Goal: Task Accomplishment & Management: Manage account settings

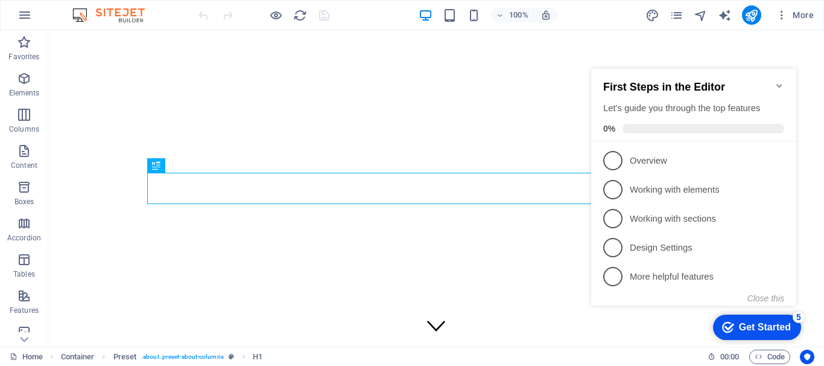
scroll to position [344, 0]
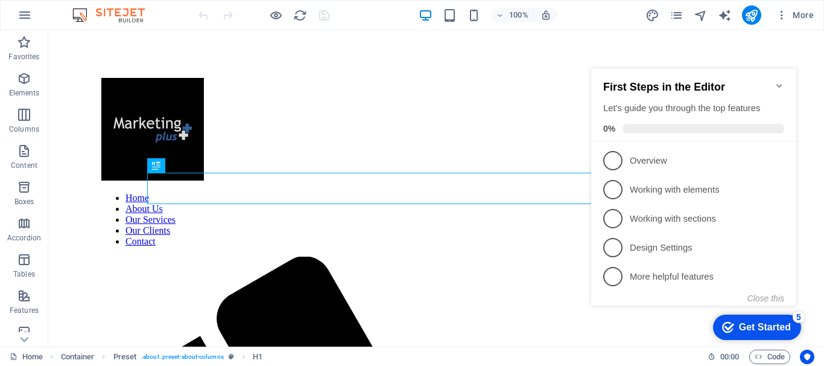
click at [779, 84] on icon "Minimize checklist" at bounding box center [779, 86] width 5 height 4
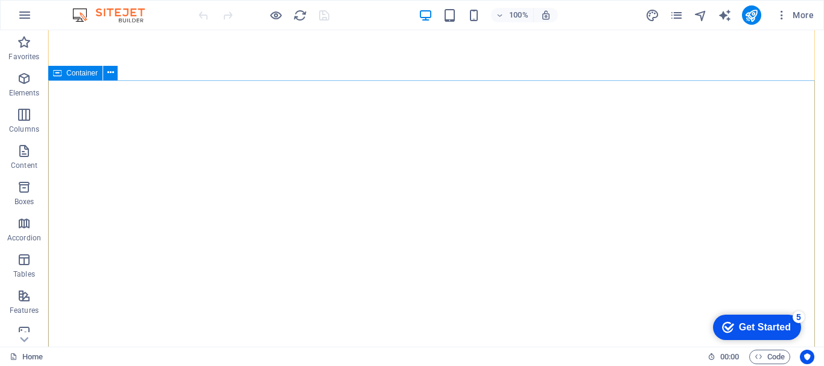
scroll to position [0, 0]
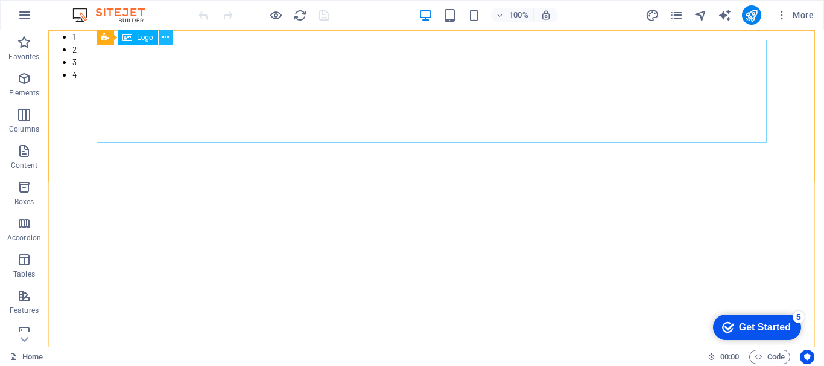
click at [163, 37] on icon at bounding box center [165, 37] width 7 height 13
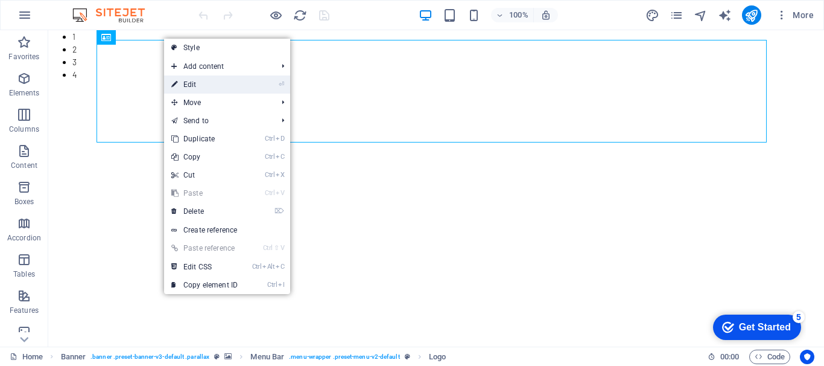
click at [197, 84] on link "⏎ Edit" at bounding box center [204, 84] width 81 height 18
select select "px"
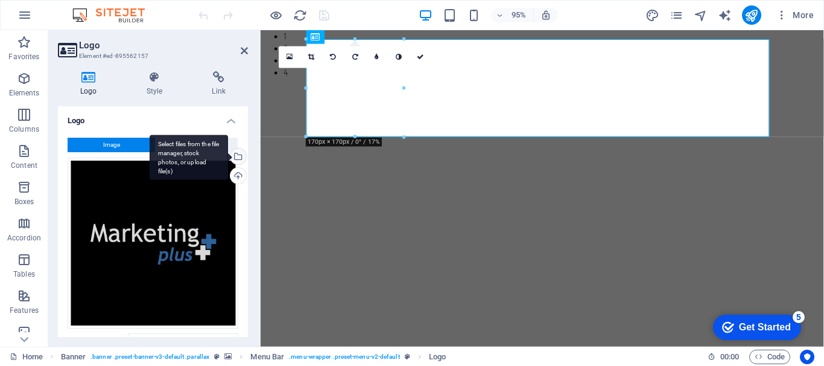
click at [235, 158] on div "Select files from the file manager, stock photos, or upload file(s)" at bounding box center [237, 157] width 18 height 18
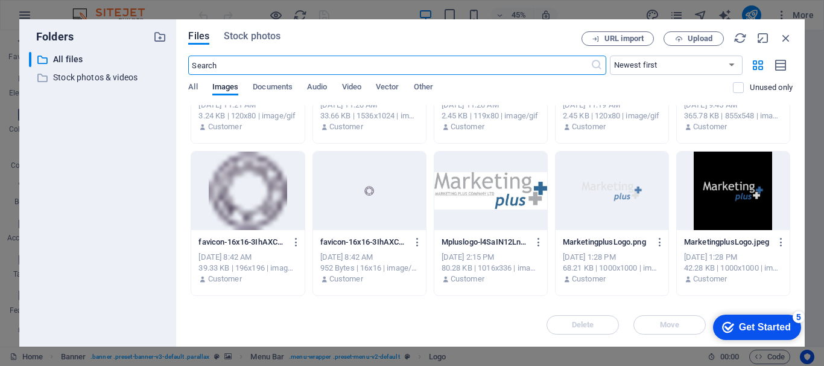
scroll to position [423, 0]
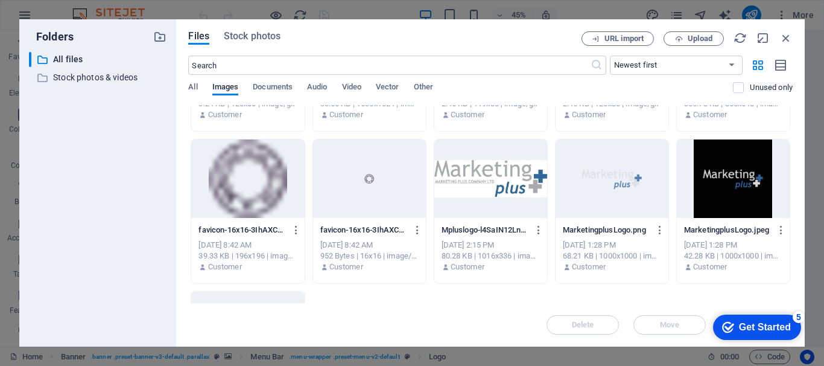
click at [488, 177] on div at bounding box center [491, 178] width 113 height 78
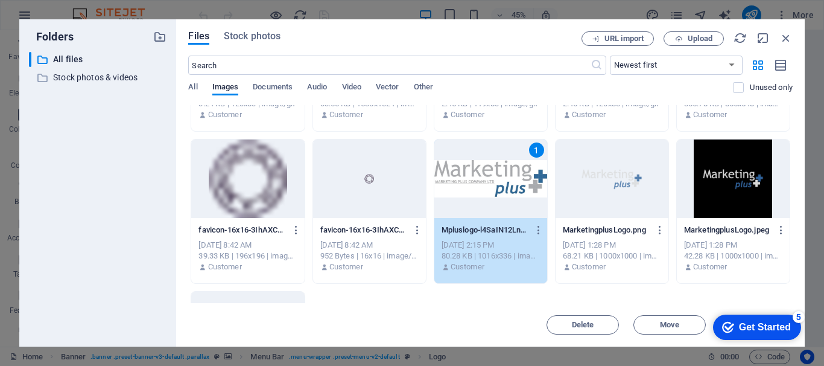
click at [500, 184] on div "1" at bounding box center [491, 178] width 113 height 78
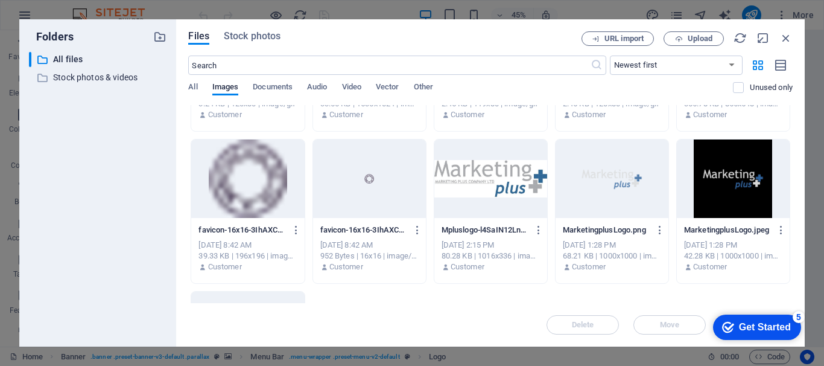
click at [500, 184] on div at bounding box center [491, 178] width 113 height 78
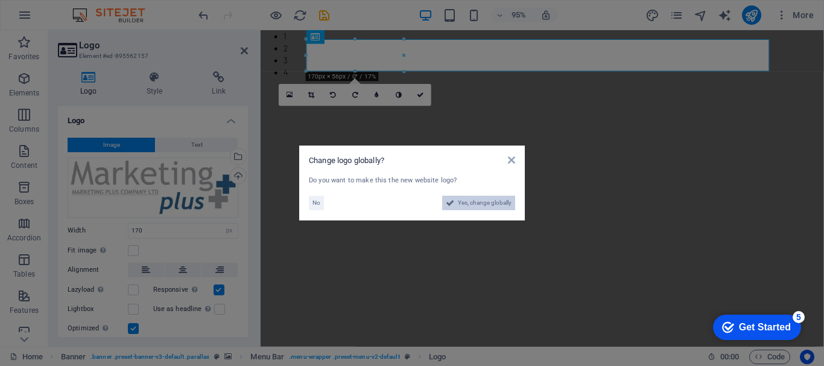
click at [485, 204] on span "Yes, change globally" at bounding box center [485, 203] width 54 height 14
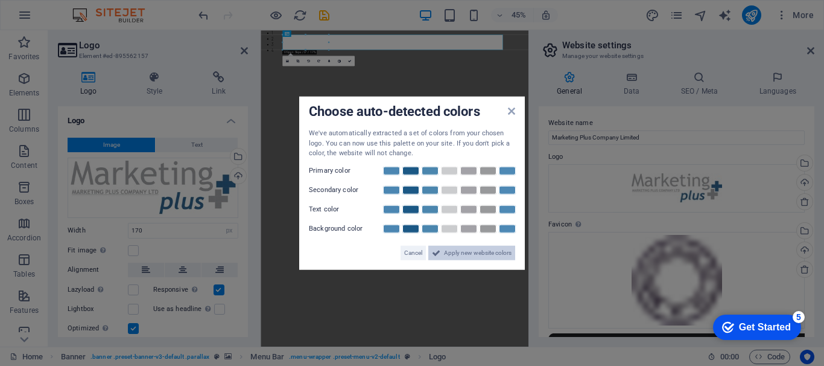
click at [499, 249] on span "Apply new website colors" at bounding box center [478, 252] width 68 height 14
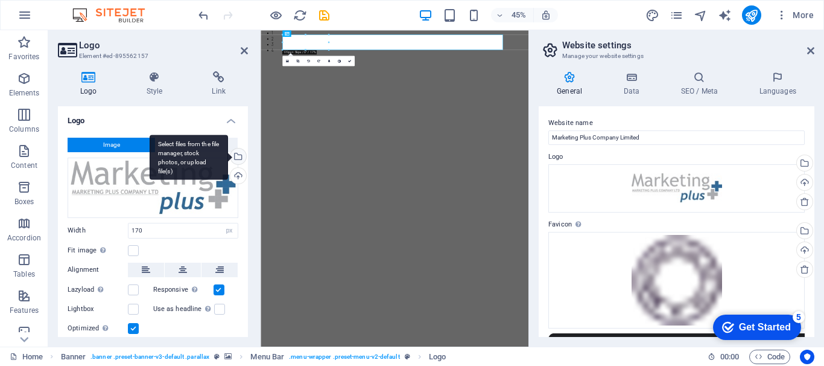
click at [235, 152] on div "Select files from the file manager, stock photos, or upload file(s)" at bounding box center [237, 157] width 18 height 18
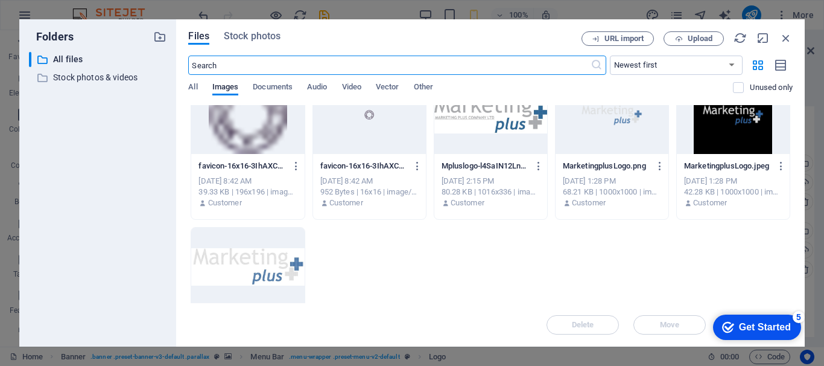
scroll to position [374, 0]
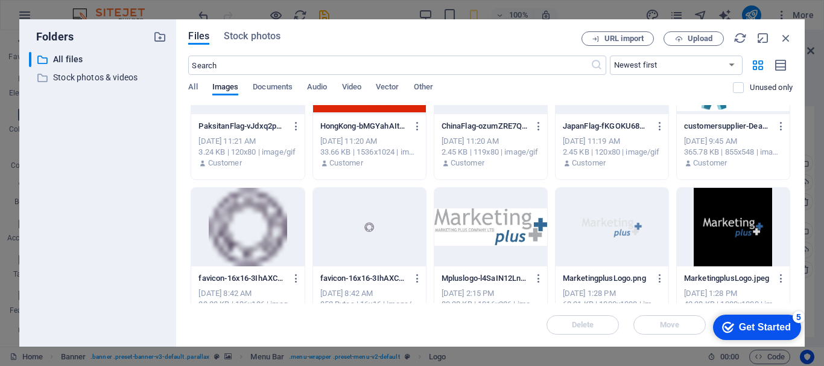
click at [602, 219] on div at bounding box center [612, 227] width 113 height 78
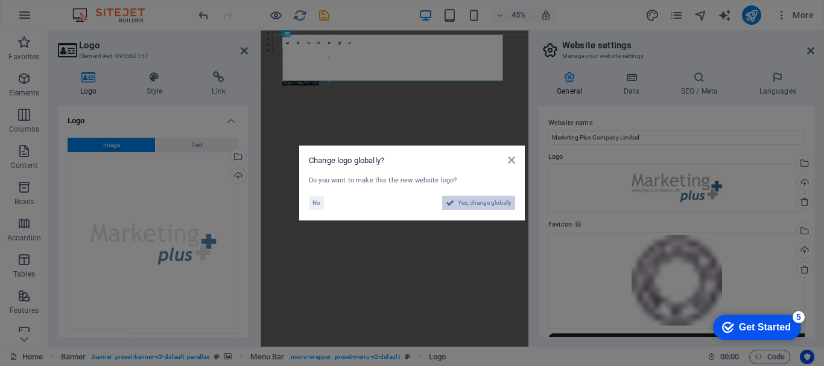
click at [484, 201] on span "Yes, change globally" at bounding box center [485, 203] width 54 height 14
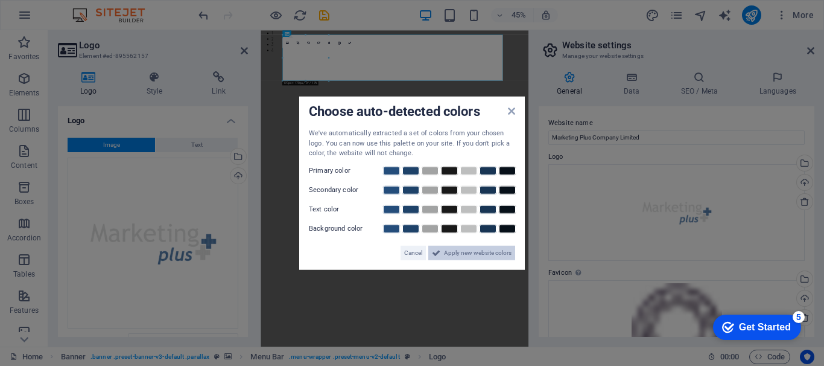
click at [482, 247] on span "Apply new website colors" at bounding box center [478, 252] width 68 height 14
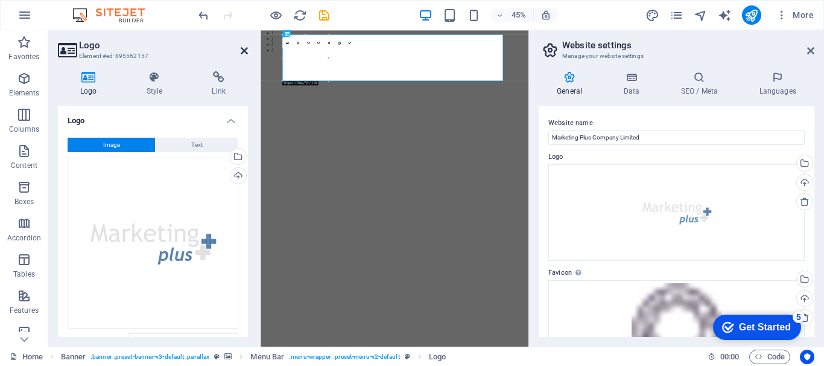
click at [241, 52] on icon at bounding box center [244, 51] width 7 height 10
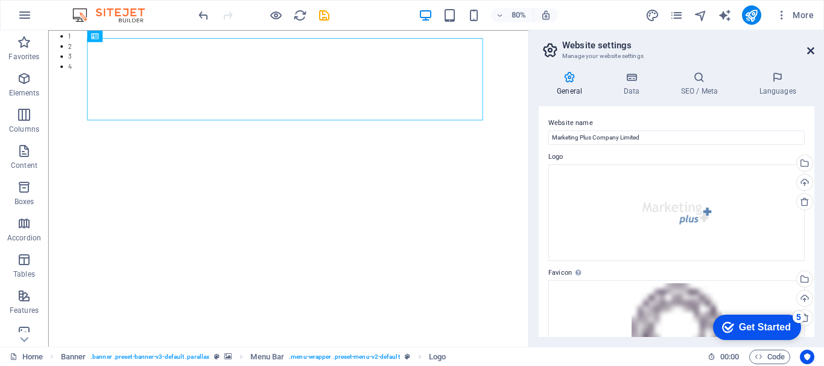
click at [811, 48] on icon at bounding box center [811, 51] width 7 height 10
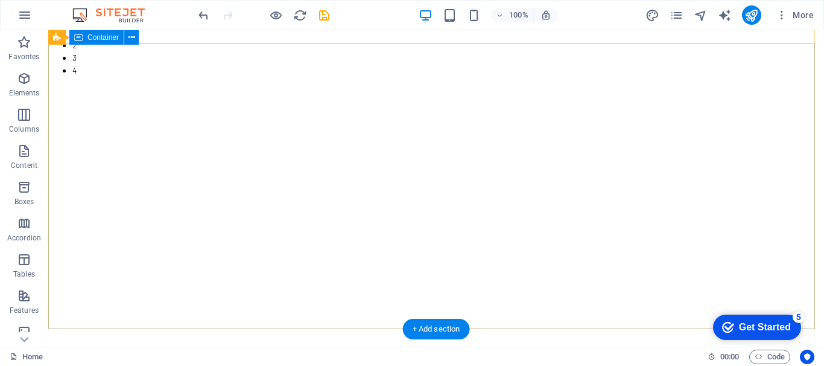
scroll to position [0, 0]
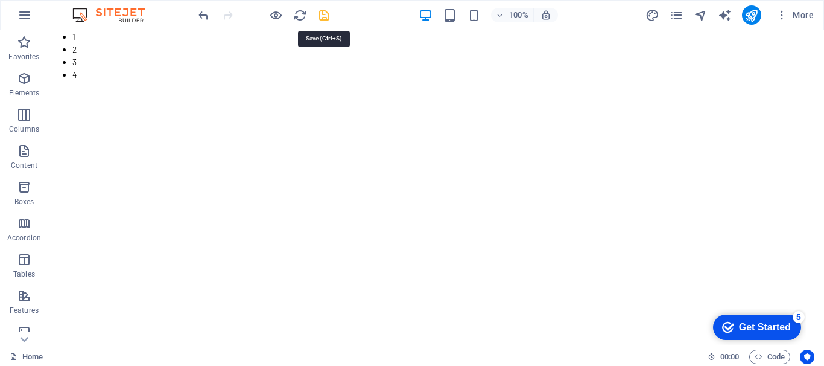
click at [322, 15] on icon "save" at bounding box center [324, 15] width 14 height 14
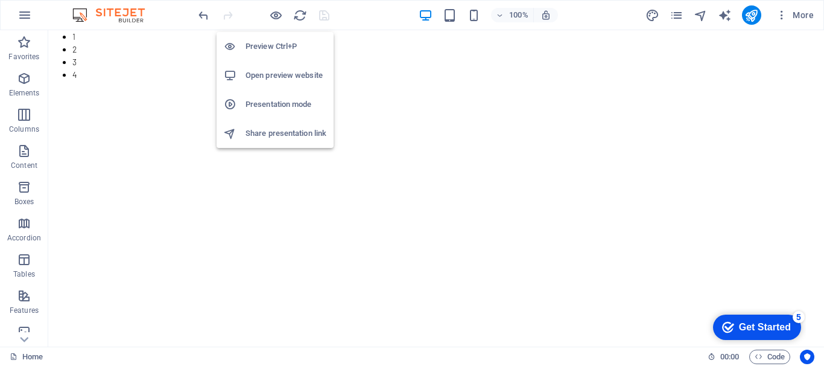
click at [287, 77] on h6 "Open preview website" at bounding box center [286, 75] width 81 height 14
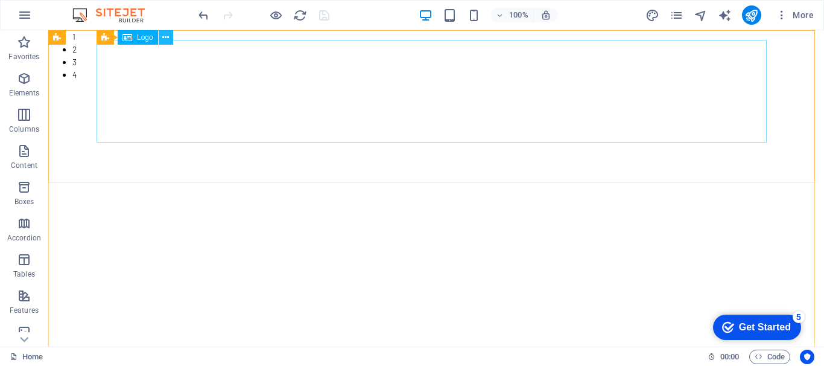
click at [169, 37] on icon at bounding box center [165, 37] width 7 height 13
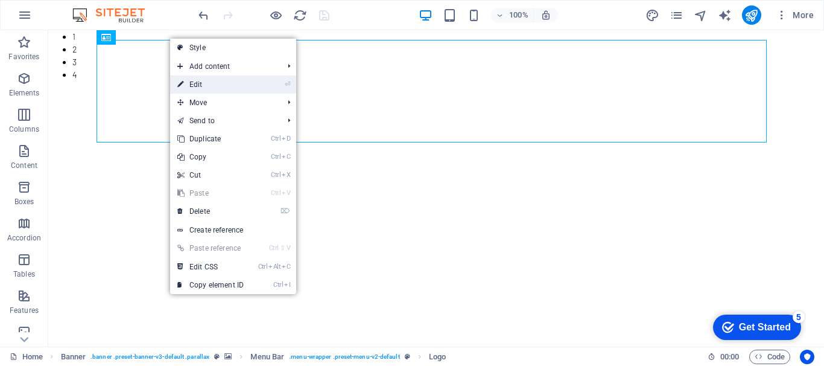
click at [200, 85] on link "⏎ Edit" at bounding box center [210, 84] width 81 height 18
select select "px"
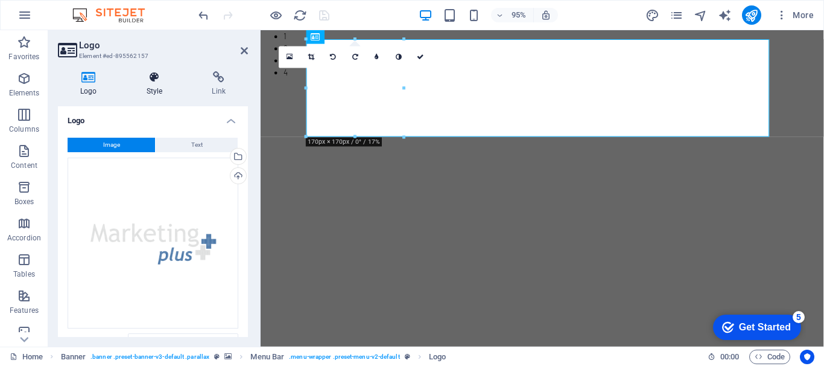
click at [148, 76] on icon at bounding box center [154, 77] width 61 height 12
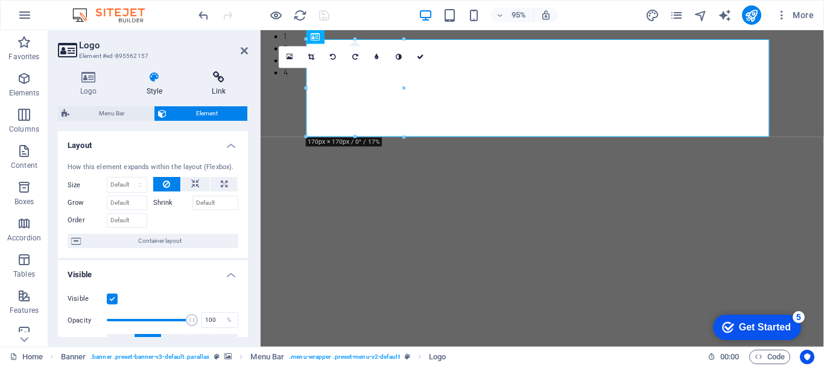
click at [216, 76] on icon at bounding box center [219, 77] width 59 height 12
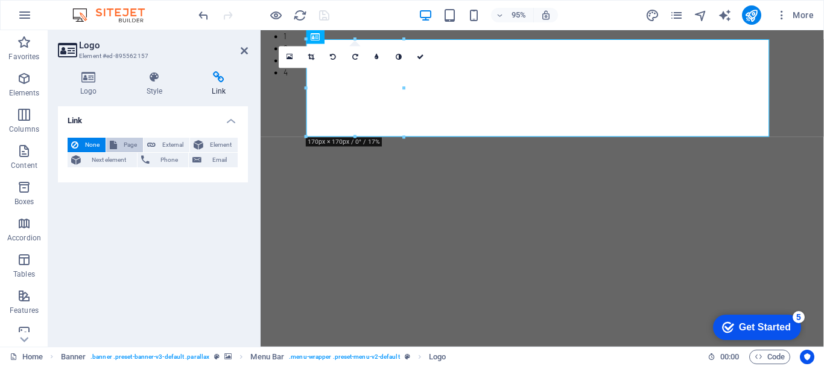
click at [126, 144] on span "Page" at bounding box center [130, 145] width 19 height 14
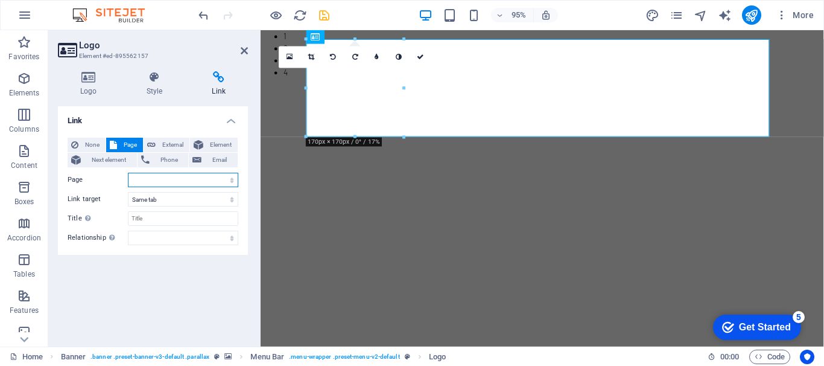
click at [229, 179] on select "Home About Us Our Services Our Clients Contact Legal Notice Privacy" at bounding box center [183, 180] width 110 height 14
select select "0"
click at [128, 173] on select "Home About Us Our Services Our Clients Contact Legal Notice Privacy" at bounding box center [183, 180] width 110 height 14
click at [165, 217] on input "Title Additional link description, should not be the same as the link text. The…" at bounding box center [183, 218] width 110 height 14
type input "Marketing Plus Co Ltd"
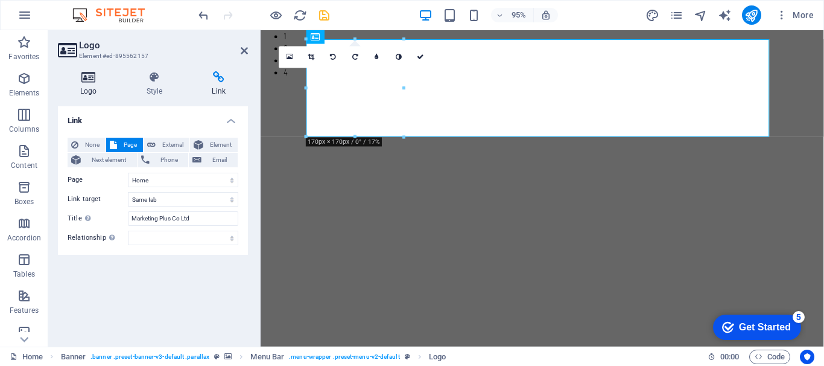
click at [91, 78] on icon at bounding box center [89, 77] width 62 height 12
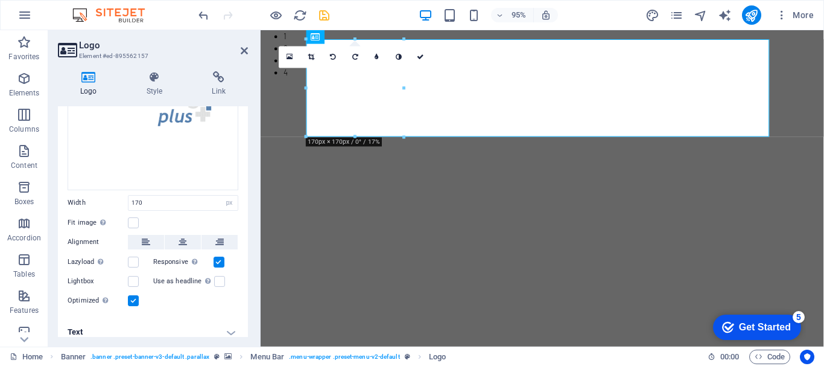
scroll to position [145, 0]
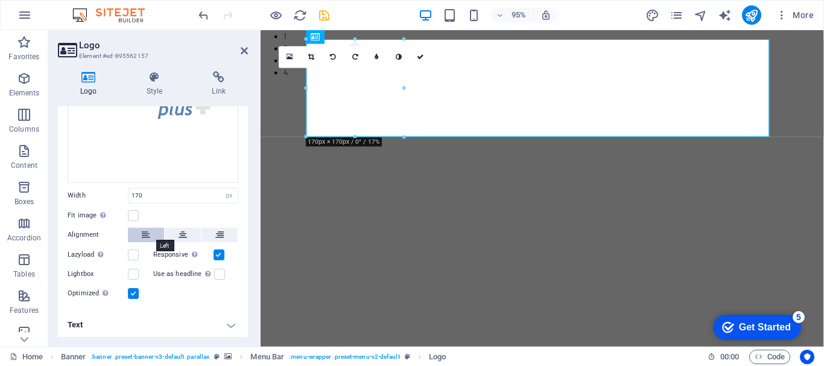
click at [146, 235] on icon at bounding box center [146, 235] width 8 height 14
click at [230, 323] on h4 "Text" at bounding box center [153, 324] width 190 height 29
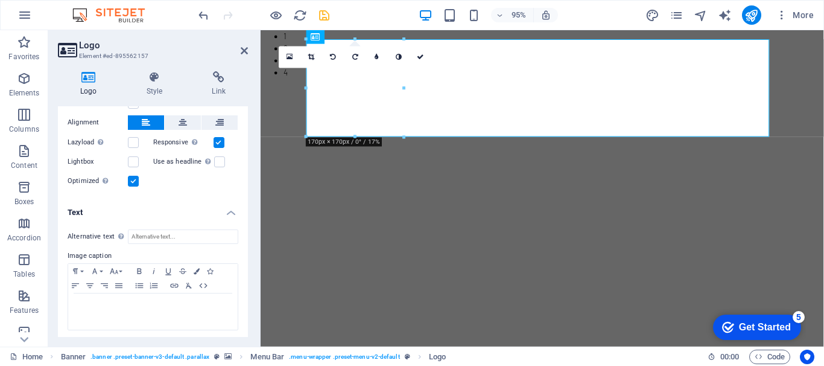
scroll to position [259, 0]
click at [179, 229] on input "Alternative text The alternative text is used by devices that cannot display im…" at bounding box center [183, 235] width 110 height 14
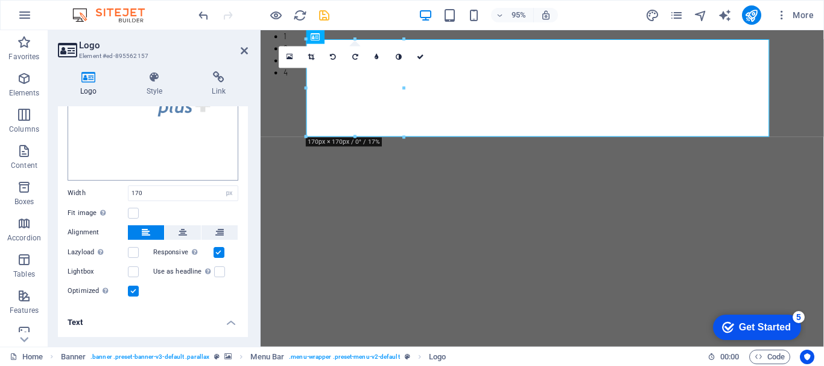
scroll to position [181, 0]
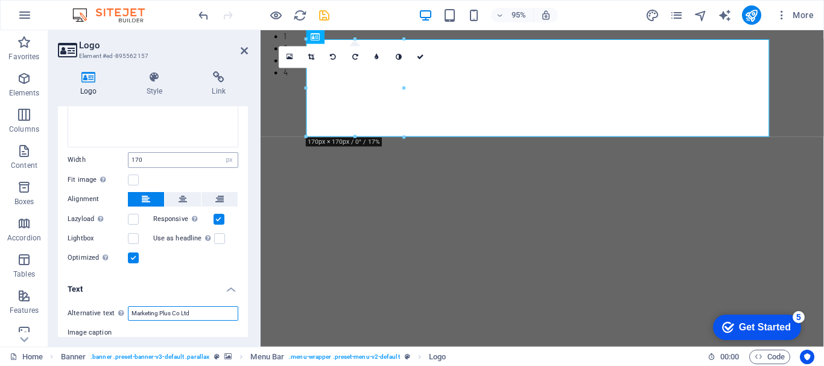
type input "Marketing Plus Co Ltd"
drag, startPoint x: 149, startPoint y: 156, endPoint x: 116, endPoint y: 153, distance: 33.3
click at [116, 153] on div "Width 170 Default auto px rem % em vh vw" at bounding box center [153, 160] width 171 height 16
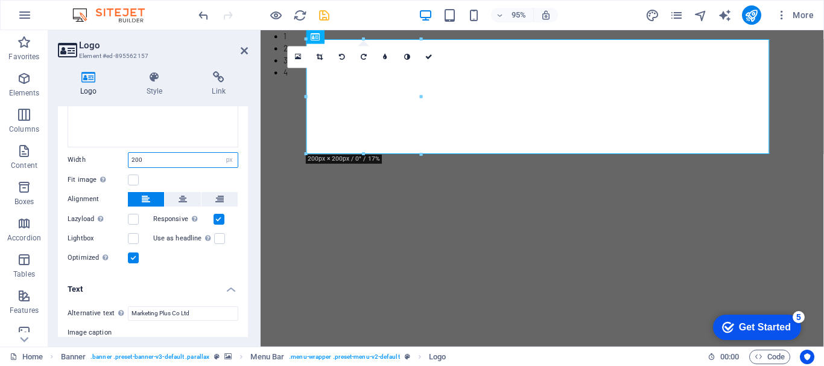
drag, startPoint x: 148, startPoint y: 155, endPoint x: 122, endPoint y: 152, distance: 26.1
click at [122, 152] on div "Width 200 Default auto px rem % em vh vw" at bounding box center [153, 160] width 171 height 16
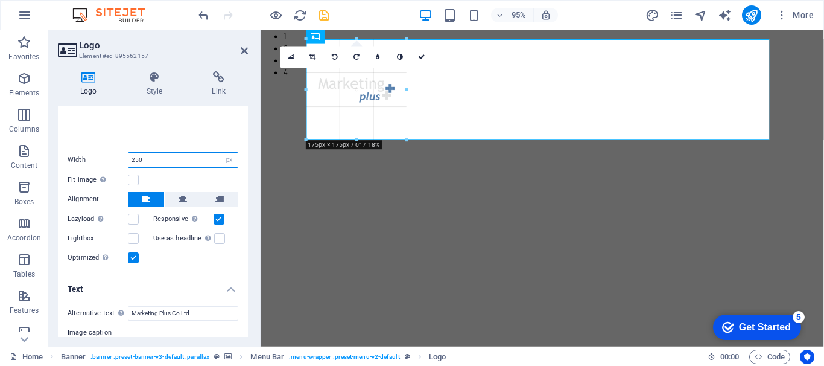
drag, startPoint x: 380, startPoint y: 181, endPoint x: 391, endPoint y: 135, distance: 47.9
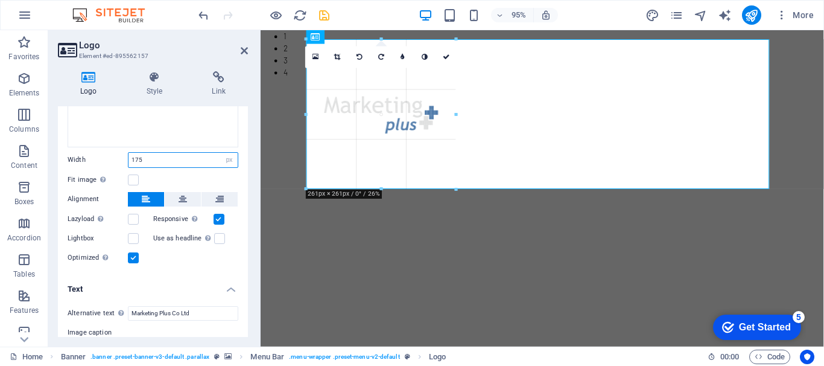
drag, startPoint x: 406, startPoint y: 88, endPoint x: 458, endPoint y: 90, distance: 51.9
type input "261"
click at [247, 48] on icon at bounding box center [244, 51] width 7 height 10
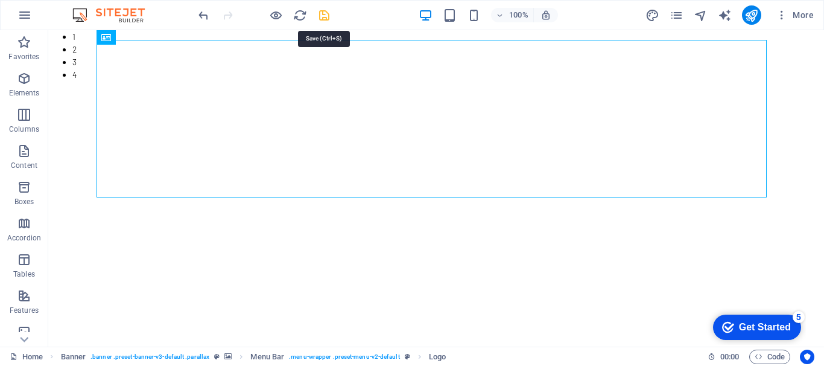
click at [322, 14] on icon "save" at bounding box center [324, 15] width 14 height 14
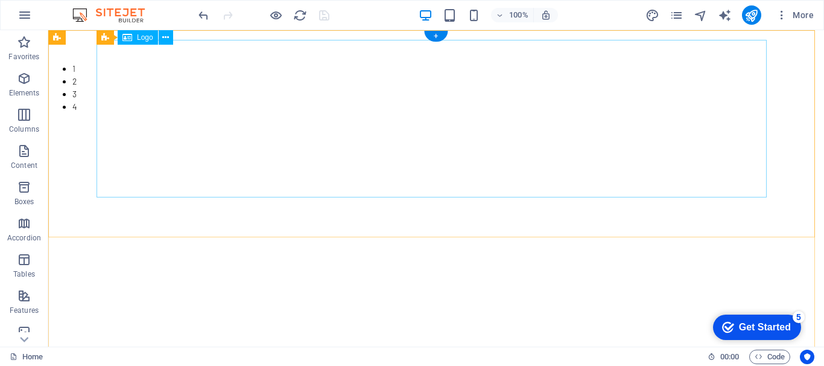
scroll to position [0, 0]
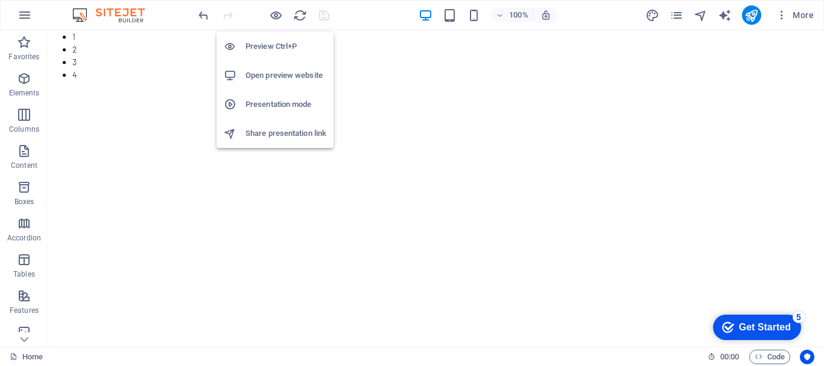
click at [284, 75] on h6 "Open preview website" at bounding box center [286, 75] width 81 height 14
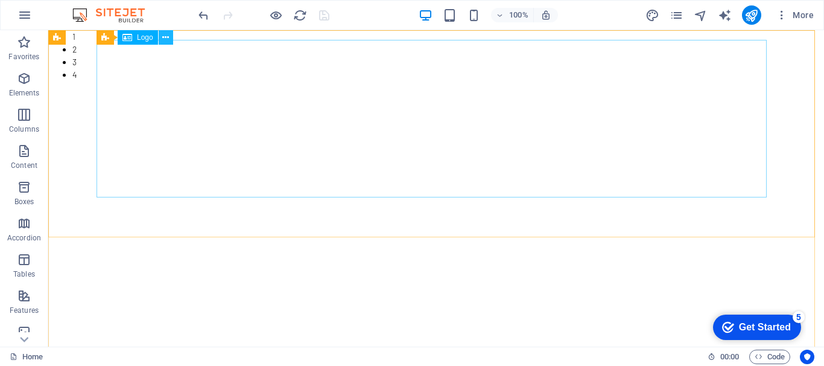
click at [166, 39] on icon at bounding box center [165, 37] width 7 height 13
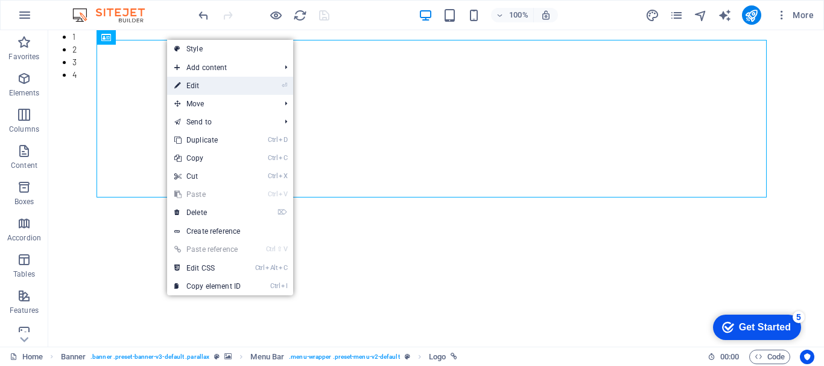
click at [196, 83] on link "⏎ Edit" at bounding box center [207, 86] width 81 height 18
select select "px"
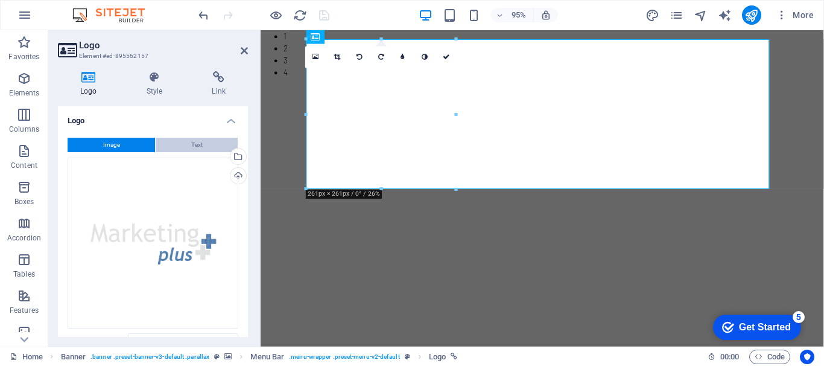
click at [194, 147] on span "Text" at bounding box center [196, 145] width 11 height 14
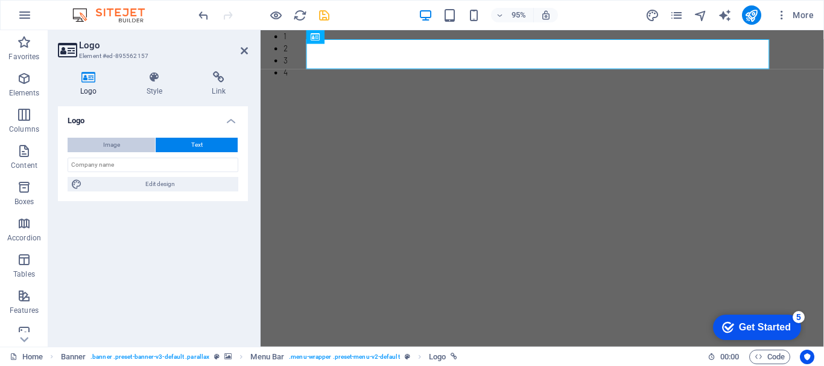
click at [110, 145] on span "Image" at bounding box center [111, 145] width 17 height 14
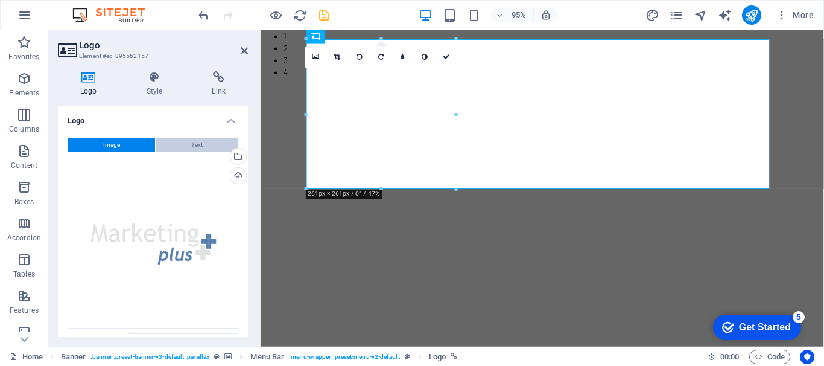
click at [191, 142] on span "Text" at bounding box center [196, 145] width 11 height 14
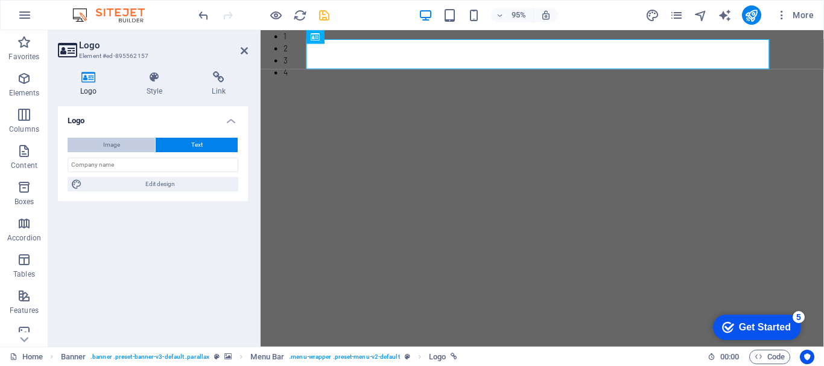
click at [110, 142] on span "Image" at bounding box center [111, 145] width 17 height 14
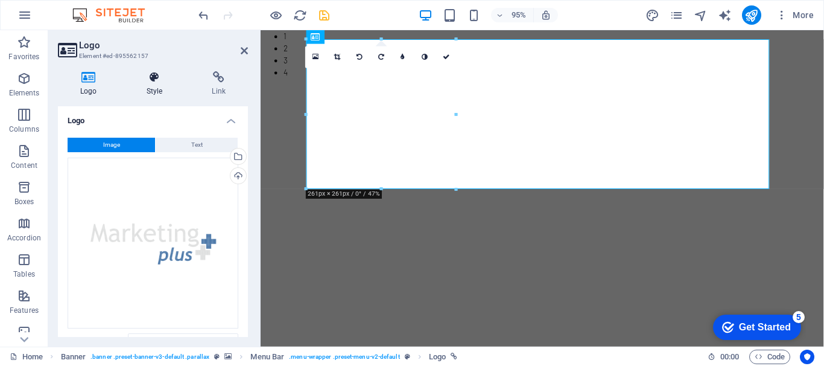
click at [152, 82] on icon at bounding box center [154, 77] width 61 height 12
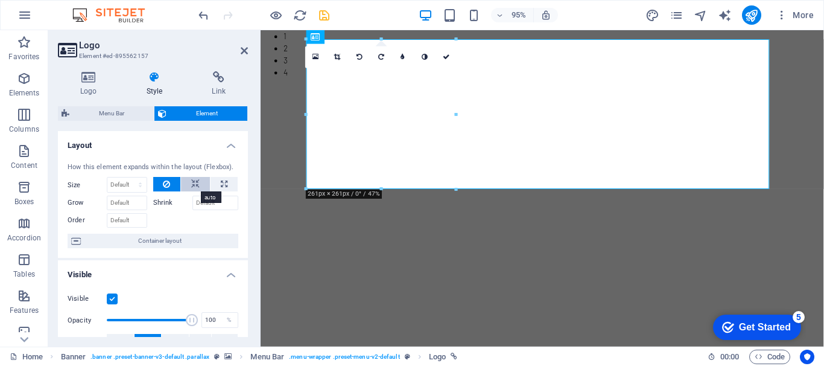
click at [193, 180] on icon at bounding box center [195, 184] width 8 height 14
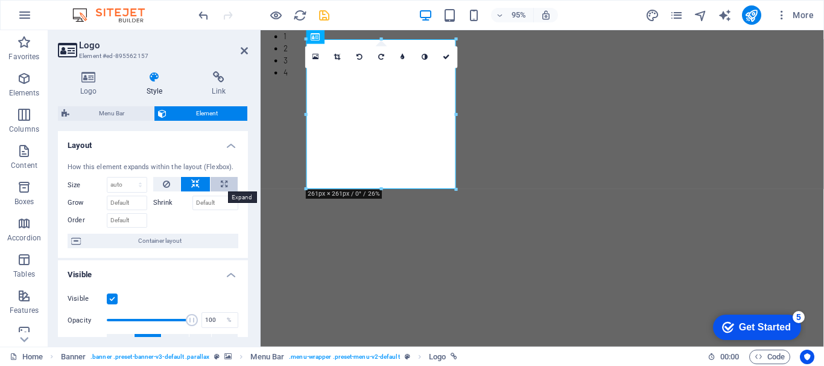
click at [221, 179] on icon at bounding box center [224, 184] width 7 height 14
type input "100"
select select "%"
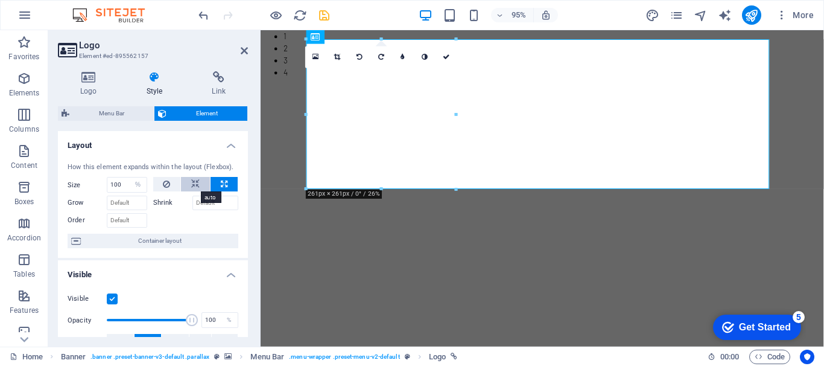
click at [191, 184] on icon at bounding box center [195, 184] width 8 height 14
select select "DISABLED_OPTION_VALUE"
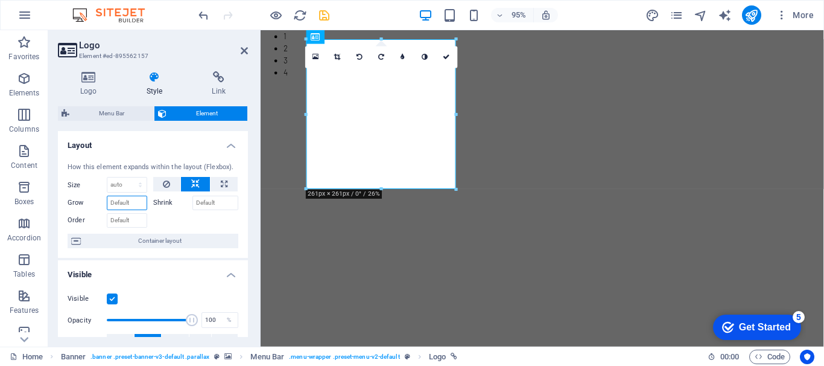
click at [124, 201] on input "Grow" at bounding box center [127, 203] width 40 height 14
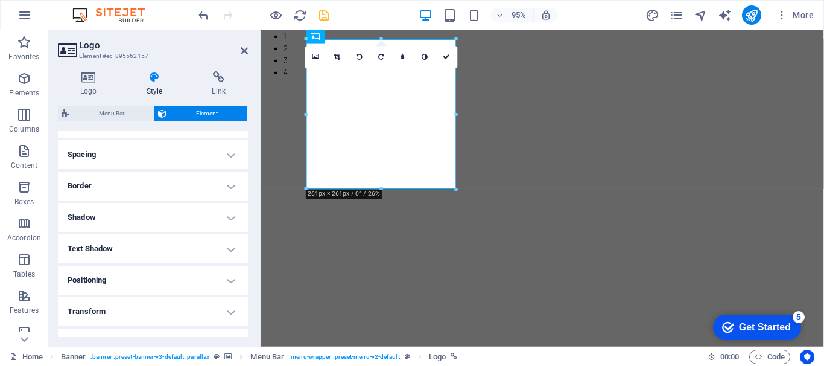
scroll to position [241, 0]
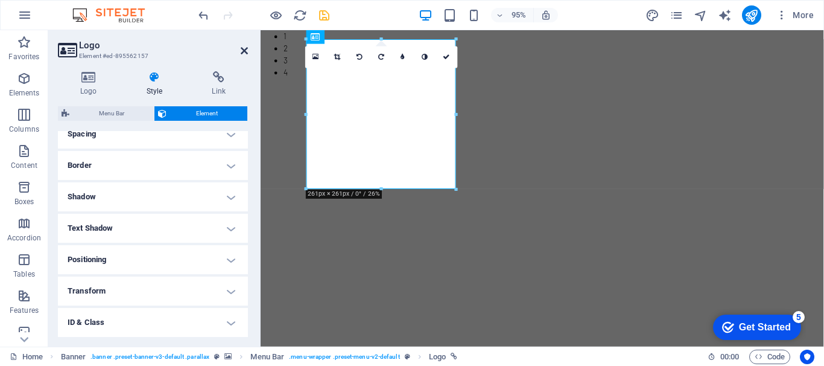
click at [243, 48] on icon at bounding box center [244, 51] width 7 height 10
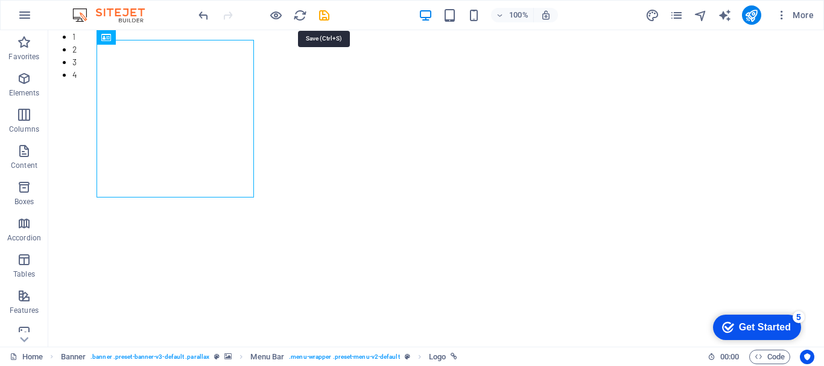
click at [327, 17] on icon "save" at bounding box center [324, 15] width 14 height 14
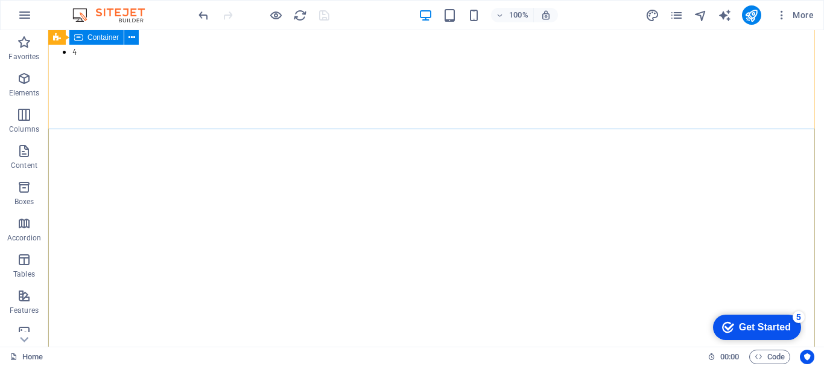
scroll to position [0, 0]
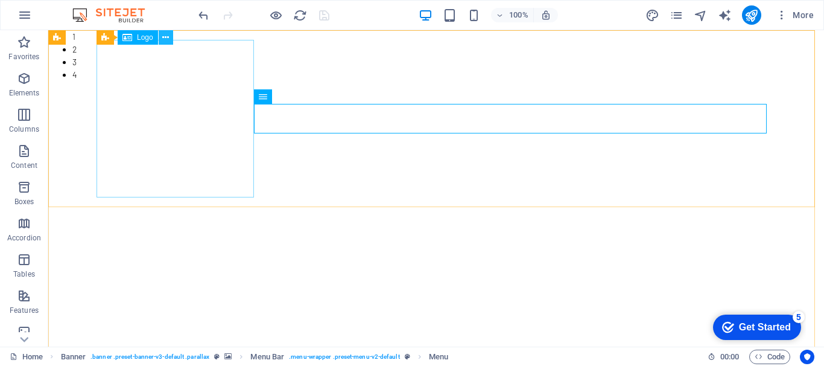
click at [162, 36] on icon at bounding box center [165, 37] width 7 height 13
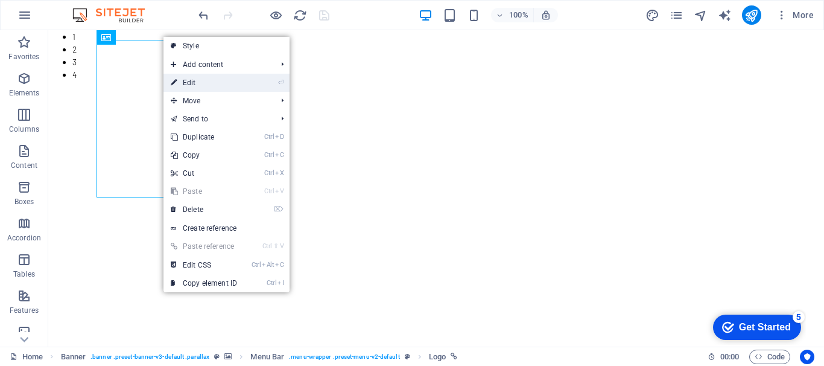
click at [203, 84] on link "⏎ Edit" at bounding box center [204, 83] width 81 height 18
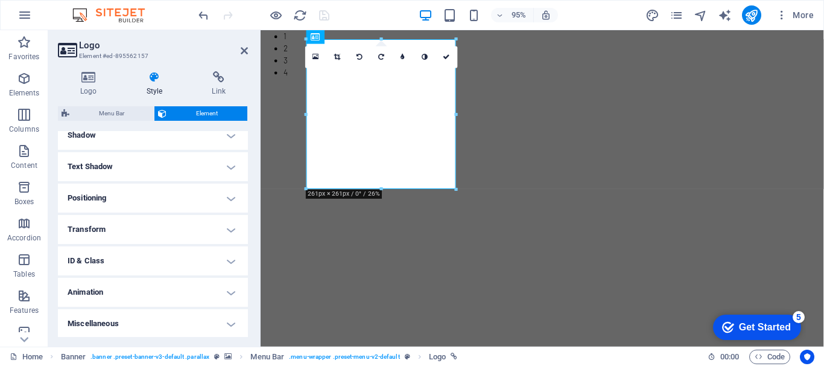
scroll to position [304, 0]
click at [229, 290] on h4 "Animation" at bounding box center [153, 290] width 190 height 29
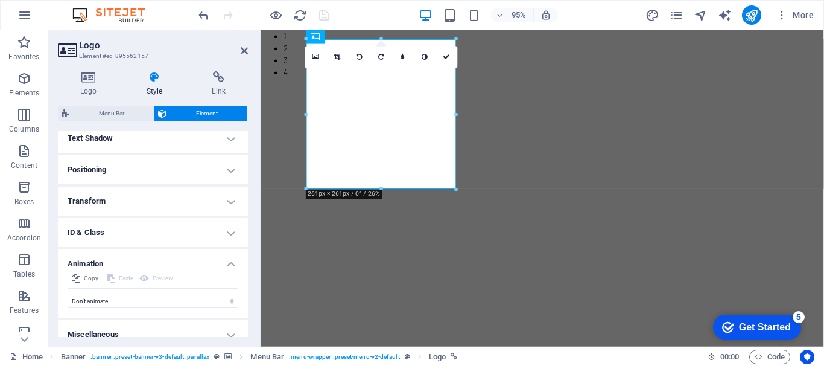
scroll to position [343, 0]
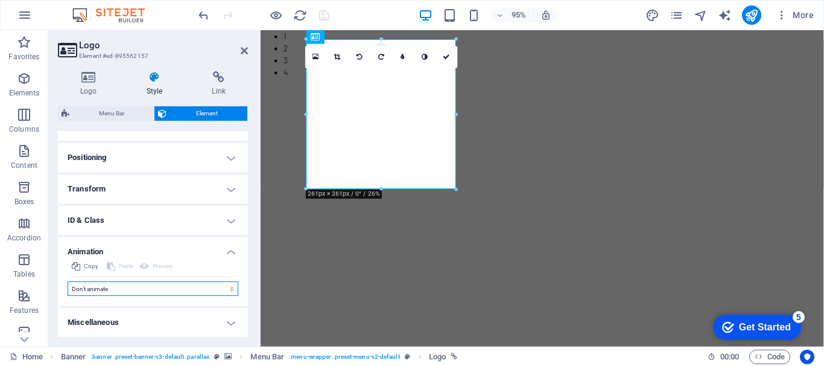
click at [125, 289] on select "Don't animate Show / Hide Slide up/down Zoom in/out Slide left to right Slide r…" at bounding box center [153, 288] width 171 height 14
click at [68, 281] on select "Don't animate Show / Hide Slide up/down Zoom in/out Slide left to right Slide r…" at bounding box center [153, 288] width 171 height 14
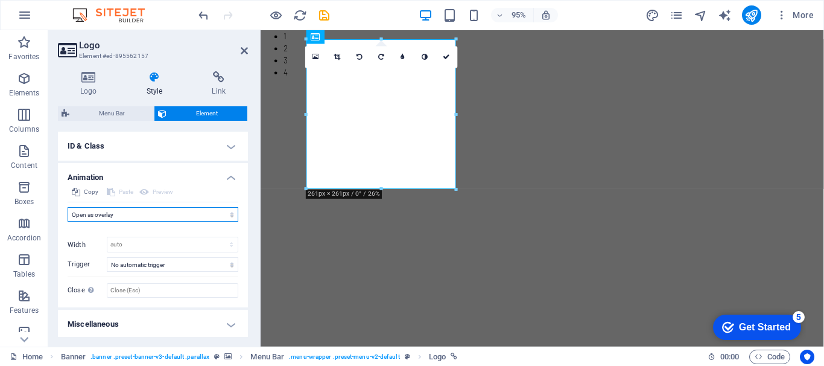
scroll to position [419, 0]
click at [201, 211] on select "Don't animate Show / Hide Slide up/down Zoom in/out Slide left to right Slide r…" at bounding box center [153, 212] width 171 height 14
select select "shrink"
click at [68, 205] on select "Don't animate Show / Hide Slide up/down Zoom in/out Slide left to right Slide r…" at bounding box center [153, 212] width 171 height 14
select select "scroll"
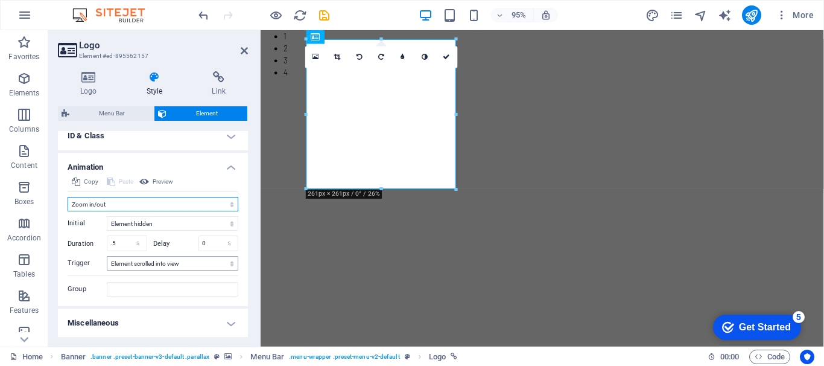
scroll to position [429, 0]
click at [242, 51] on icon at bounding box center [244, 51] width 7 height 10
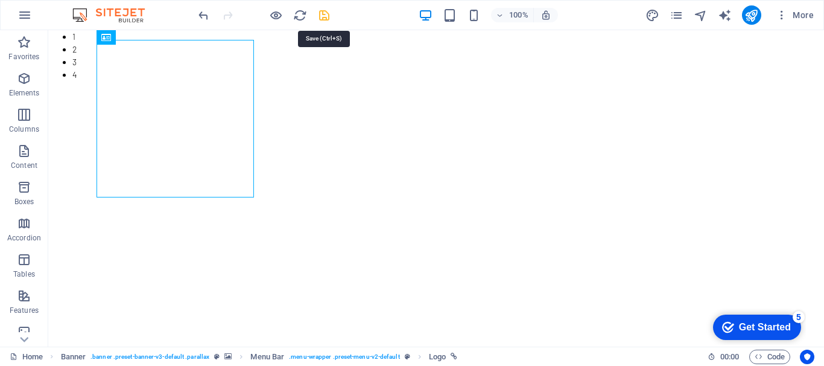
click at [325, 16] on icon "save" at bounding box center [324, 15] width 14 height 14
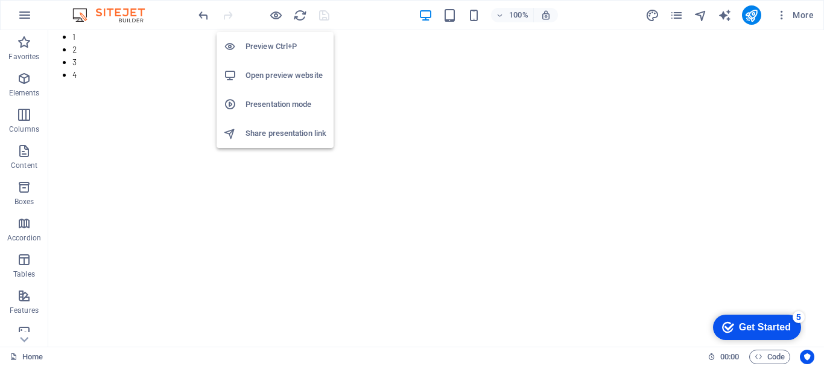
click at [272, 74] on h6 "Open preview website" at bounding box center [286, 75] width 81 height 14
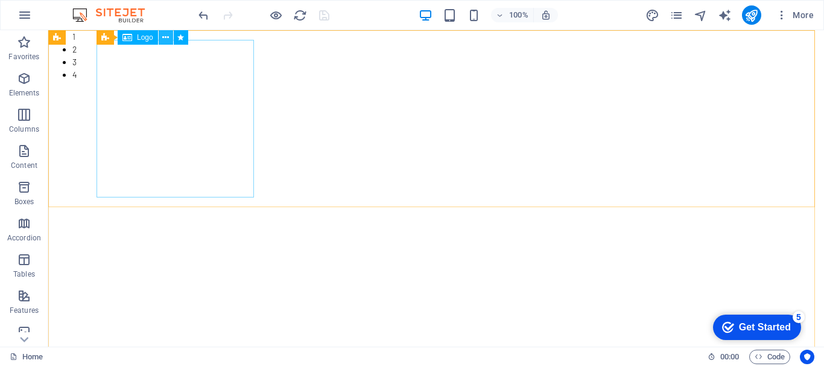
click at [163, 39] on icon at bounding box center [165, 37] width 7 height 13
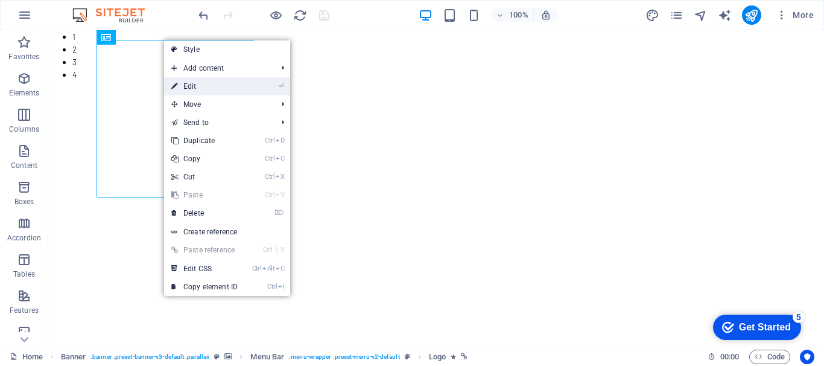
click at [200, 86] on link "⏎ Edit" at bounding box center [204, 86] width 81 height 18
select select "shrink"
select select "s"
select select "scroll"
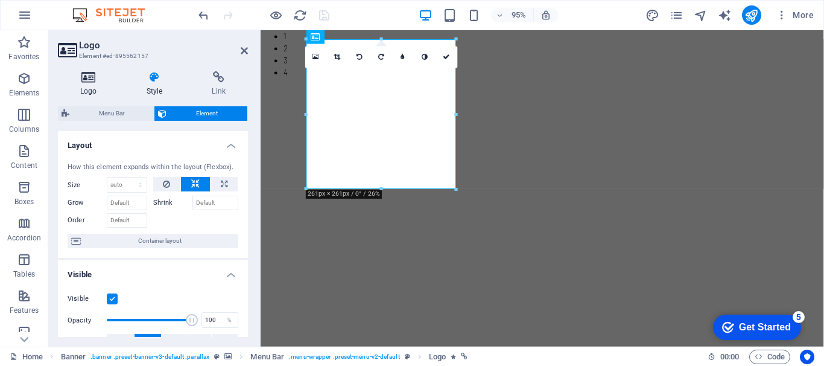
click at [88, 79] on icon at bounding box center [89, 77] width 62 height 12
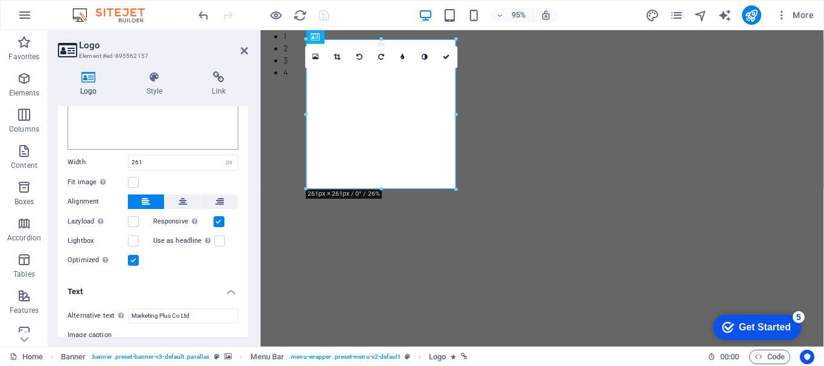
scroll to position [181, 0]
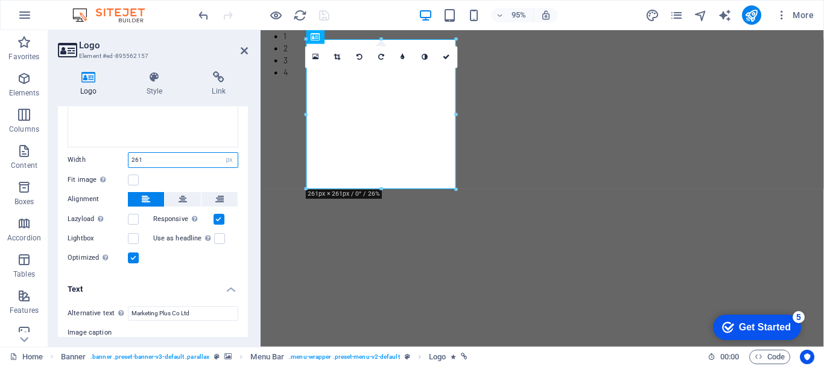
drag, startPoint x: 154, startPoint y: 158, endPoint x: 121, endPoint y: 156, distance: 32.6
click at [121, 156] on div "Width 261 Default auto px rem % em vh vw" at bounding box center [153, 160] width 171 height 16
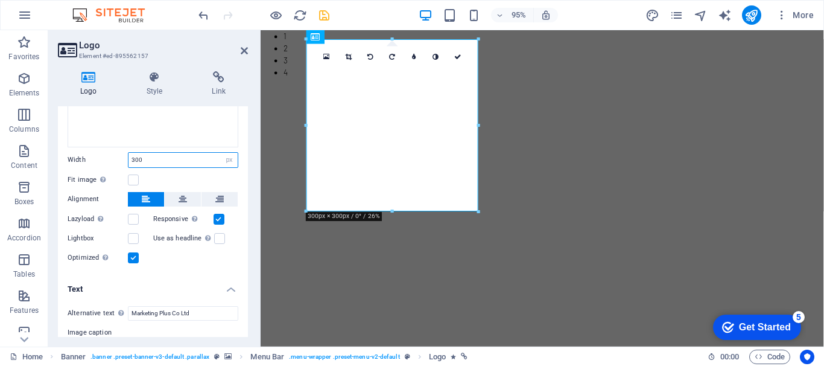
drag, startPoint x: 158, startPoint y: 158, endPoint x: 122, endPoint y: 157, distance: 35.6
click at [122, 157] on div "Width 300 Default auto px rem % em vh vw" at bounding box center [153, 160] width 171 height 16
type input "400"
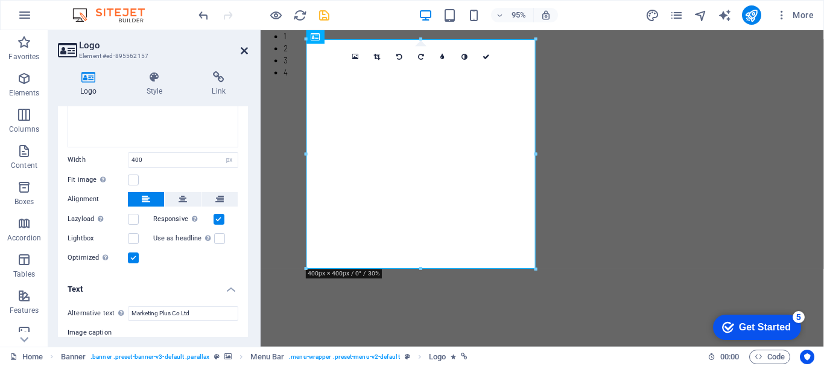
drag, startPoint x: 243, startPoint y: 49, endPoint x: 203, endPoint y: 28, distance: 45.1
click at [243, 49] on icon at bounding box center [244, 51] width 7 height 10
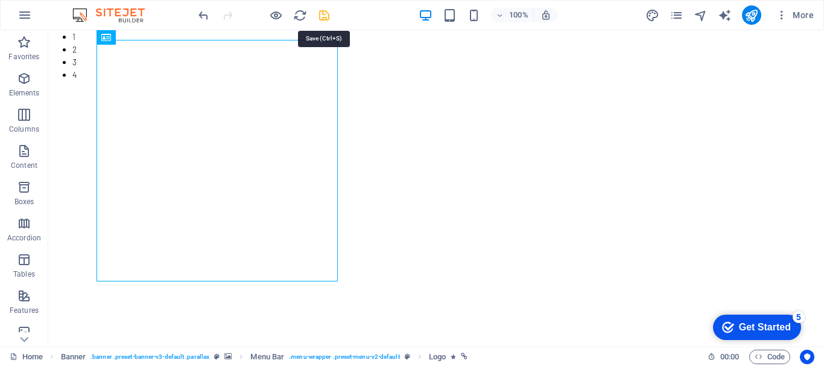
click at [324, 16] on icon "save" at bounding box center [324, 15] width 14 height 14
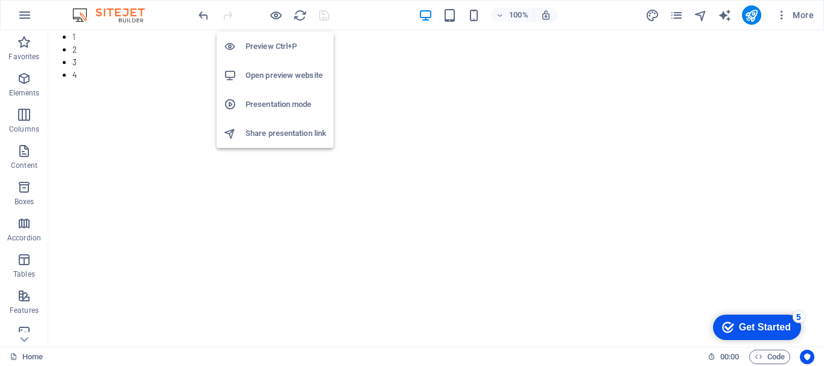
click at [276, 76] on h6 "Open preview website" at bounding box center [286, 75] width 81 height 14
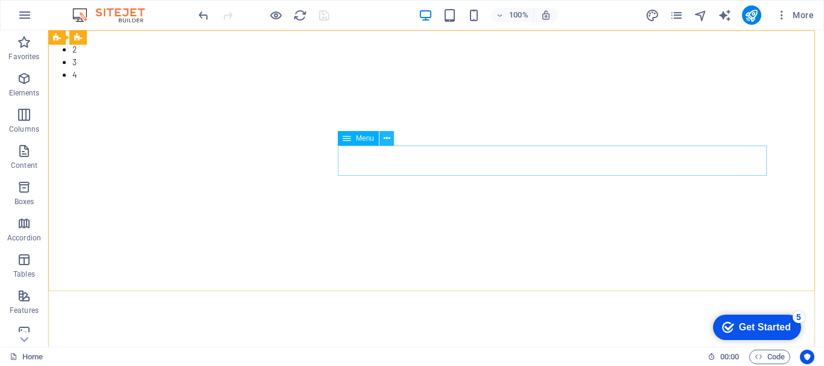
click at [384, 136] on icon at bounding box center [387, 138] width 7 height 13
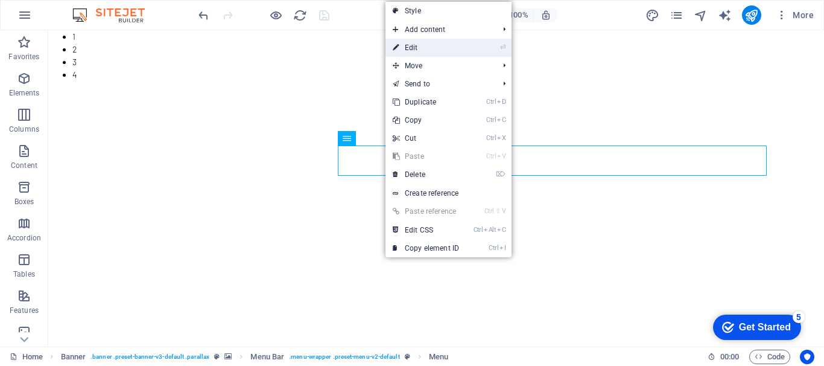
click at [416, 48] on link "⏎ Edit" at bounding box center [426, 48] width 81 height 18
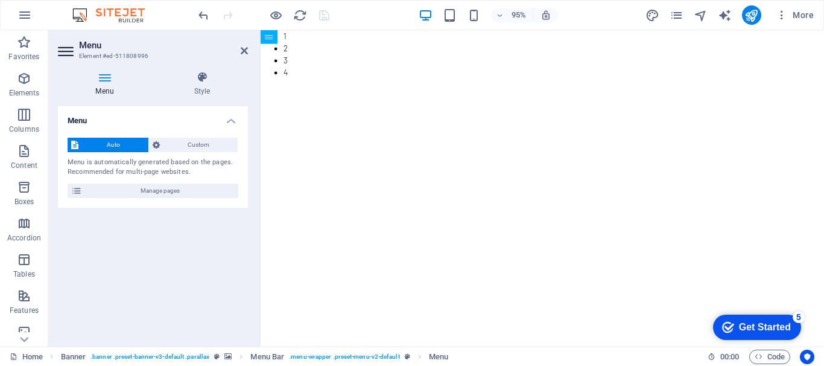
drag, startPoint x: 582, startPoint y: 292, endPoint x: 334, endPoint y: 253, distance: 251.1
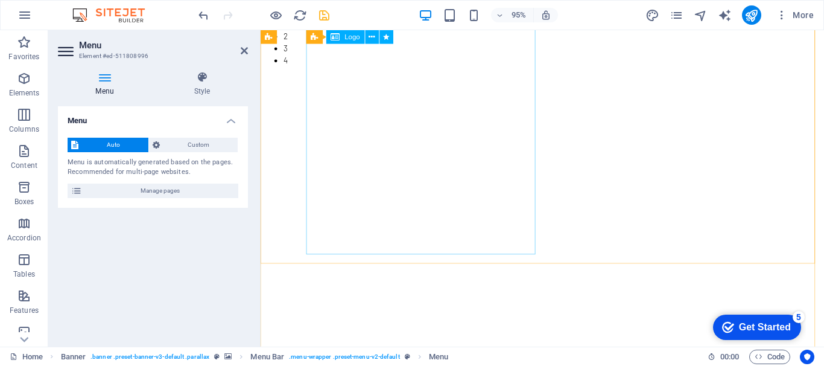
scroll to position [0, 0]
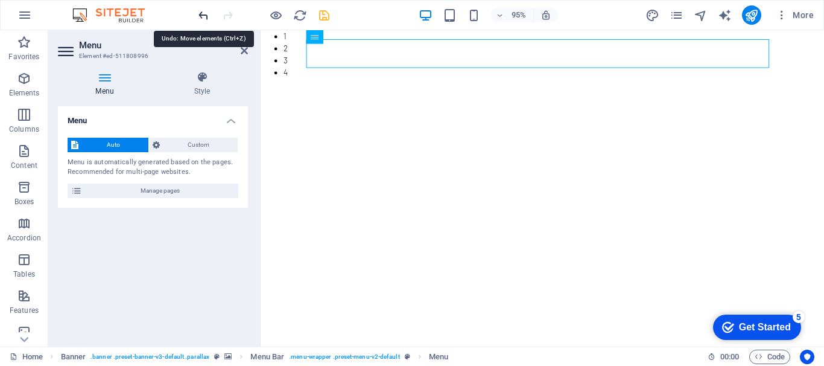
click at [208, 14] on icon "undo" at bounding box center [204, 15] width 14 height 14
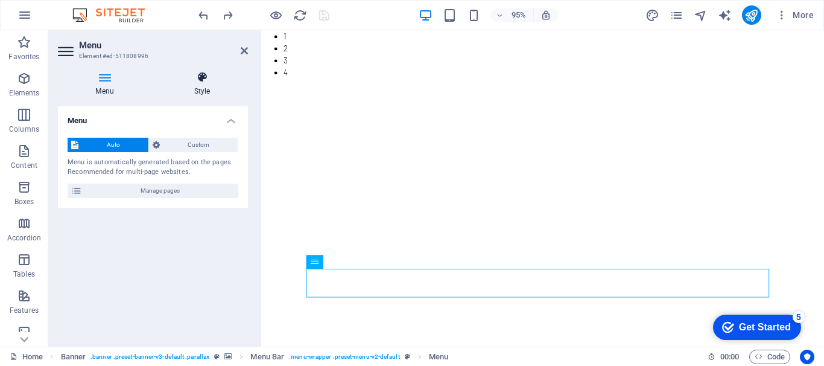
click at [204, 81] on icon at bounding box center [202, 77] width 92 height 12
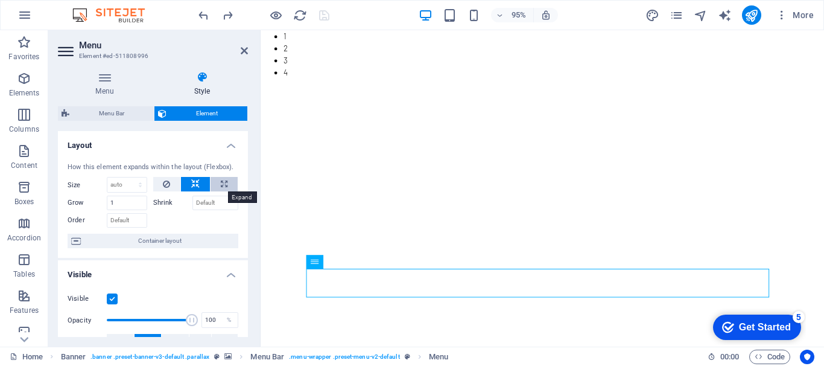
click at [221, 179] on icon at bounding box center [224, 184] width 7 height 14
type input "100"
select select "%"
click at [193, 182] on icon at bounding box center [195, 184] width 8 height 14
select select "DISABLED_OPTION_VALUE"
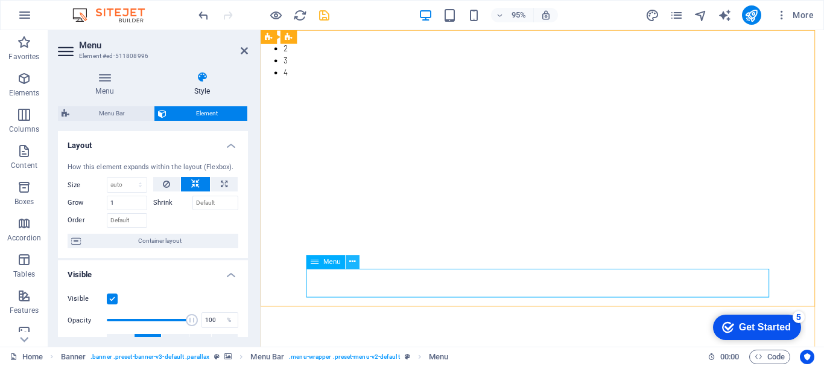
click at [352, 257] on icon at bounding box center [353, 262] width 6 height 12
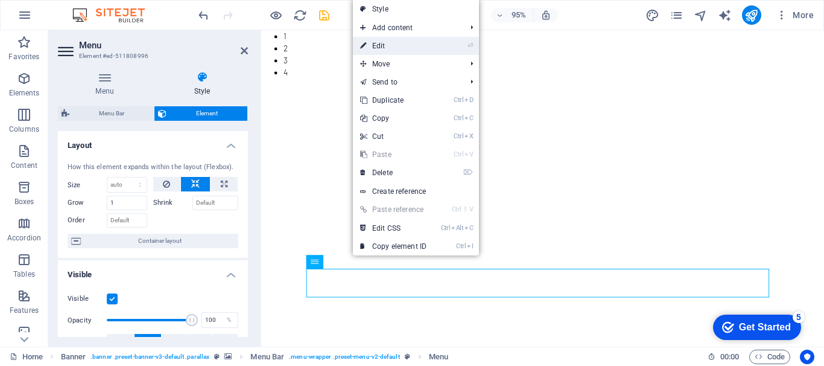
click at [394, 39] on link "⏎ Edit" at bounding box center [393, 46] width 81 height 18
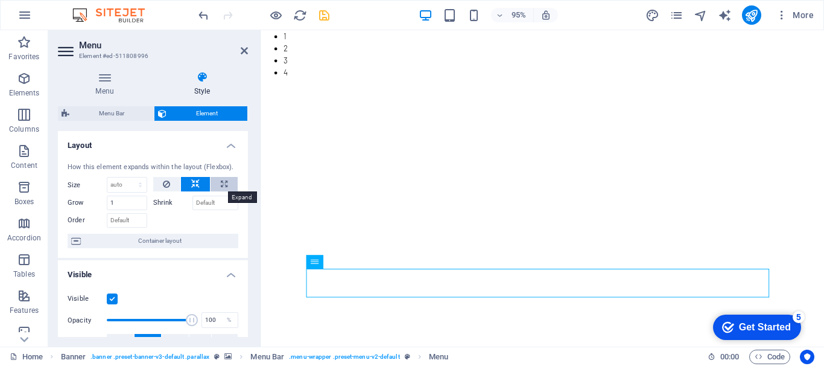
click at [221, 185] on icon at bounding box center [224, 184] width 7 height 14
type input "100"
select select "%"
click at [194, 181] on icon at bounding box center [195, 184] width 8 height 14
select select "DISABLED_OPTION_VALUE"
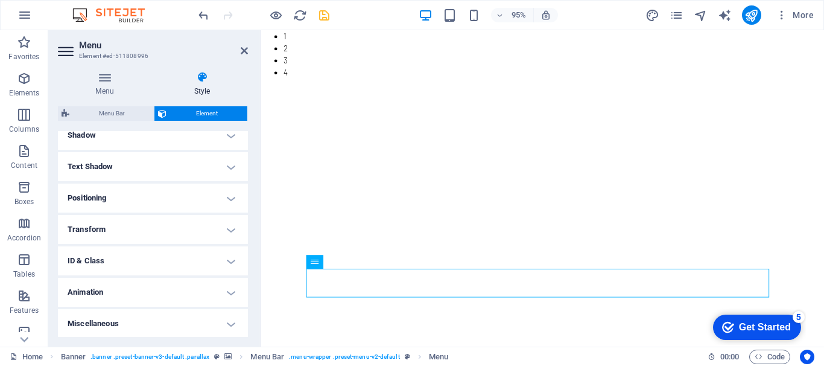
scroll to position [304, 0]
click at [231, 199] on h4 "Positioning" at bounding box center [153, 196] width 190 height 29
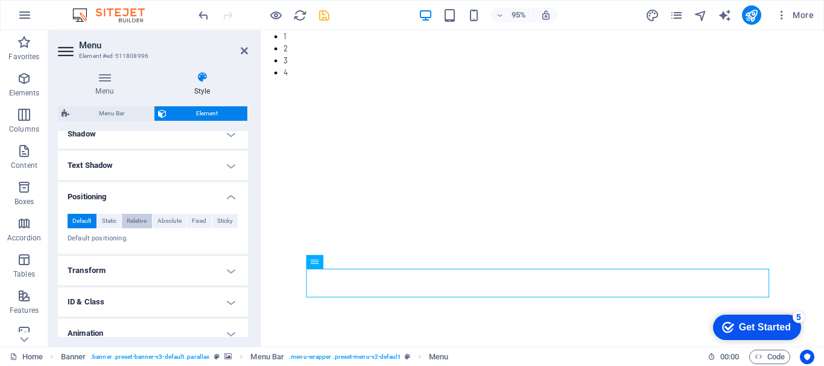
click at [136, 219] on span "Relative" at bounding box center [137, 221] width 20 height 14
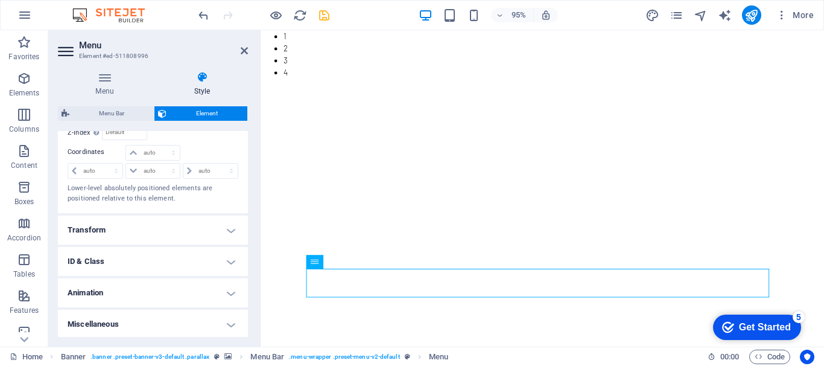
scroll to position [415, 0]
click at [242, 49] on icon at bounding box center [244, 51] width 7 height 10
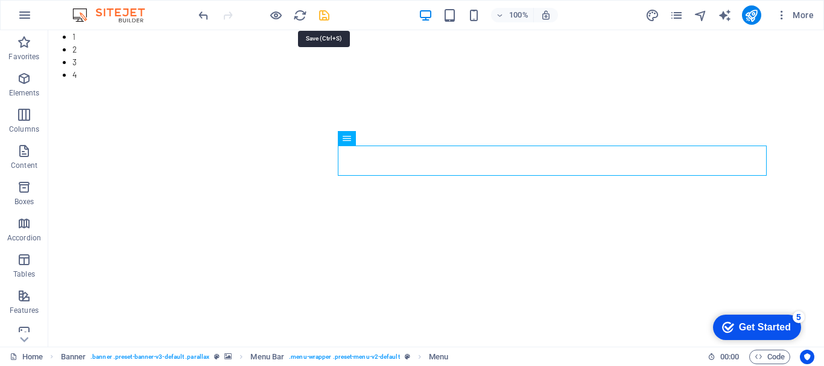
click at [325, 17] on icon "save" at bounding box center [324, 15] width 14 height 14
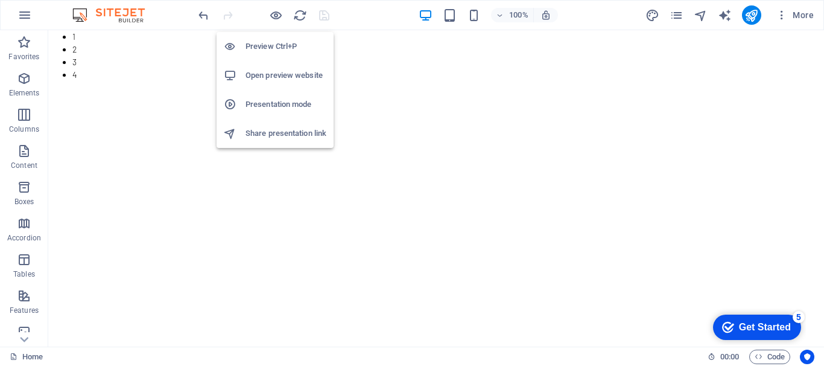
click at [278, 72] on h6 "Open preview website" at bounding box center [286, 75] width 81 height 14
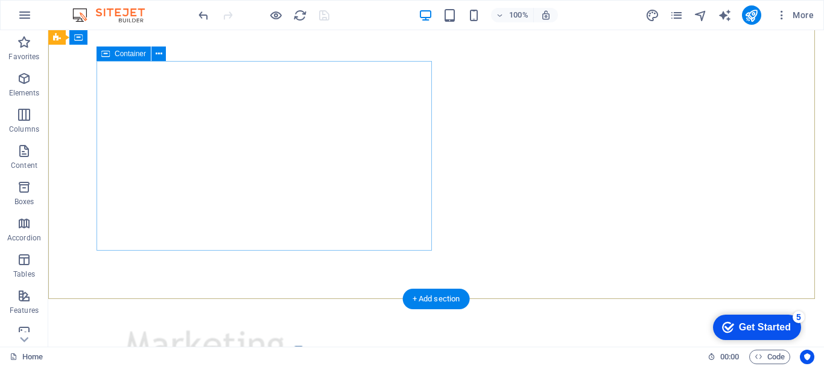
scroll to position [181, 0]
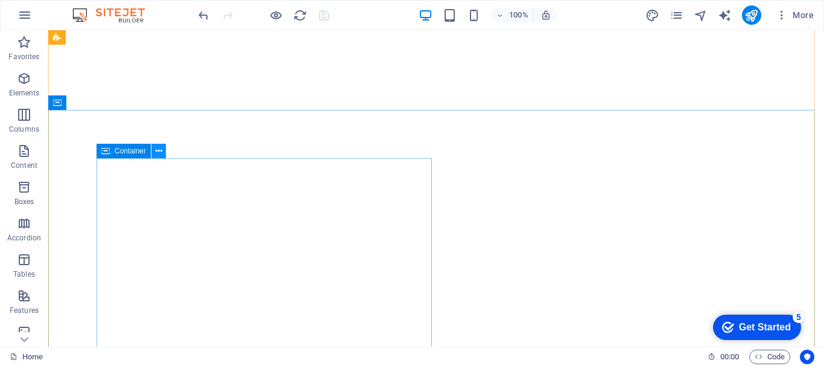
click at [159, 150] on icon at bounding box center [159, 151] width 7 height 13
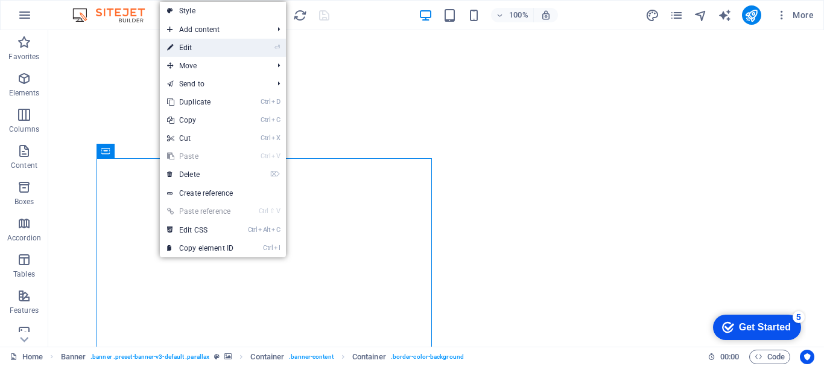
click at [204, 49] on link "⏎ Edit" at bounding box center [200, 48] width 81 height 18
select select "vh"
select select "%"
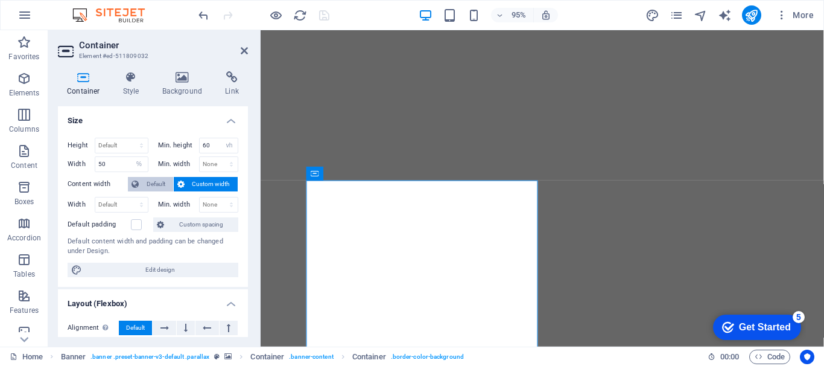
click at [156, 179] on span "Default" at bounding box center [155, 184] width 27 height 14
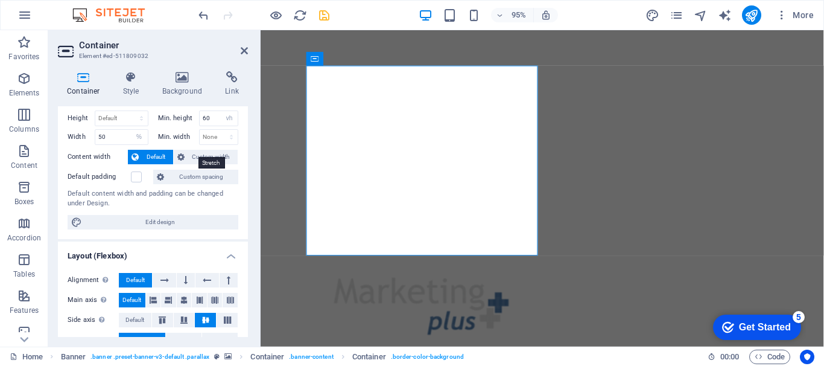
scroll to position [0, 0]
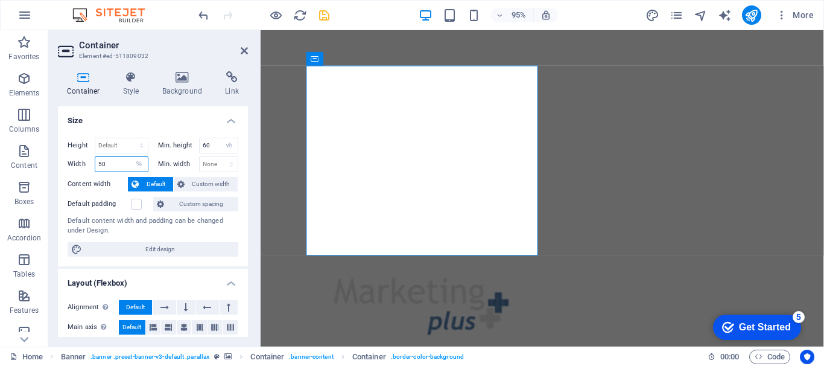
drag, startPoint x: 107, startPoint y: 161, endPoint x: 90, endPoint y: 158, distance: 17.1
click at [90, 158] on div "Width 50 Default px rem % em vh vw" at bounding box center [108, 164] width 81 height 16
drag, startPoint x: 214, startPoint y: 145, endPoint x: 196, endPoint y: 144, distance: 17.5
click at [196, 144] on div "Min. height 60 None px rem % vh vw" at bounding box center [198, 146] width 81 height 16
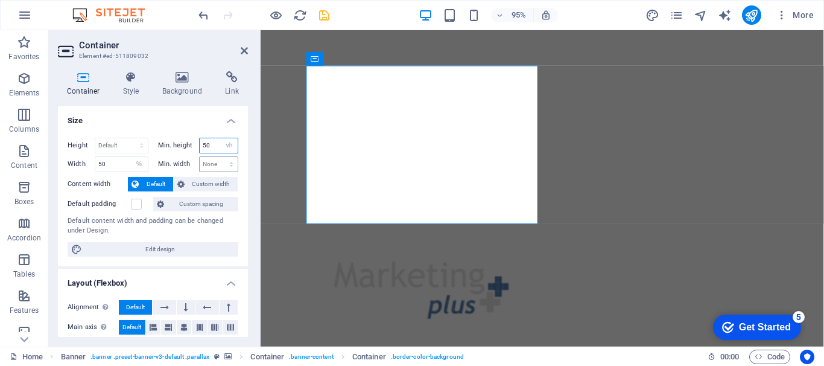
type input "5"
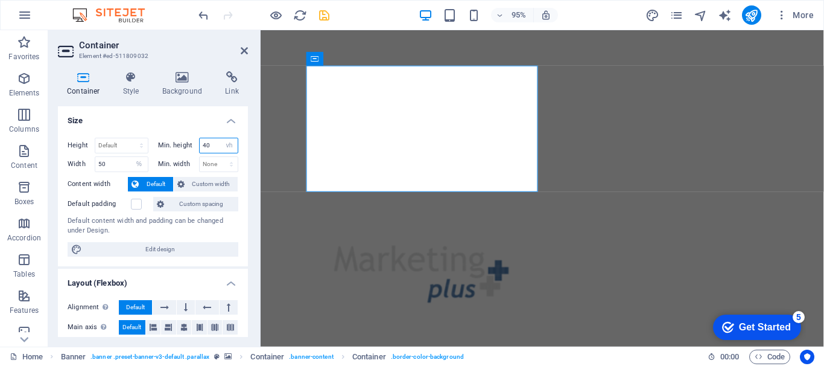
type input "4"
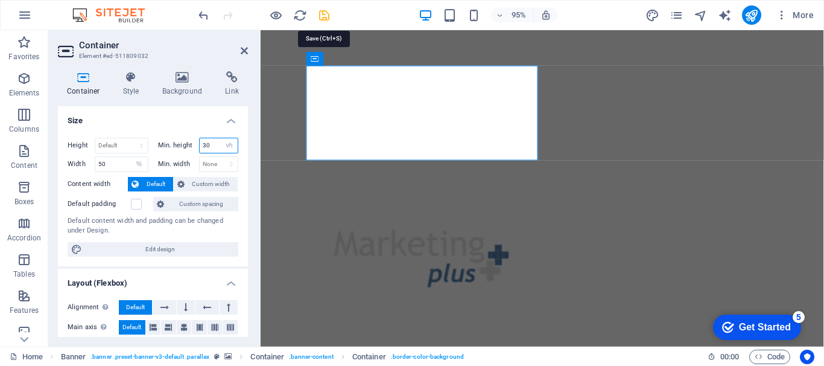
type input "30"
click at [324, 13] on icon "save" at bounding box center [324, 15] width 14 height 14
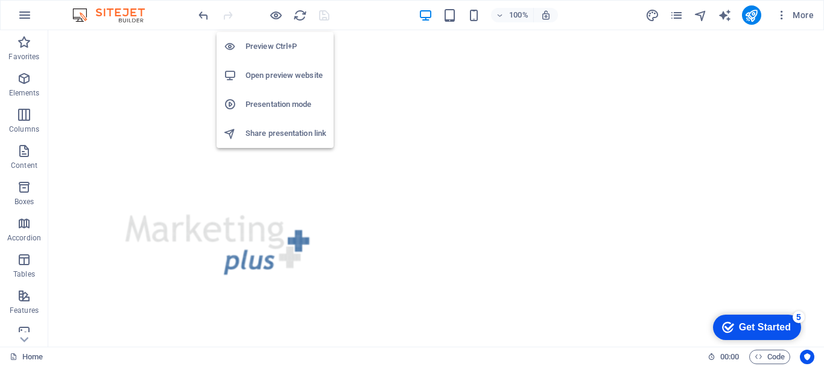
click at [277, 76] on h6 "Open preview website" at bounding box center [286, 75] width 81 height 14
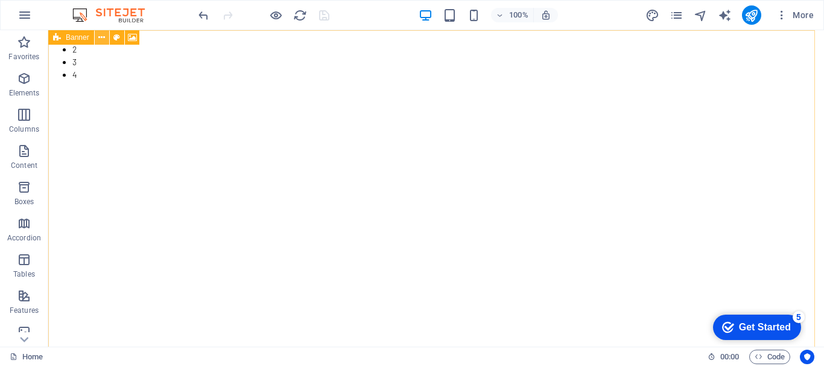
click at [102, 38] on icon at bounding box center [101, 37] width 7 height 13
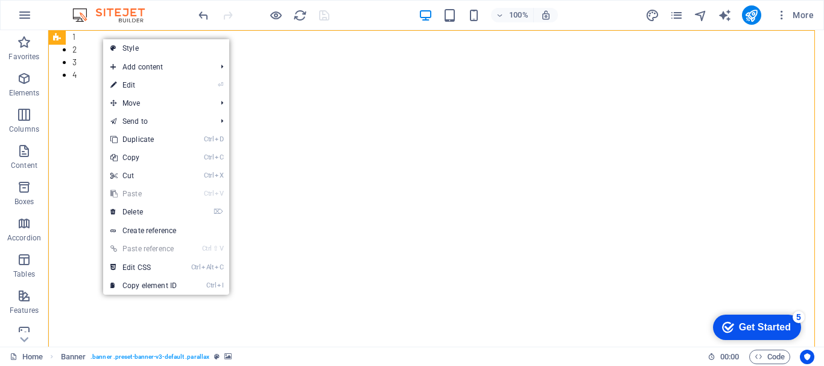
click at [143, 85] on link "⏎ Edit" at bounding box center [143, 85] width 81 height 18
select select "vh"
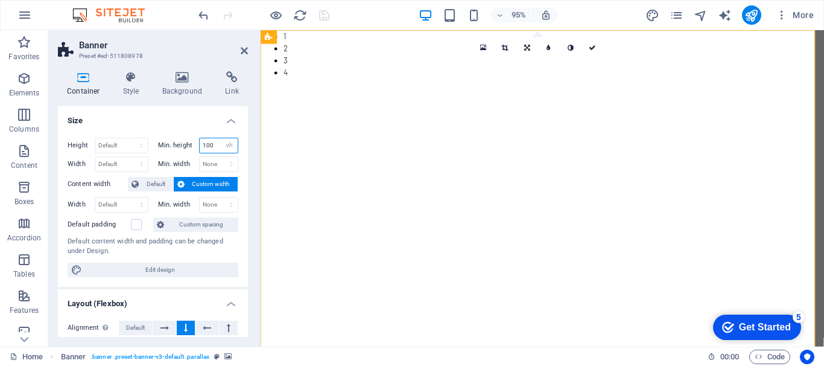
drag, startPoint x: 211, startPoint y: 144, endPoint x: 200, endPoint y: 144, distance: 11.5
click at [200, 144] on input "100" at bounding box center [219, 145] width 39 height 14
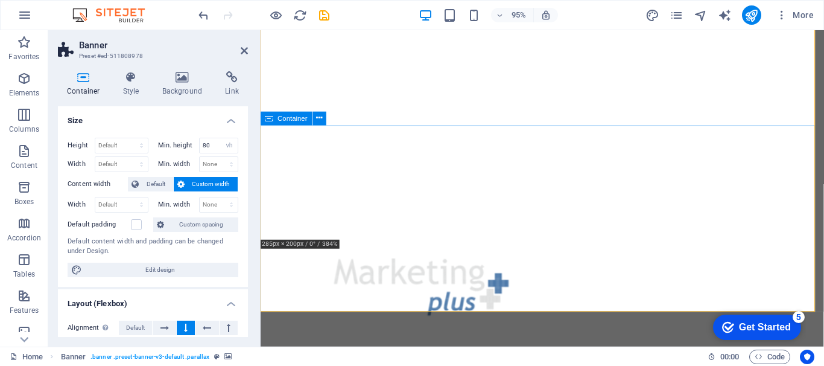
scroll to position [302, 0]
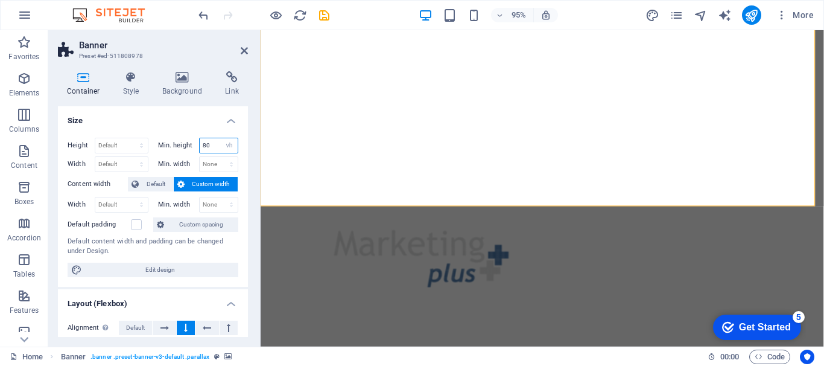
drag, startPoint x: 211, startPoint y: 144, endPoint x: 195, endPoint y: 144, distance: 15.7
click at [195, 144] on div "Min. height 80 None px rem % vh vw" at bounding box center [198, 146] width 81 height 16
drag, startPoint x: 211, startPoint y: 147, endPoint x: 194, endPoint y: 146, distance: 16.3
click at [194, 146] on div "Min. height 70 None px rem % vh vw" at bounding box center [198, 146] width 81 height 16
type input "60"
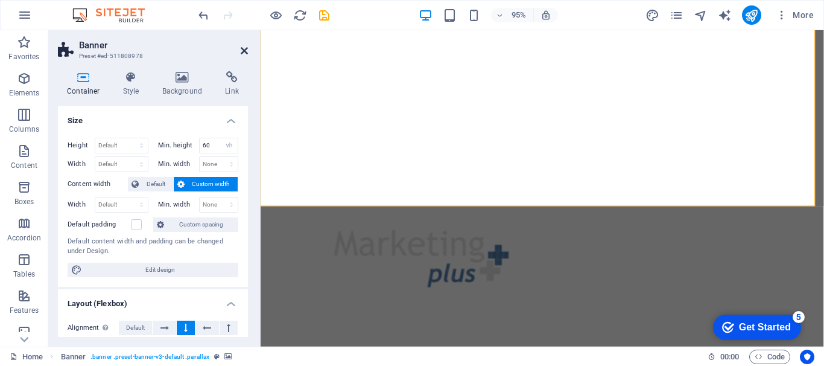
click at [244, 48] on icon at bounding box center [244, 51] width 7 height 10
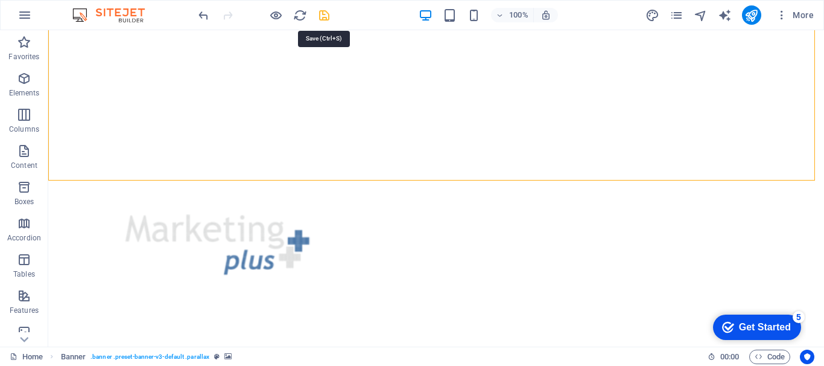
click at [328, 16] on icon "save" at bounding box center [324, 15] width 14 height 14
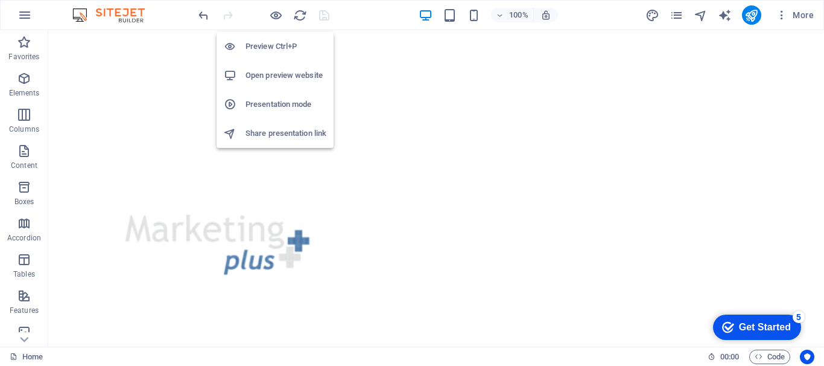
click at [283, 76] on h6 "Open preview website" at bounding box center [286, 75] width 81 height 14
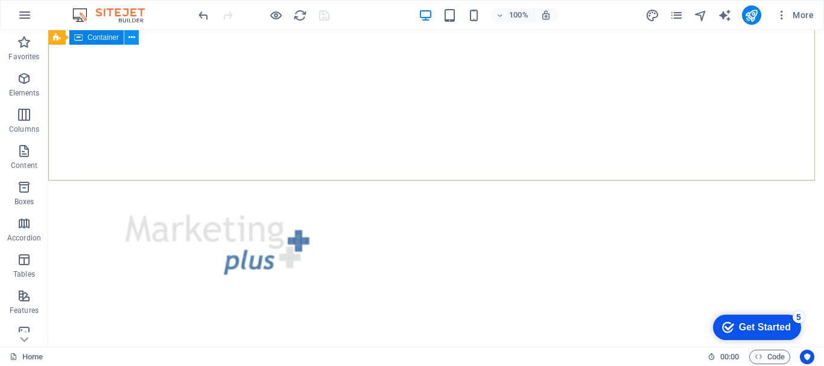
click at [133, 40] on icon at bounding box center [132, 37] width 7 height 13
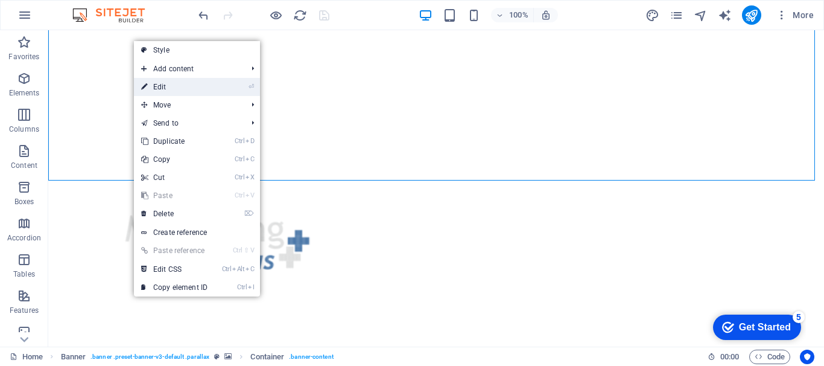
click at [164, 83] on link "⏎ Edit" at bounding box center [174, 87] width 81 height 18
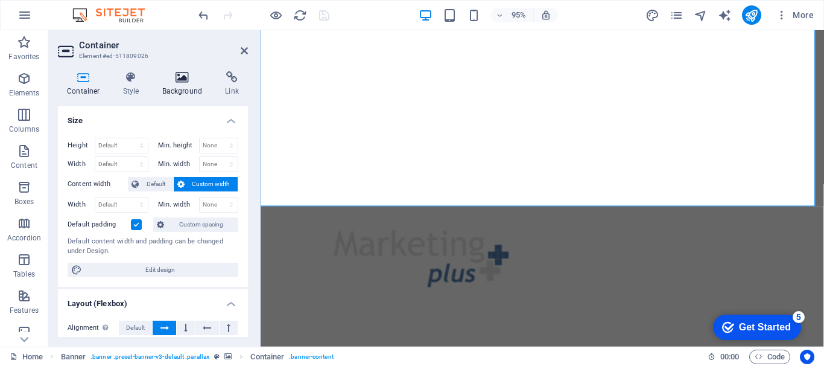
click at [186, 80] on icon at bounding box center [182, 77] width 59 height 12
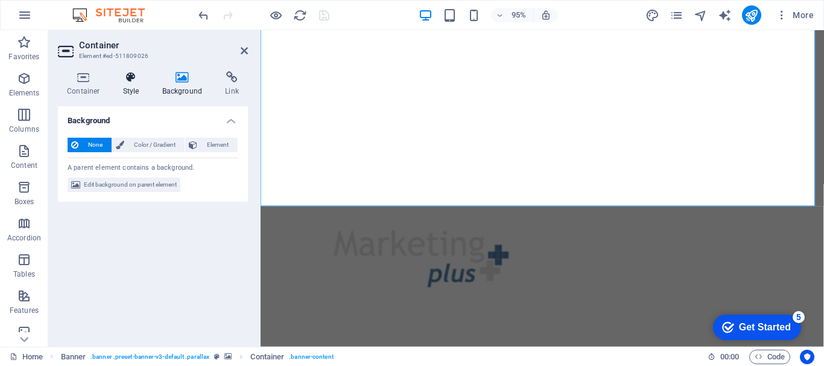
click at [134, 75] on icon at bounding box center [131, 77] width 34 height 12
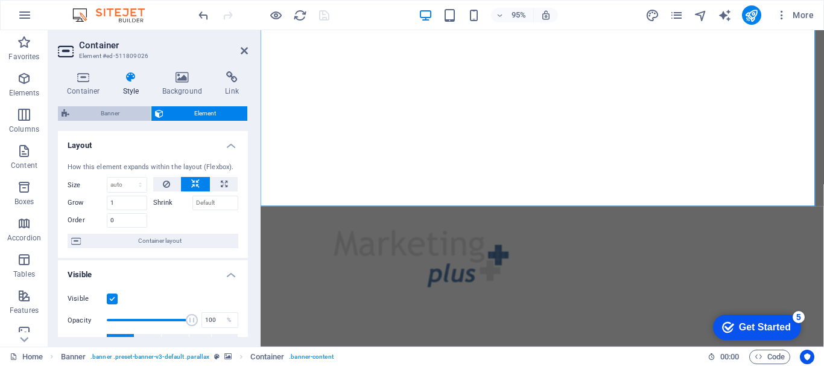
click at [98, 112] on span "Banner" at bounding box center [110, 113] width 74 height 14
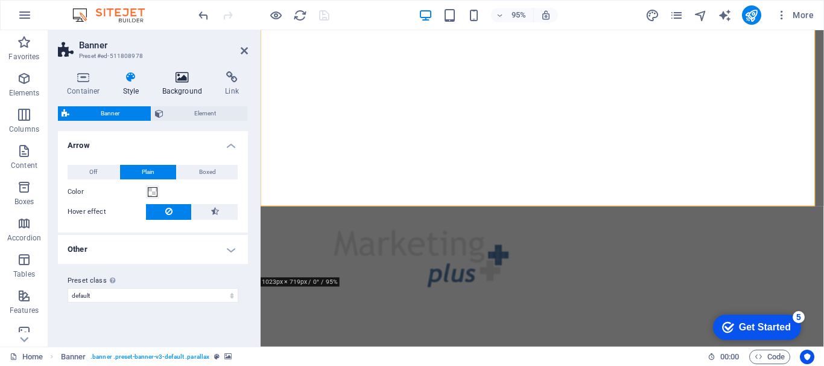
click at [185, 82] on icon at bounding box center [182, 77] width 59 height 12
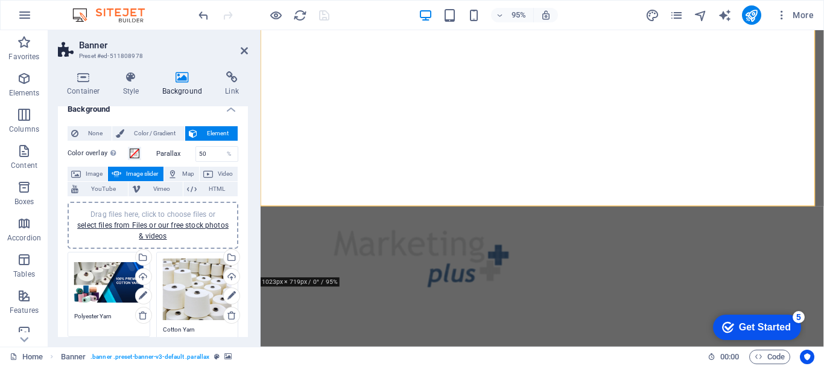
scroll to position [0, 0]
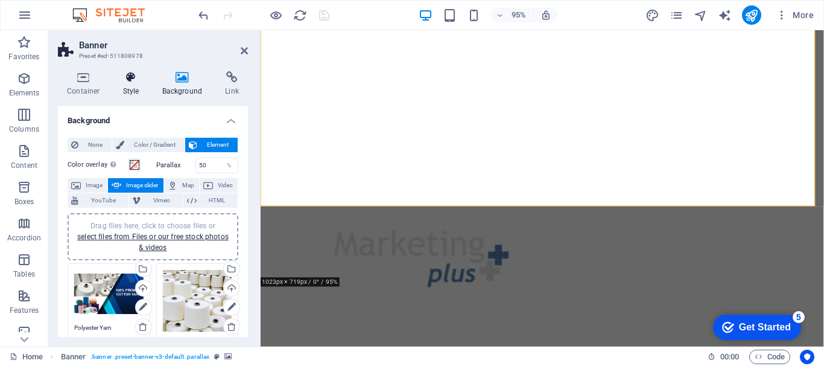
click at [129, 86] on h4 "Style" at bounding box center [133, 83] width 39 height 25
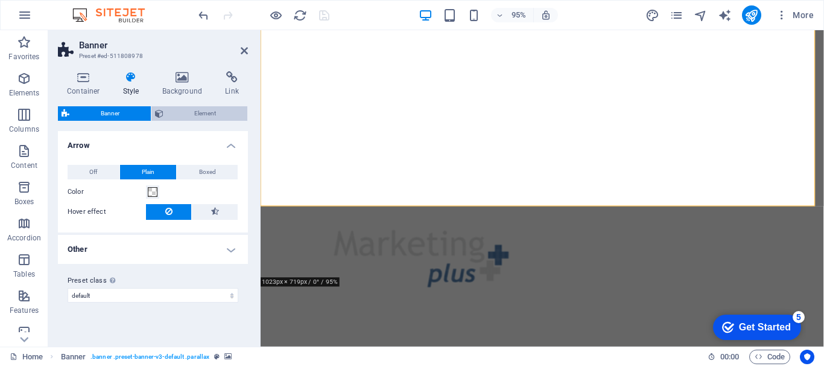
click at [186, 110] on span "Element" at bounding box center [205, 113] width 77 height 14
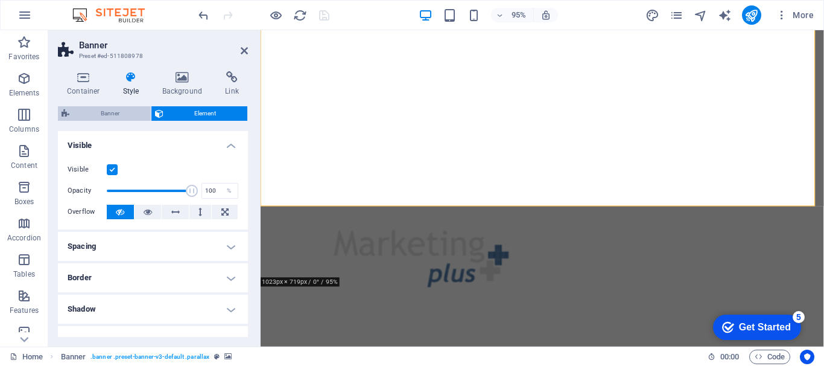
click at [113, 112] on span "Banner" at bounding box center [110, 113] width 74 height 14
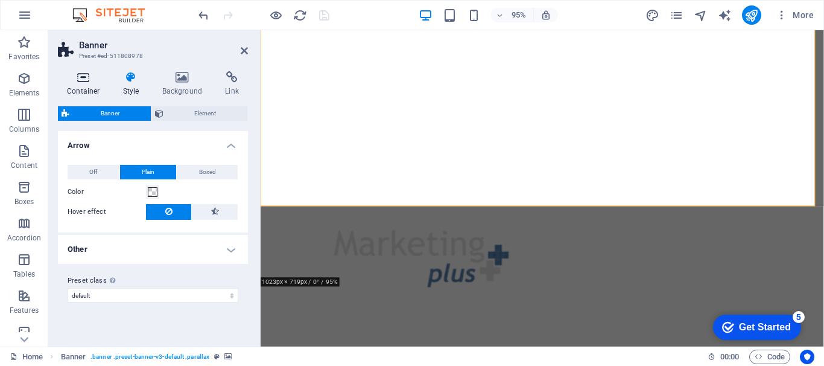
click at [81, 77] on icon at bounding box center [83, 77] width 51 height 12
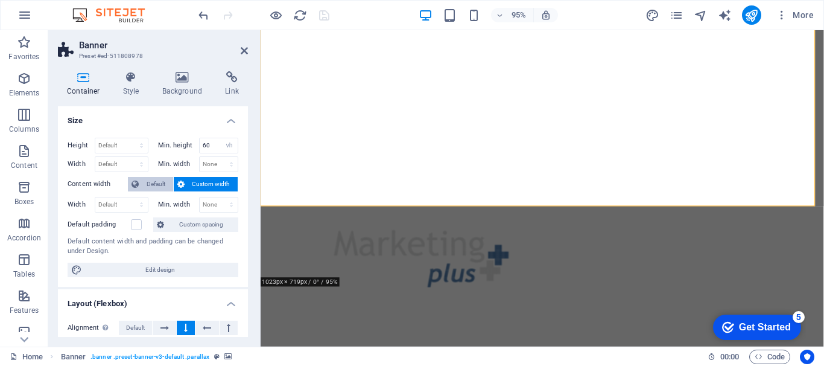
click at [150, 186] on span "Default" at bounding box center [155, 184] width 27 height 14
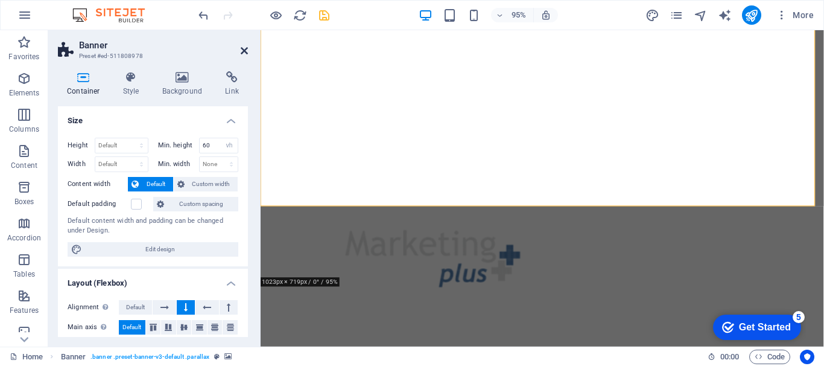
click at [245, 46] on icon at bounding box center [244, 51] width 7 height 10
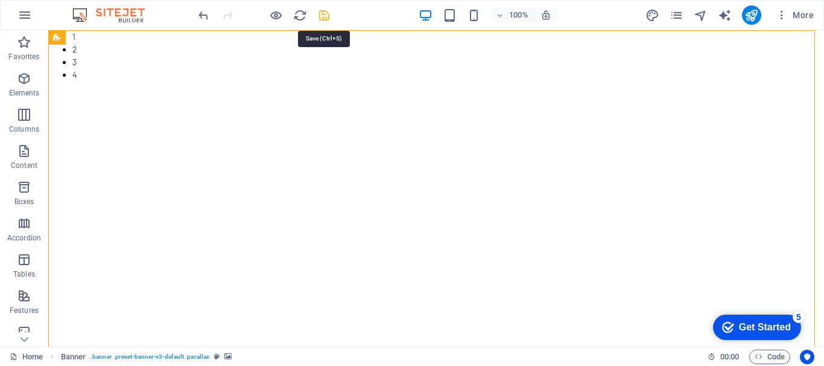
click at [326, 13] on icon "save" at bounding box center [324, 15] width 14 height 14
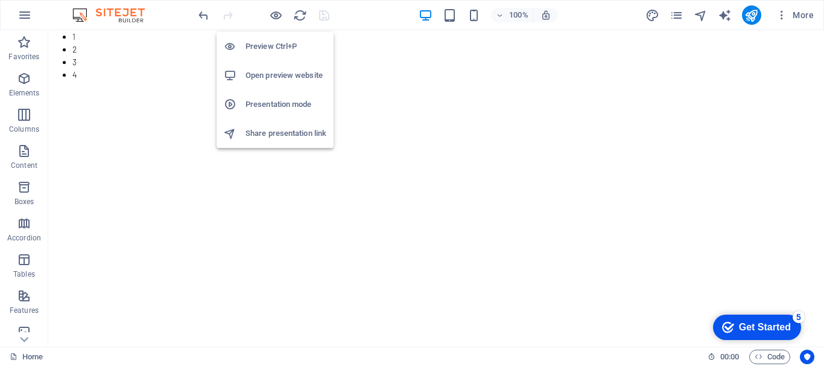
click at [275, 75] on h6 "Open preview website" at bounding box center [286, 75] width 81 height 14
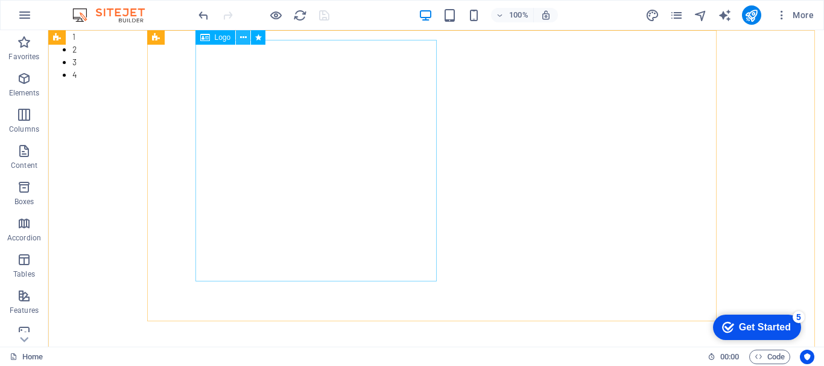
click at [245, 37] on icon at bounding box center [243, 37] width 7 height 13
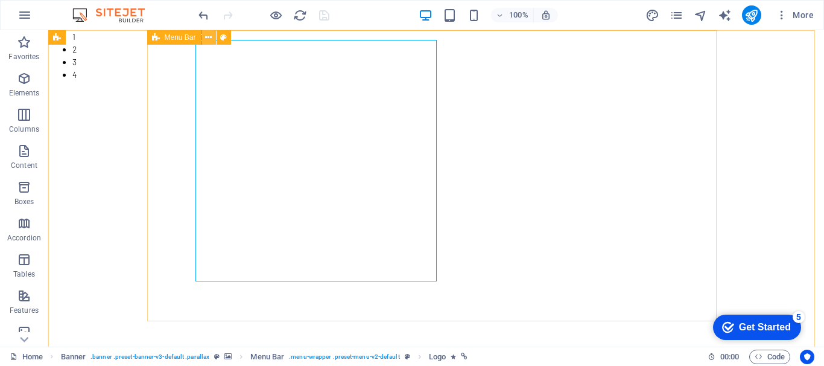
click at [207, 38] on icon at bounding box center [208, 37] width 7 height 13
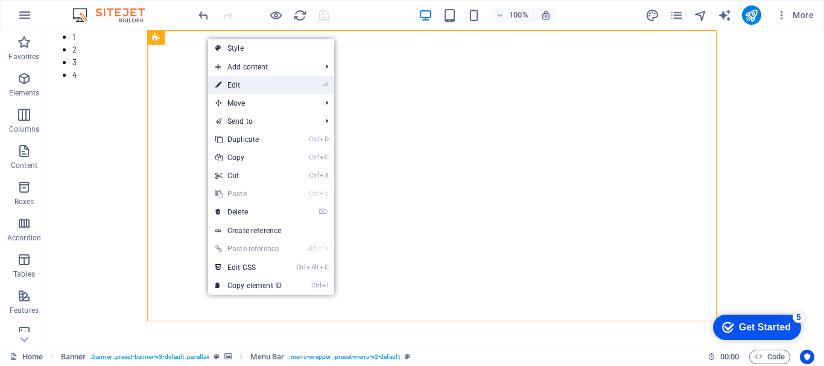
click at [233, 79] on link "⏎ Edit" at bounding box center [248, 85] width 81 height 18
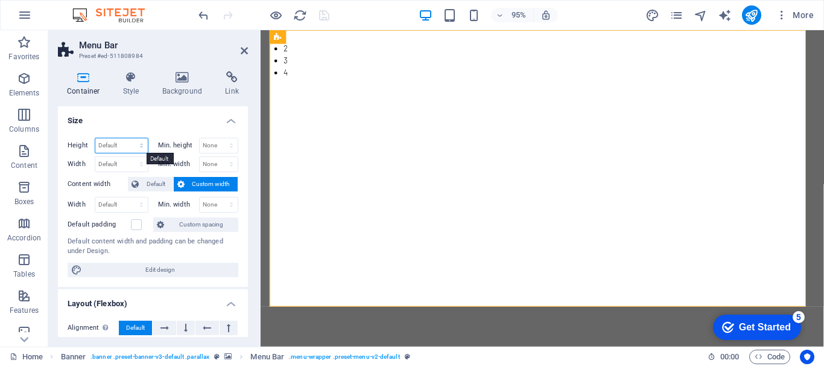
click at [131, 144] on select "Default px rem % vh vw" at bounding box center [121, 145] width 53 height 14
select select "px"
click at [129, 138] on select "Default px rem % vh vw" at bounding box center [121, 145] width 53 height 14
type input "482"
click at [130, 166] on select "Default px rem % em vh vw" at bounding box center [121, 164] width 53 height 14
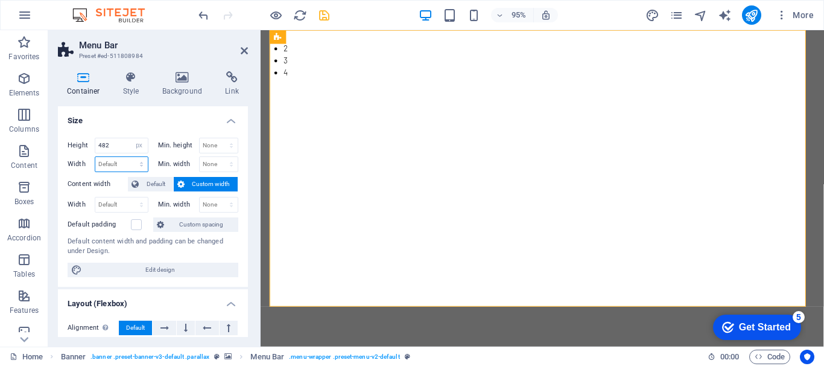
select select "px"
click at [129, 157] on select "Default px rem % em vh vw" at bounding box center [121, 164] width 53 height 14
type input "936"
click at [123, 147] on input "482" at bounding box center [121, 145] width 53 height 14
drag, startPoint x: 120, startPoint y: 146, endPoint x: 81, endPoint y: 142, distance: 39.5
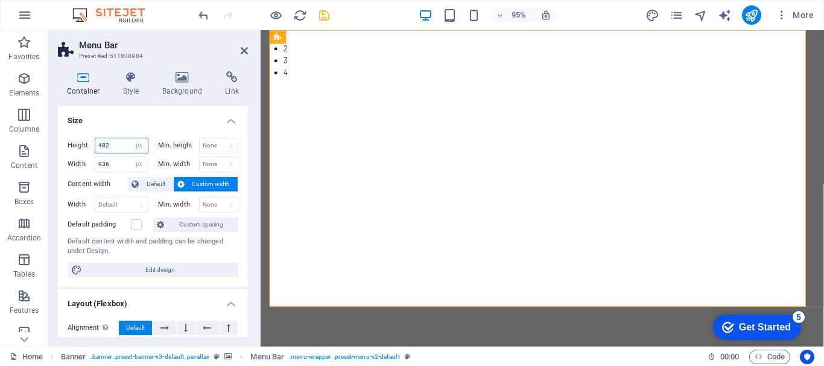
click at [81, 142] on div "Height 482 Default px rem % vh vw" at bounding box center [108, 146] width 81 height 16
drag, startPoint x: 116, startPoint y: 143, endPoint x: 83, endPoint y: 139, distance: 33.4
click at [83, 139] on div "Height 400 Default px rem % vh vw" at bounding box center [108, 146] width 81 height 16
type input "300"
click at [244, 51] on icon at bounding box center [244, 51] width 7 height 10
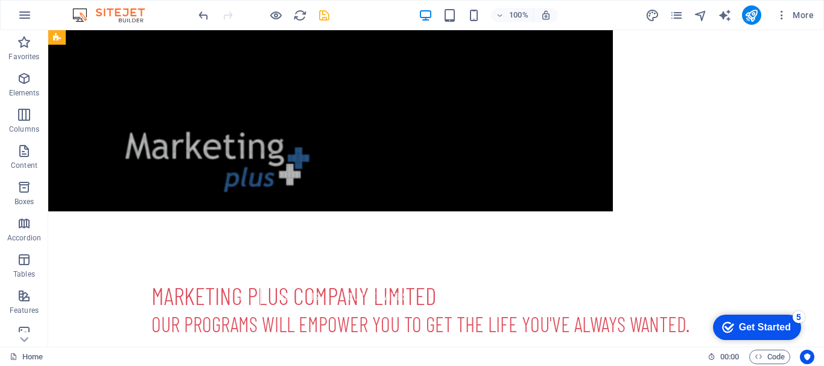
scroll to position [94, 0]
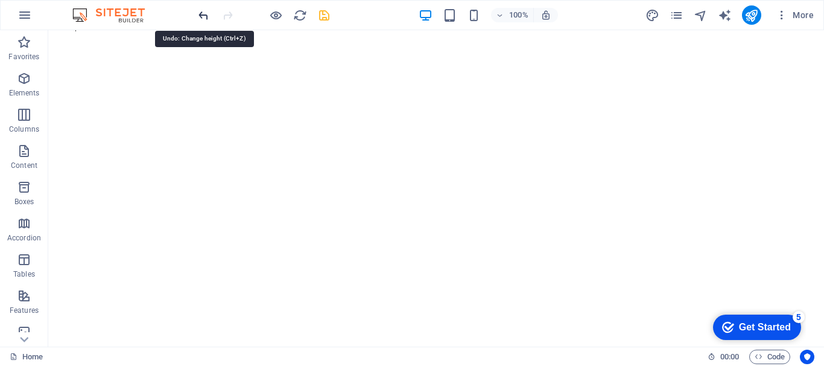
click at [202, 13] on icon "undo" at bounding box center [204, 15] width 14 height 14
click at [200, 11] on icon "undo" at bounding box center [204, 15] width 14 height 14
click at [203, 15] on icon "undo" at bounding box center [204, 15] width 14 height 14
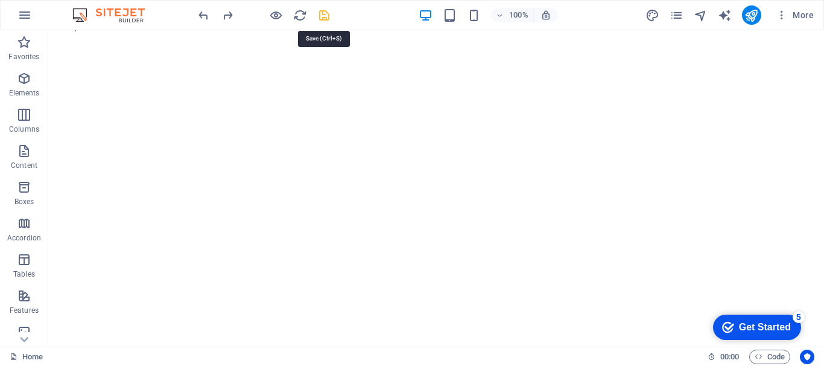
click at [324, 16] on icon "save" at bounding box center [324, 15] width 14 height 14
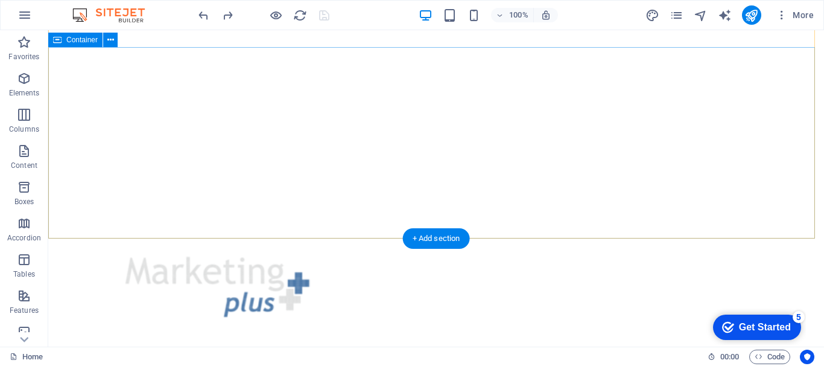
scroll to position [275, 0]
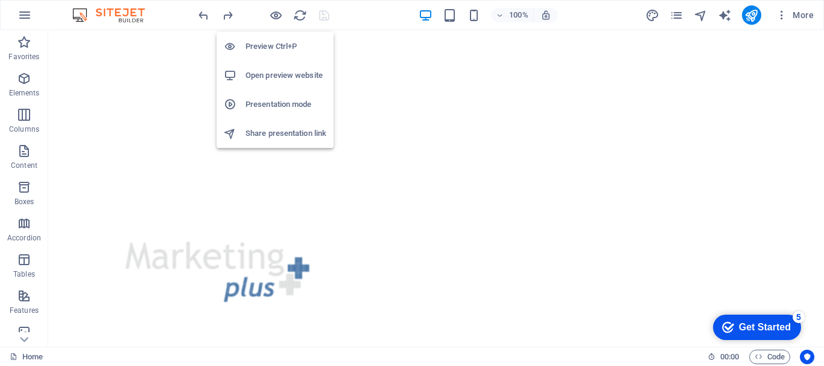
click at [285, 75] on h6 "Open preview website" at bounding box center [286, 75] width 81 height 14
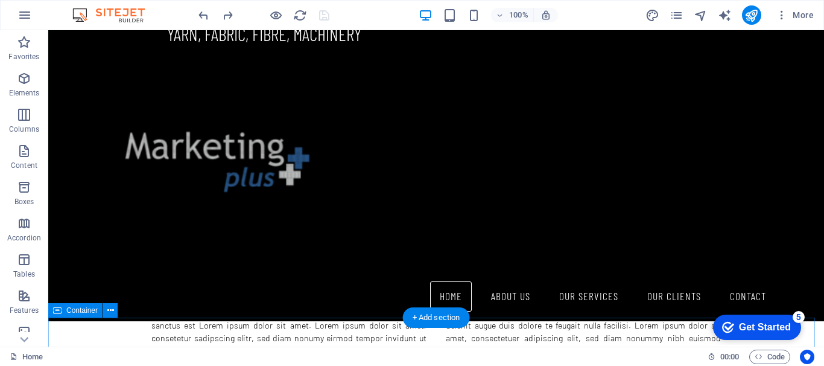
scroll to position [697, 0]
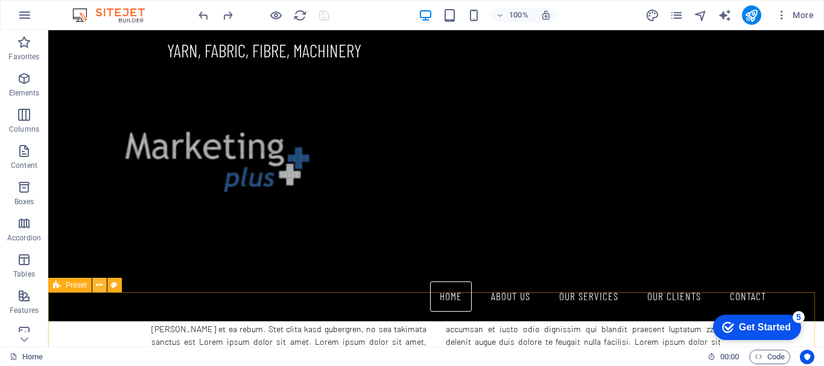
click at [97, 287] on icon at bounding box center [99, 285] width 7 height 13
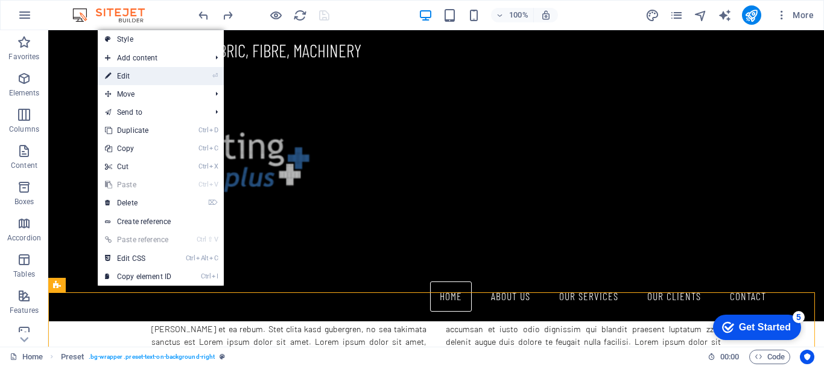
click at [174, 77] on link "⏎ Edit" at bounding box center [138, 76] width 81 height 18
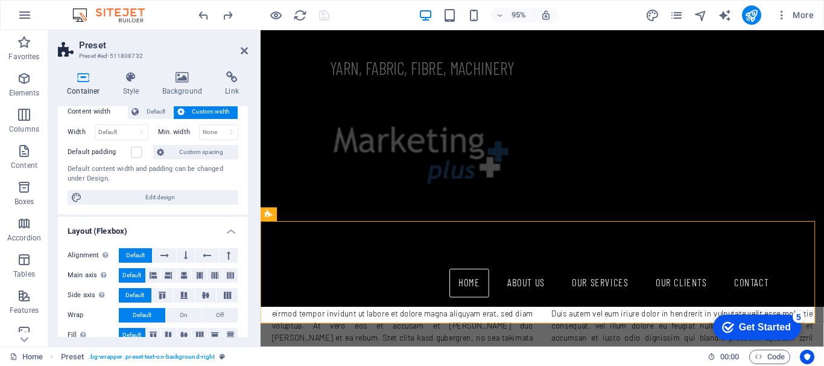
scroll to position [0, 0]
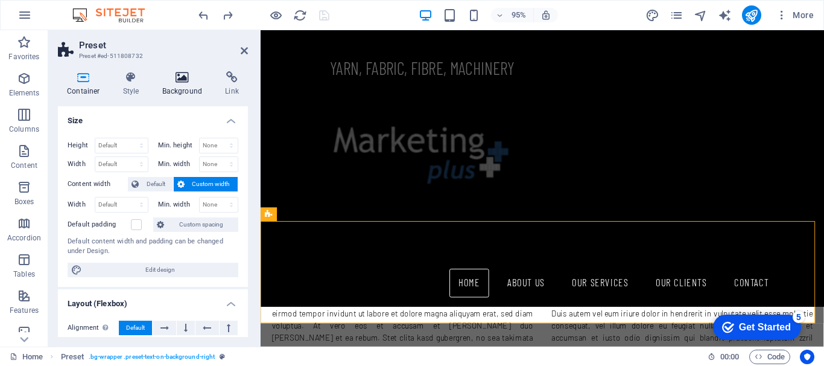
click at [177, 71] on icon at bounding box center [182, 77] width 59 height 12
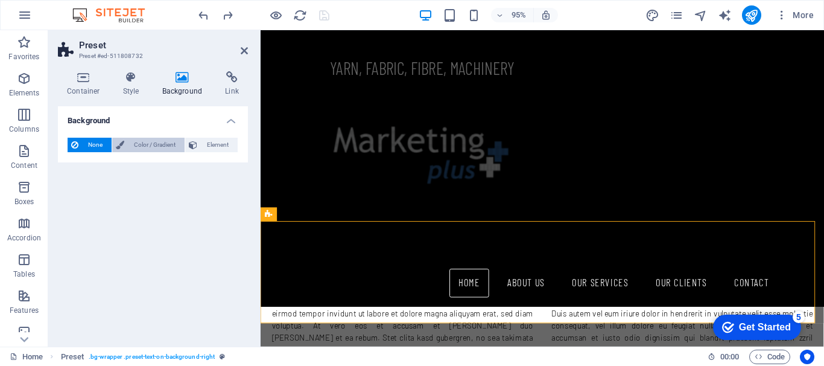
click at [168, 146] on span "Color / Gradient" at bounding box center [154, 145] width 53 height 14
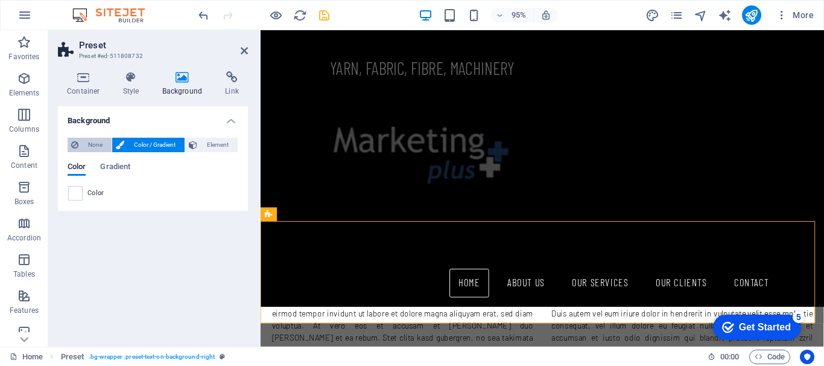
click at [91, 144] on span "None" at bounding box center [95, 145] width 26 height 14
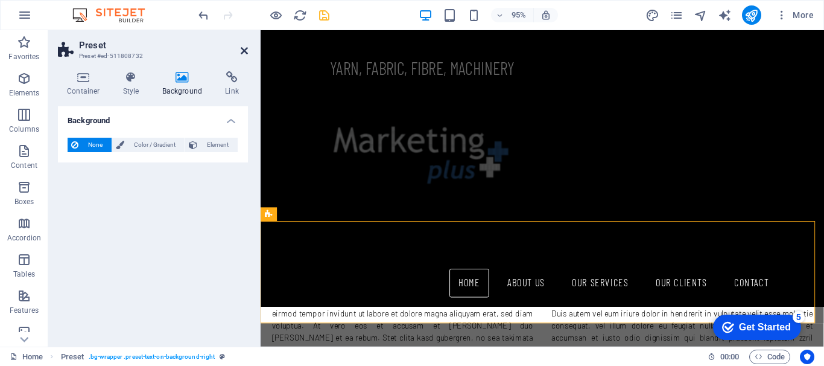
click at [245, 53] on icon at bounding box center [244, 51] width 7 height 10
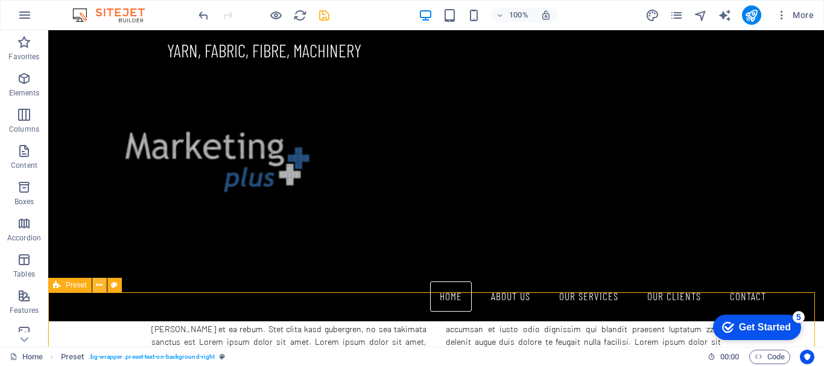
click at [100, 284] on icon at bounding box center [99, 285] width 7 height 13
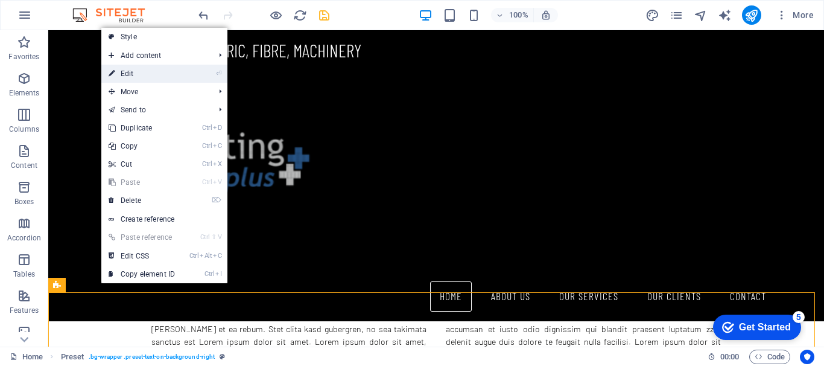
click at [145, 73] on link "⏎ Edit" at bounding box center [141, 74] width 81 height 18
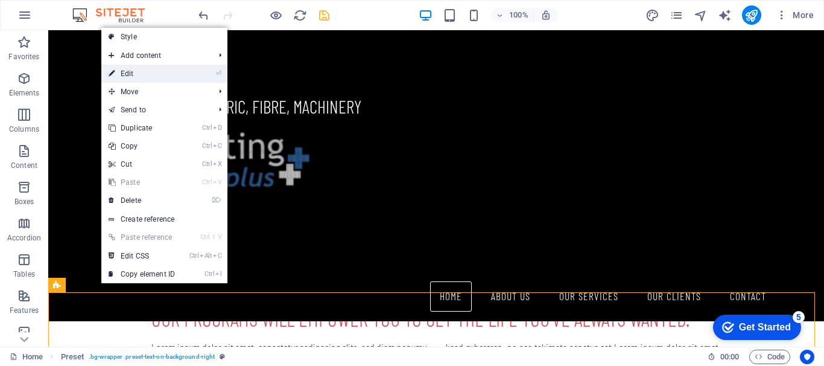
scroll to position [733, 0]
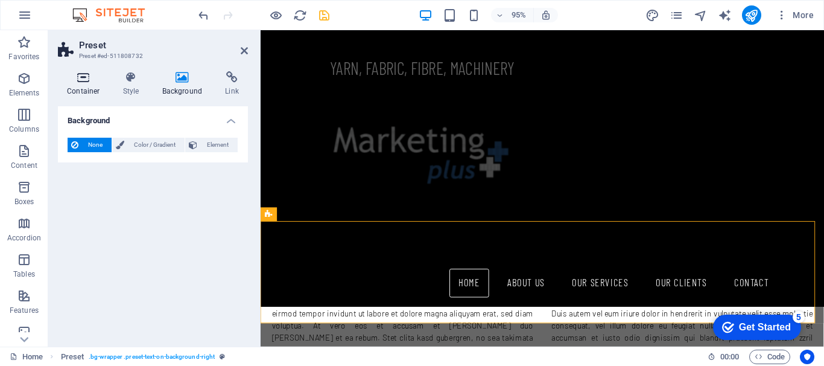
click at [88, 85] on h4 "Container" at bounding box center [86, 83] width 56 height 25
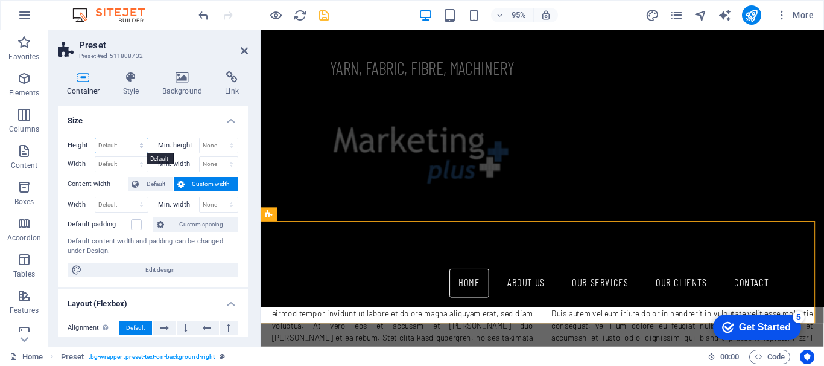
click at [125, 144] on select "Default px rem % vh vw" at bounding box center [121, 145] width 53 height 14
select select "px"
click at [129, 138] on select "Default px rem % vh vw" at bounding box center [121, 145] width 53 height 14
type input "178"
click at [126, 164] on select "Default px rem % em vh vw" at bounding box center [121, 164] width 53 height 14
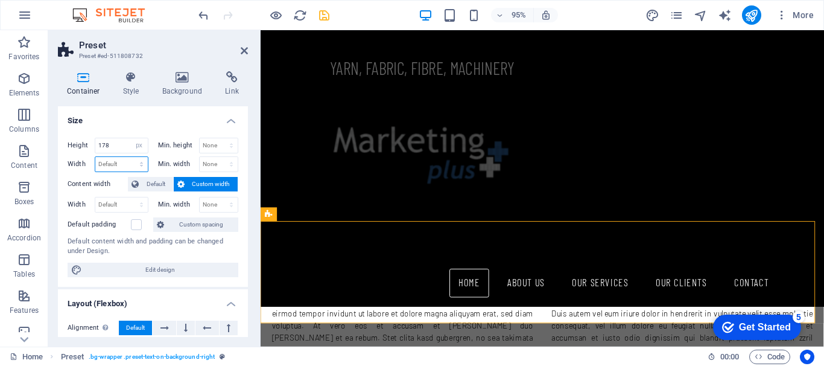
select select "px"
click at [129, 157] on select "Default px rem % em vh vw" at bounding box center [121, 164] width 53 height 14
type input "968"
drag, startPoint x: 116, startPoint y: 144, endPoint x: 97, endPoint y: 147, distance: 20.1
click at [97, 147] on input "178" at bounding box center [121, 145] width 53 height 14
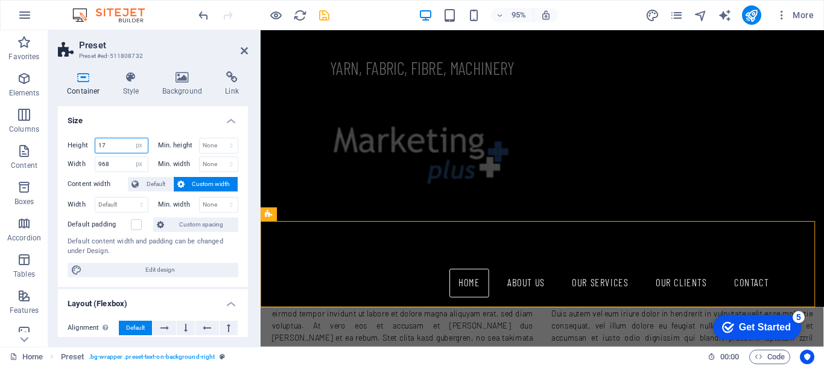
type input "178"
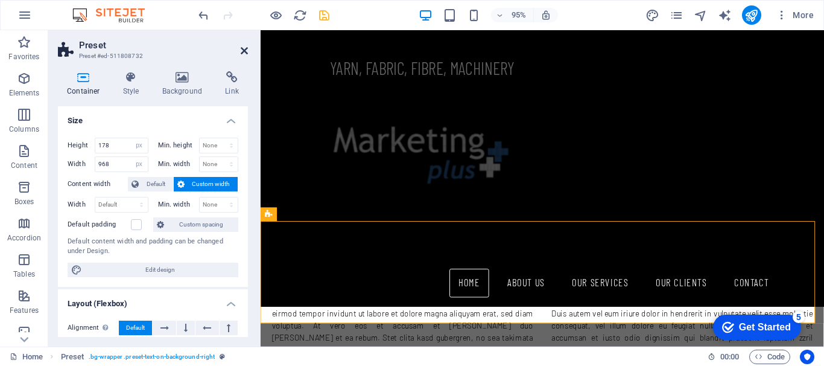
click at [243, 53] on icon at bounding box center [244, 51] width 7 height 10
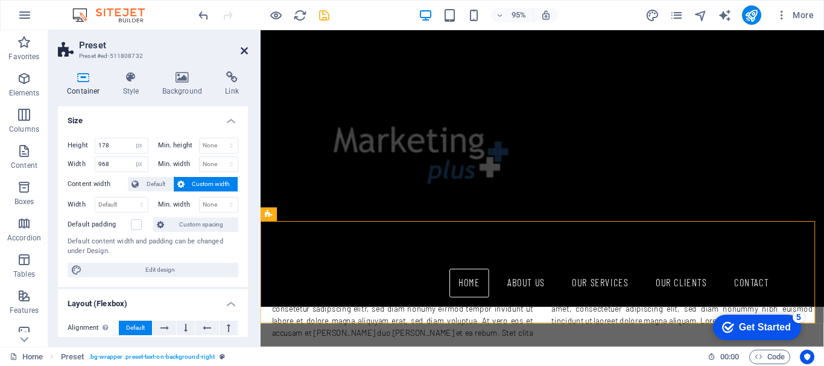
scroll to position [697, 0]
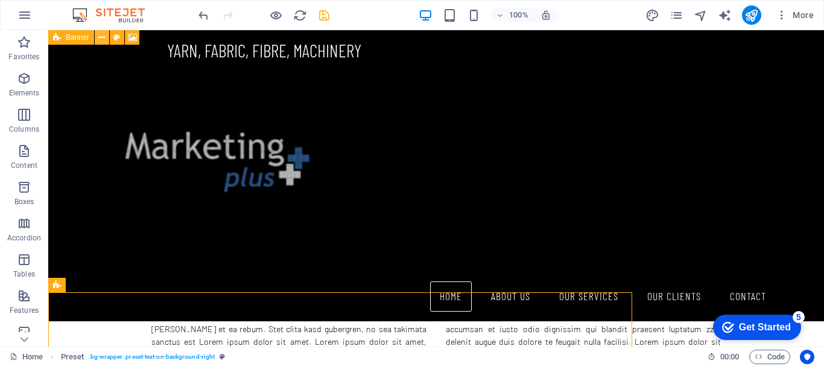
click at [102, 38] on icon at bounding box center [101, 37] width 7 height 13
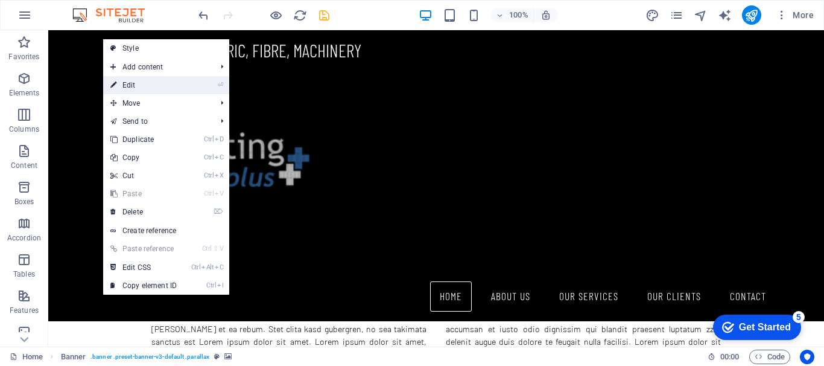
click at [120, 85] on link "⏎ Edit" at bounding box center [143, 85] width 81 height 18
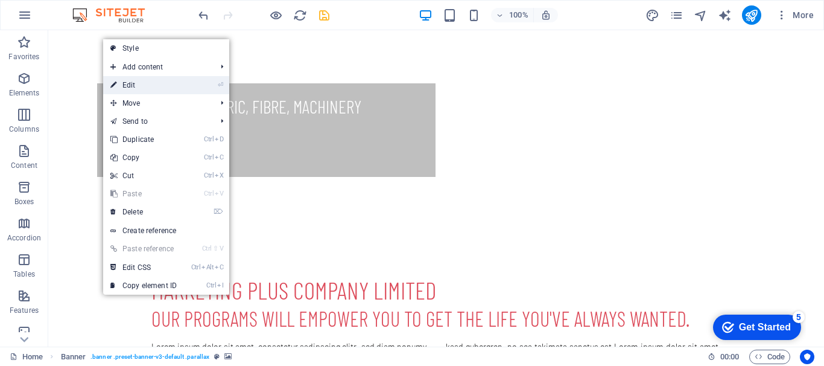
select select "vh"
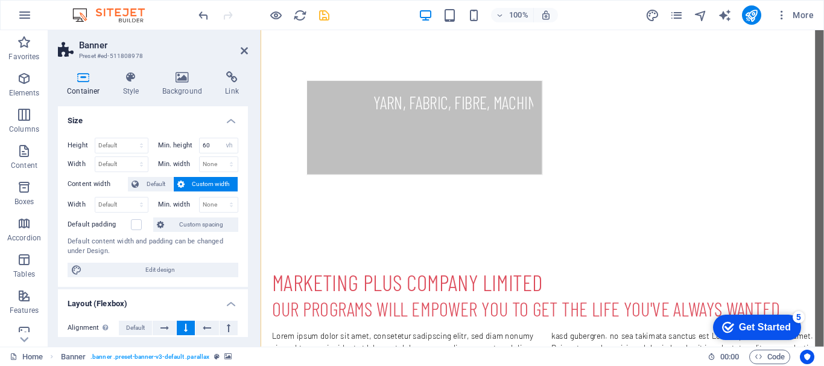
scroll to position [62, 0]
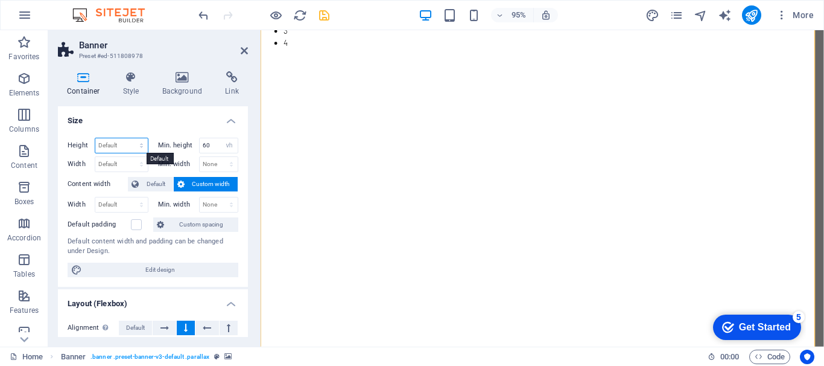
click at [115, 144] on select "Default px rem % vh vw" at bounding box center [121, 145] width 53 height 14
select select "px"
click at [129, 138] on select "Default px rem % vh vw" at bounding box center [121, 145] width 53 height 14
type input "807"
click at [122, 162] on select "Default px rem % em vh vw" at bounding box center [121, 164] width 53 height 14
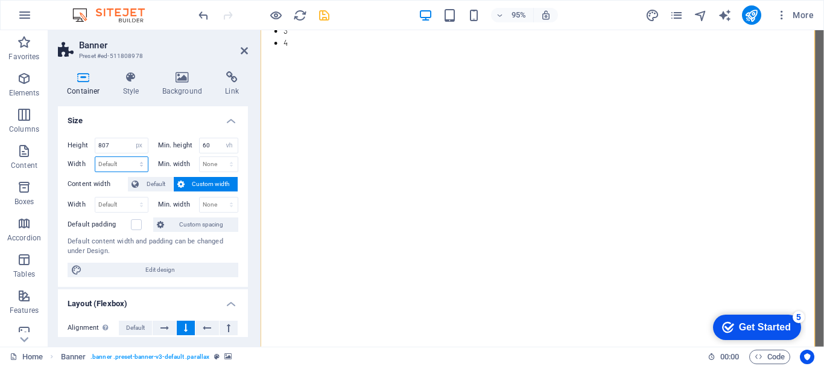
select select "px"
click at [129, 157] on select "Default px rem % em vh vw" at bounding box center [121, 164] width 53 height 14
type input "968"
drag, startPoint x: 115, startPoint y: 147, endPoint x: 94, endPoint y: 145, distance: 21.8
click at [94, 145] on div "Height 807 Default px rem % vh vw" at bounding box center [108, 146] width 81 height 16
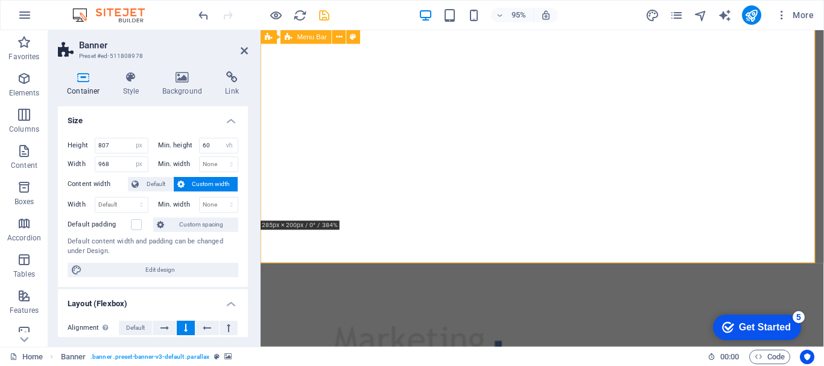
scroll to position [183, 0]
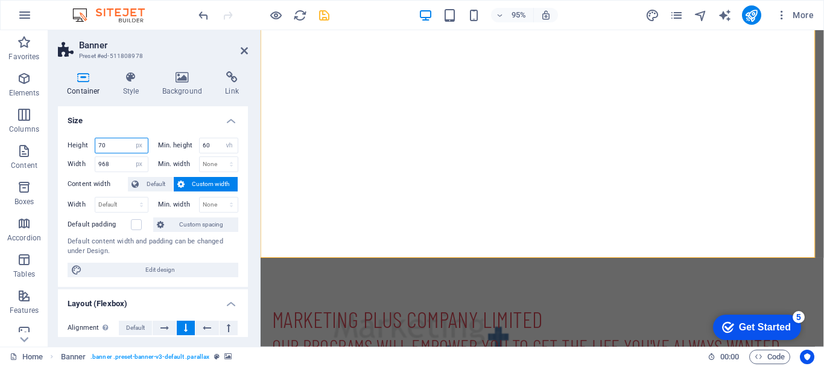
type input "7"
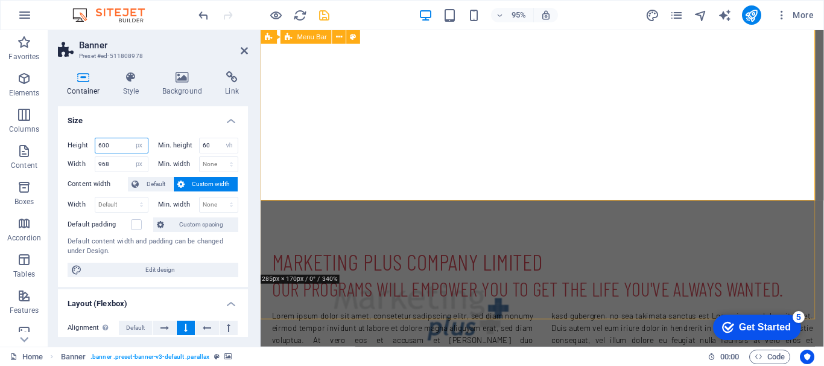
type input "600"
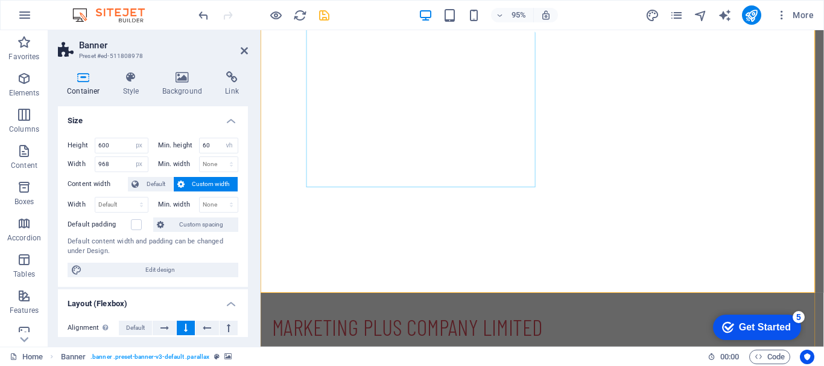
scroll to position [121, 0]
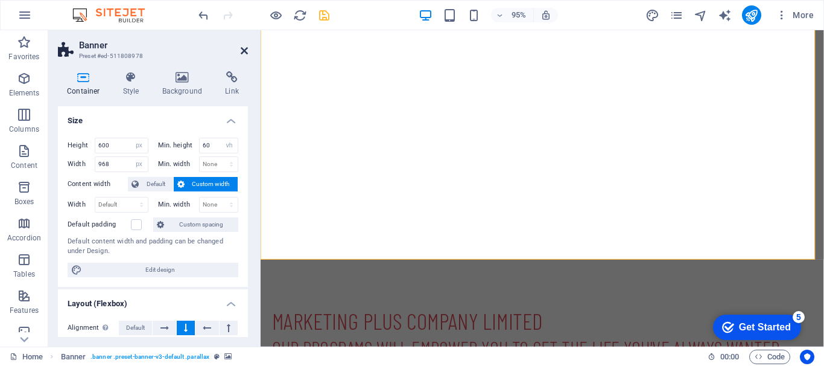
click at [244, 51] on icon at bounding box center [244, 51] width 7 height 10
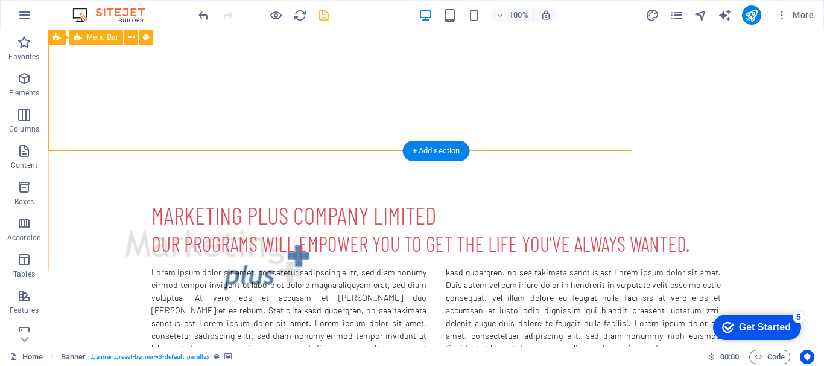
scroll to position [0, 0]
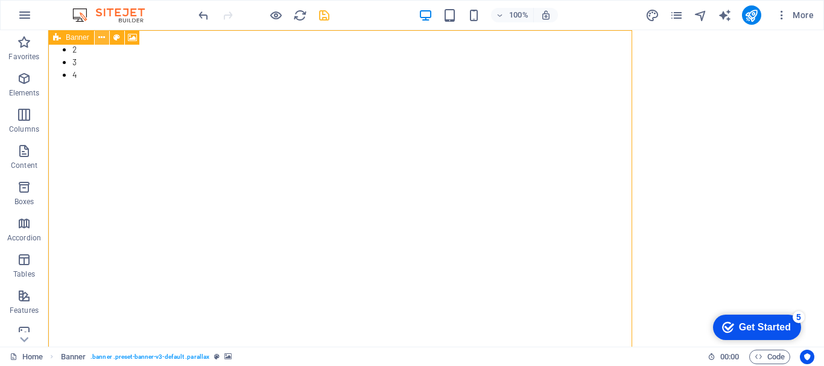
click at [102, 40] on icon at bounding box center [101, 37] width 7 height 13
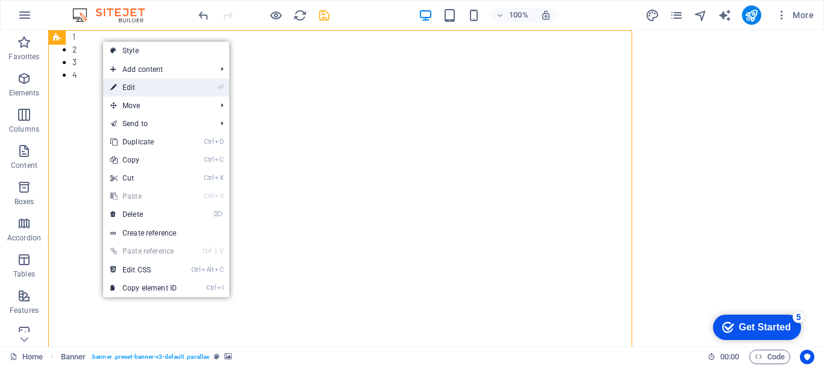
click at [133, 88] on link "⏎ Edit" at bounding box center [143, 87] width 81 height 18
select select "px"
select select "vh"
select select "px"
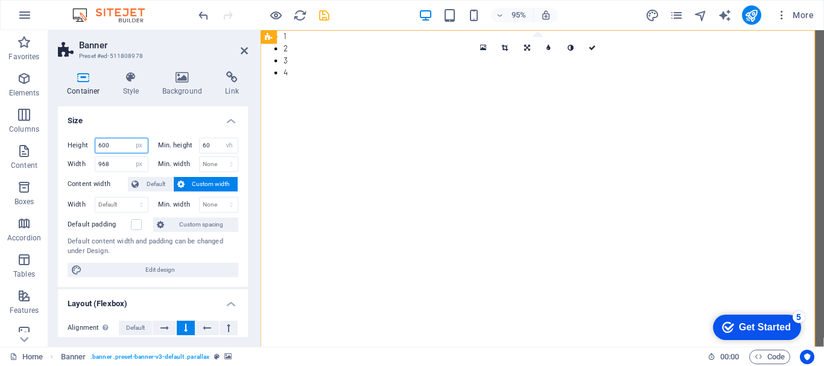
drag, startPoint x: 114, startPoint y: 144, endPoint x: 95, endPoint y: 145, distance: 18.7
click at [95, 145] on input "600" at bounding box center [121, 145] width 53 height 14
type input "806"
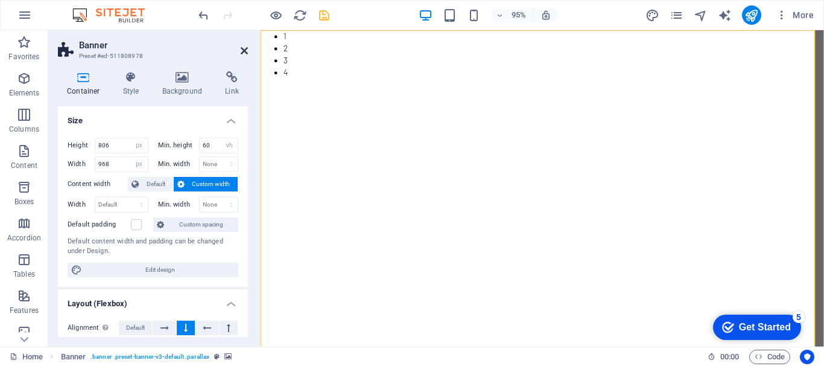
click at [246, 53] on icon at bounding box center [244, 51] width 7 height 10
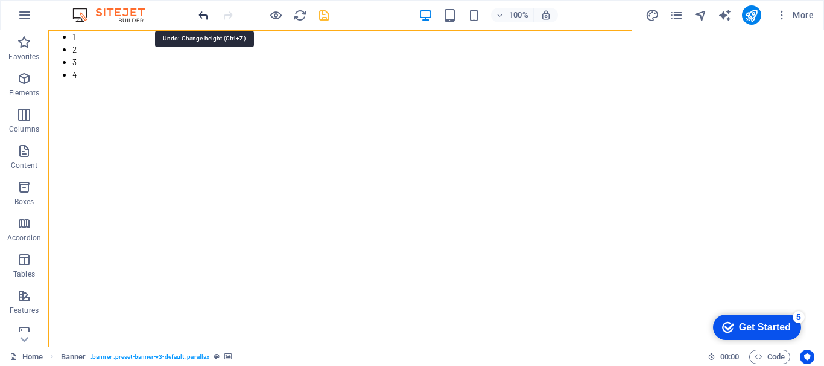
click at [200, 19] on icon "undo" at bounding box center [204, 15] width 14 height 14
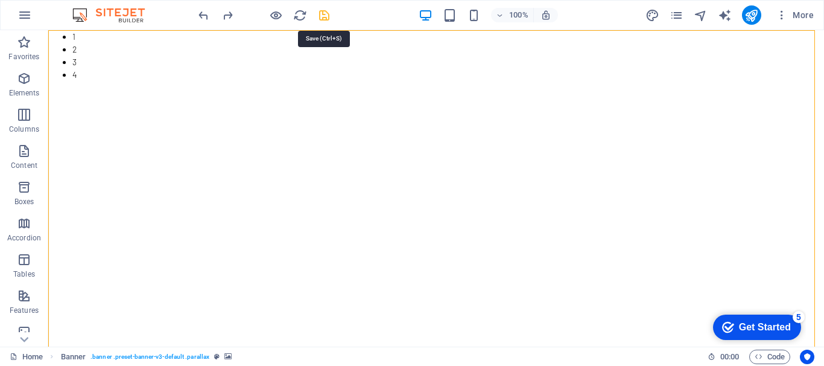
click at [323, 15] on icon "save" at bounding box center [324, 15] width 14 height 14
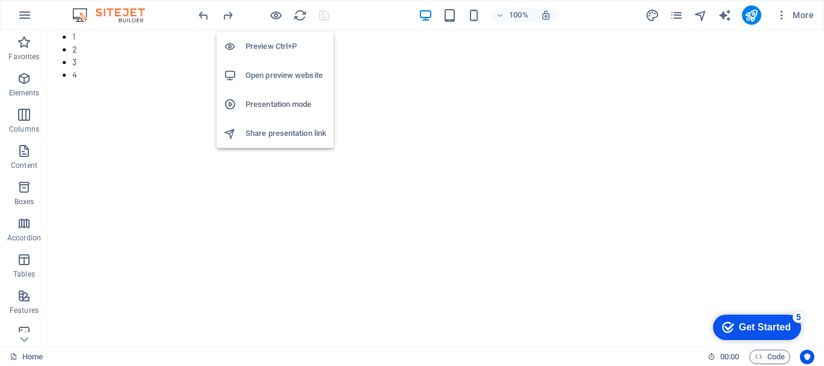
click at [275, 79] on h6 "Open preview website" at bounding box center [286, 75] width 81 height 14
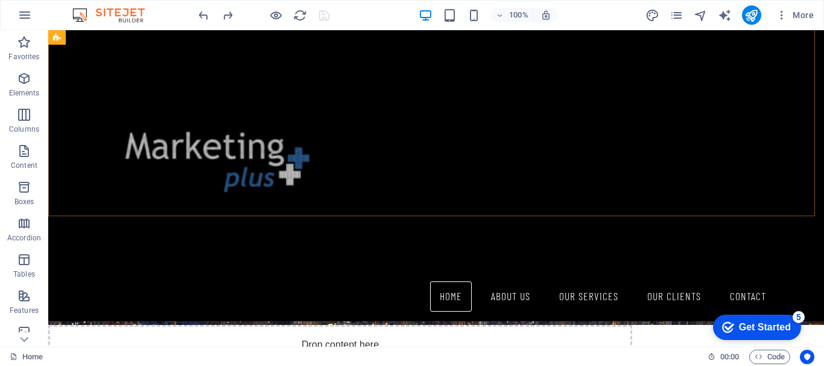
scroll to position [724, 0]
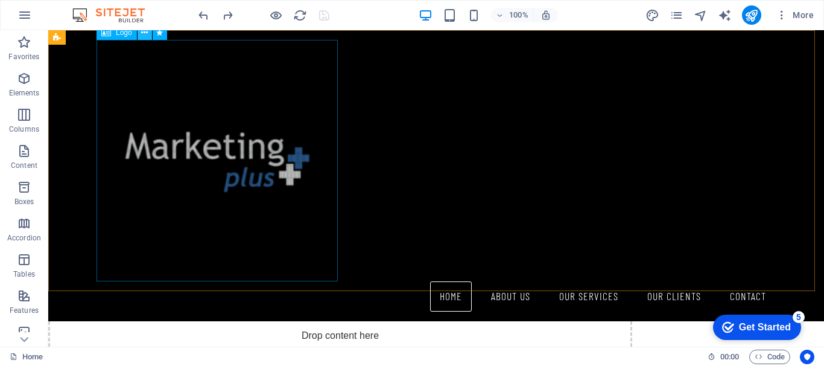
click at [145, 35] on icon at bounding box center [144, 33] width 7 height 13
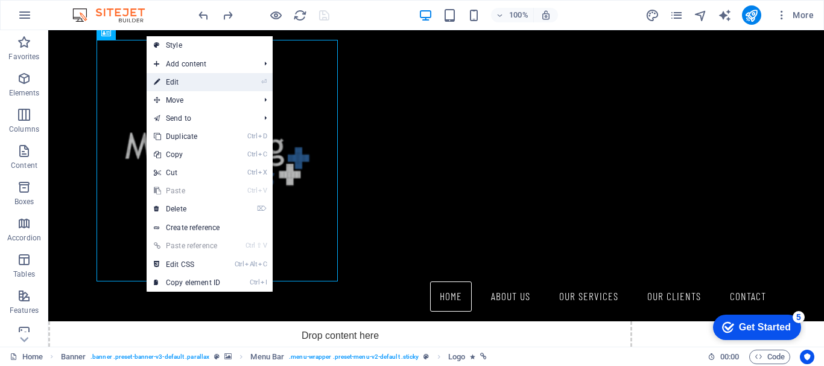
click at [175, 81] on link "⏎ Edit" at bounding box center [187, 82] width 81 height 18
select select "px"
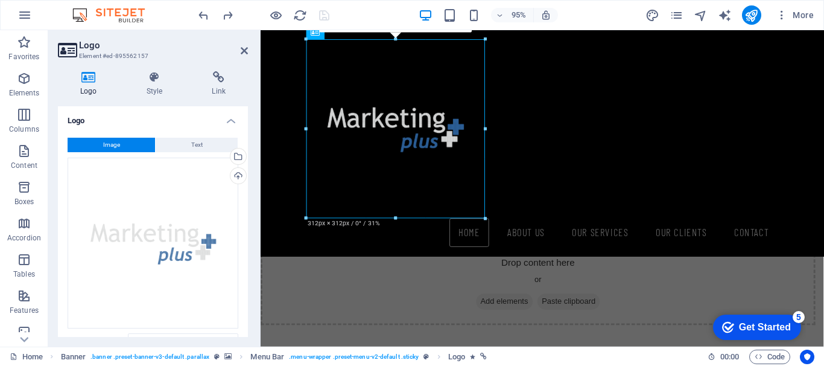
drag, startPoint x: 423, startPoint y: 268, endPoint x: 432, endPoint y: 214, distance: 54.5
type input "312"
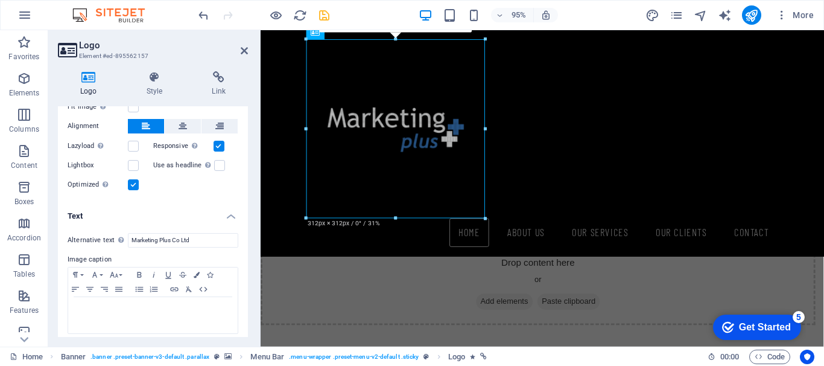
scroll to position [259, 0]
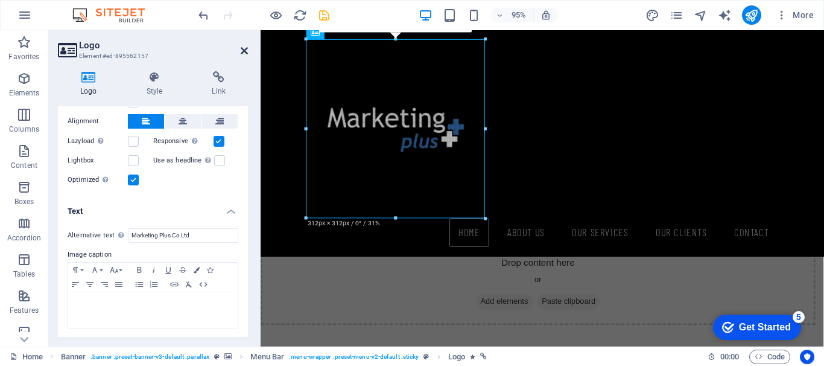
click at [245, 48] on icon at bounding box center [244, 51] width 7 height 10
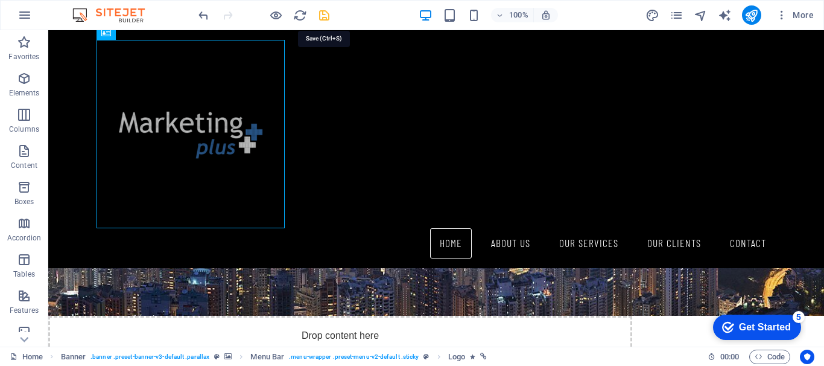
click at [327, 16] on icon "save" at bounding box center [324, 15] width 14 height 14
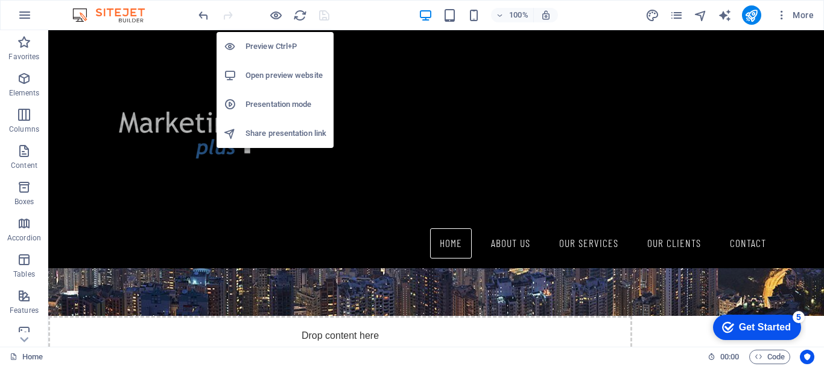
click at [279, 69] on h6 "Open preview website" at bounding box center [286, 75] width 81 height 14
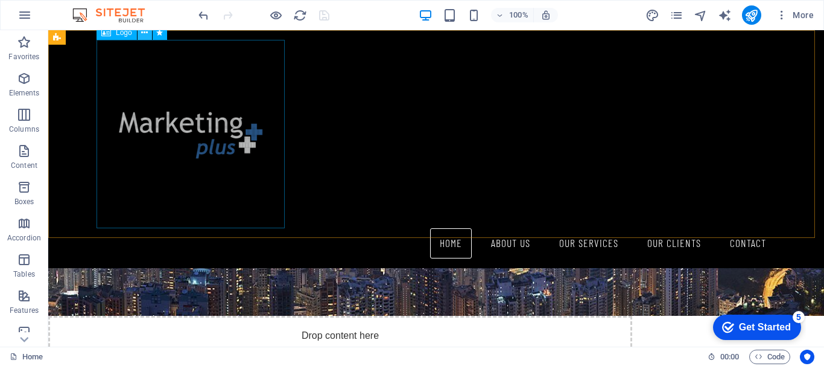
click at [145, 34] on icon at bounding box center [144, 33] width 7 height 13
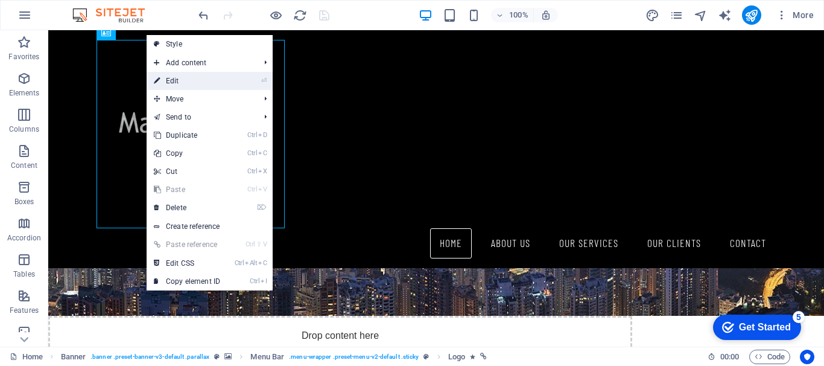
click at [177, 76] on link "⏎ Edit" at bounding box center [187, 81] width 81 height 18
select select "px"
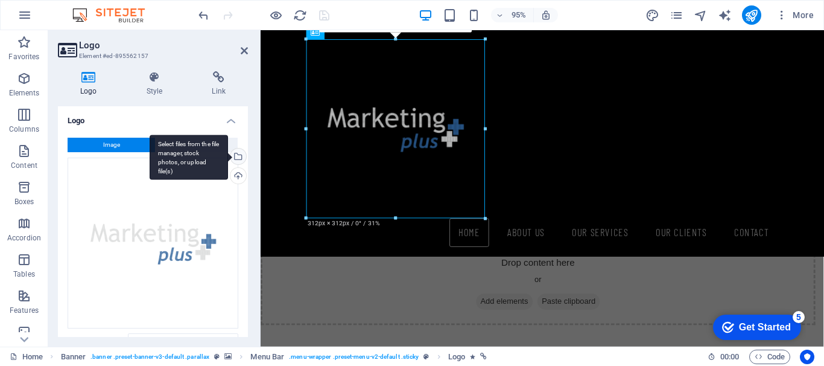
click at [238, 154] on div "Select files from the file manager, stock photos, or upload file(s)" at bounding box center [237, 157] width 18 height 18
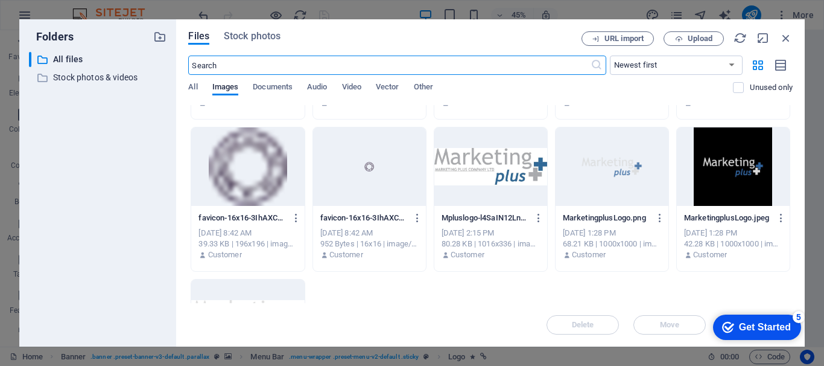
scroll to position [555, 0]
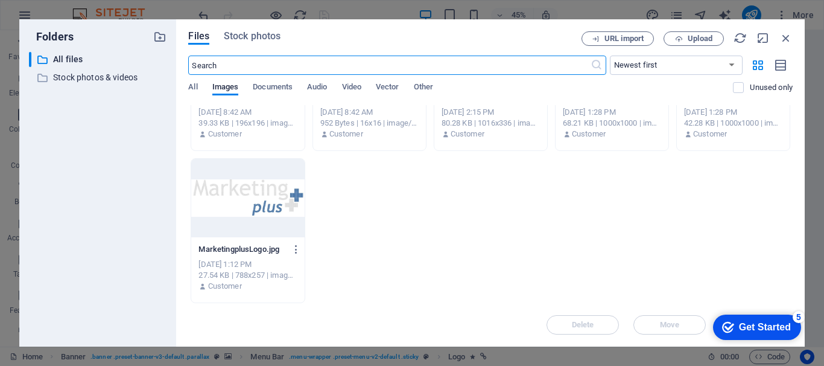
click at [255, 195] on div at bounding box center [247, 198] width 113 height 78
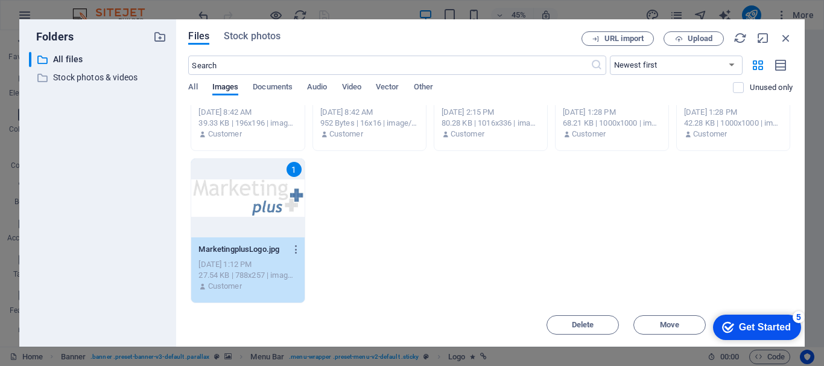
click at [255, 195] on div "1" at bounding box center [247, 198] width 113 height 78
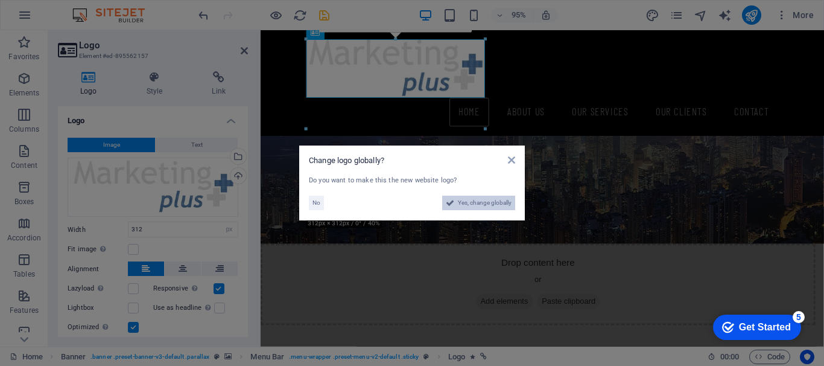
click at [478, 199] on span "Yes, change globally" at bounding box center [485, 203] width 54 height 14
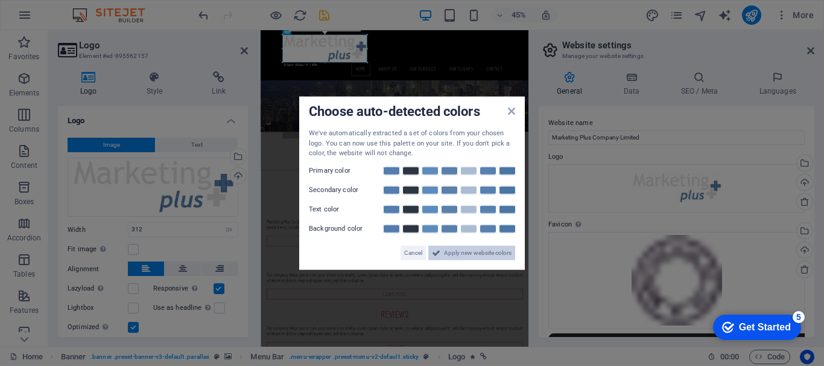
click at [505, 254] on span "Apply new website colors" at bounding box center [478, 252] width 68 height 14
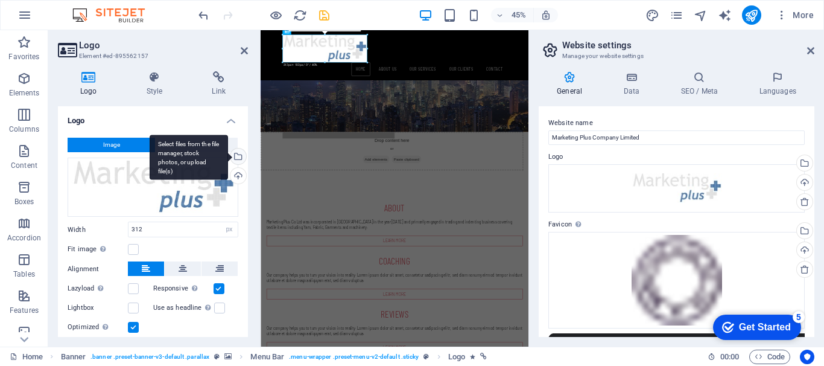
click at [228, 158] on div "Select files from the file manager, stock photos, or upload file(s)" at bounding box center [189, 157] width 78 height 45
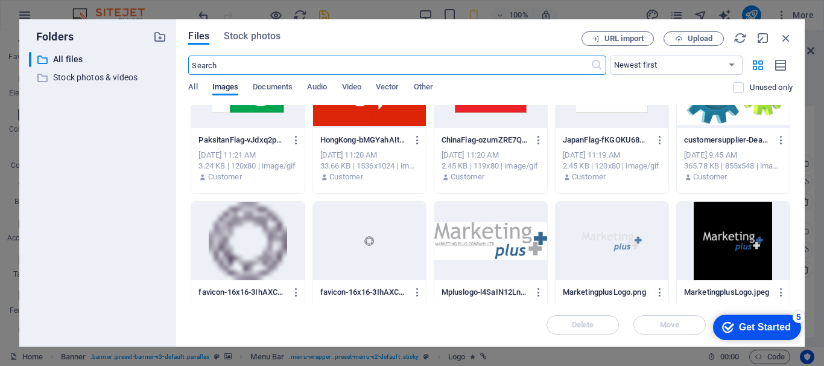
scroll to position [362, 0]
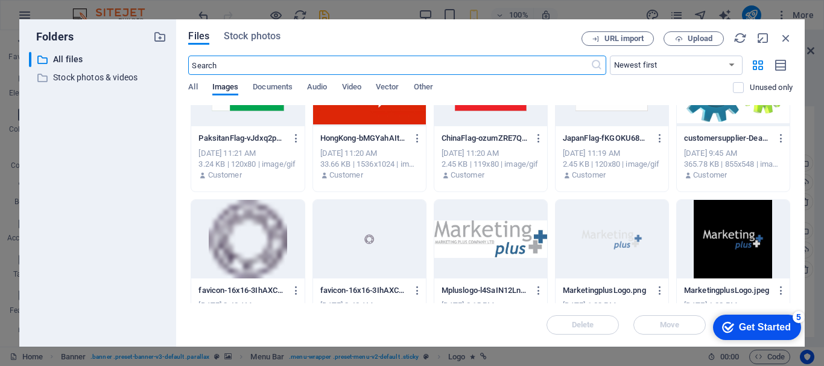
click at [630, 244] on div at bounding box center [612, 239] width 113 height 78
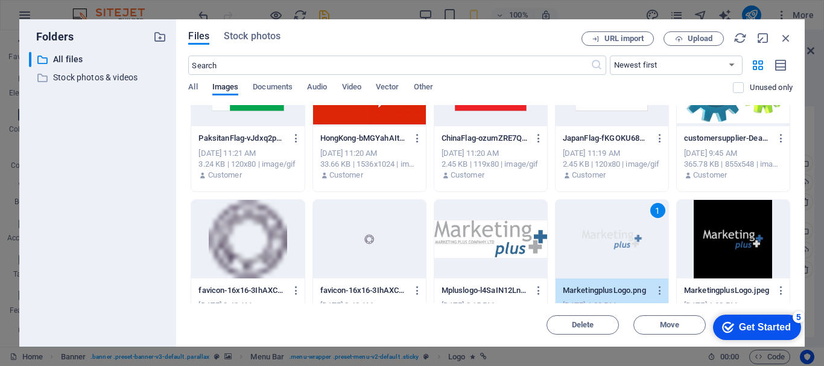
click at [630, 244] on div "1" at bounding box center [612, 239] width 113 height 78
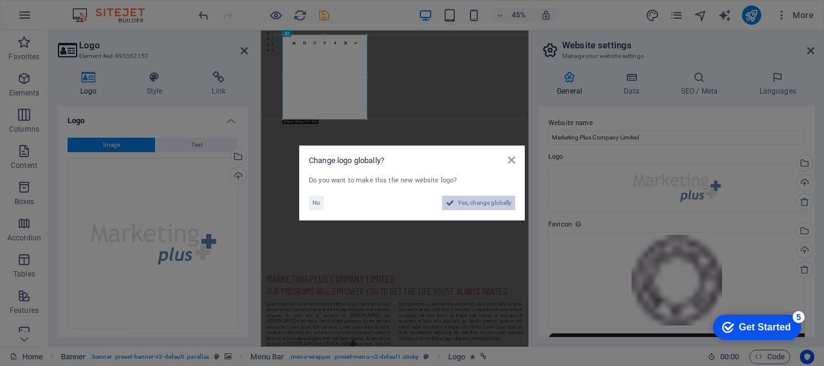
click at [477, 202] on span "Yes, change globally" at bounding box center [485, 203] width 54 height 14
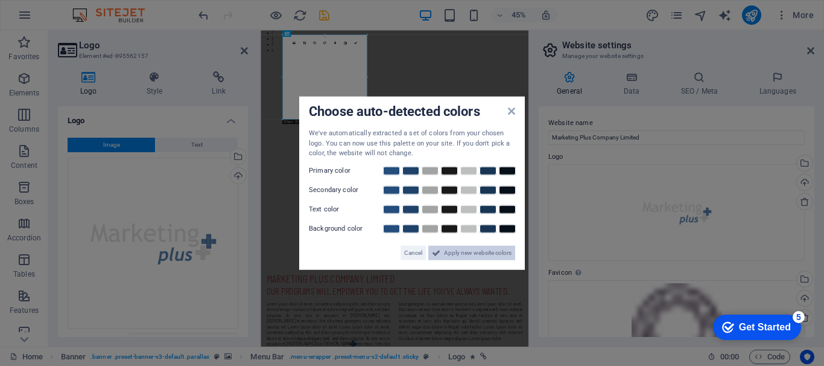
click at [477, 250] on span "Apply new website colors" at bounding box center [478, 252] width 68 height 14
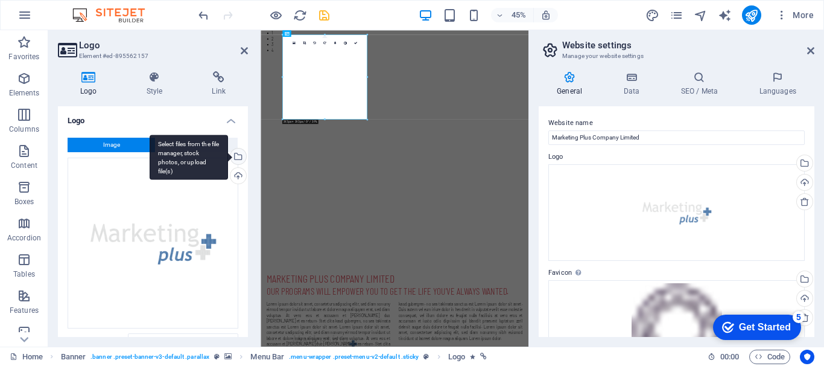
click at [228, 154] on div "Select files from the file manager, stock photos, or upload file(s)" at bounding box center [189, 157] width 78 height 45
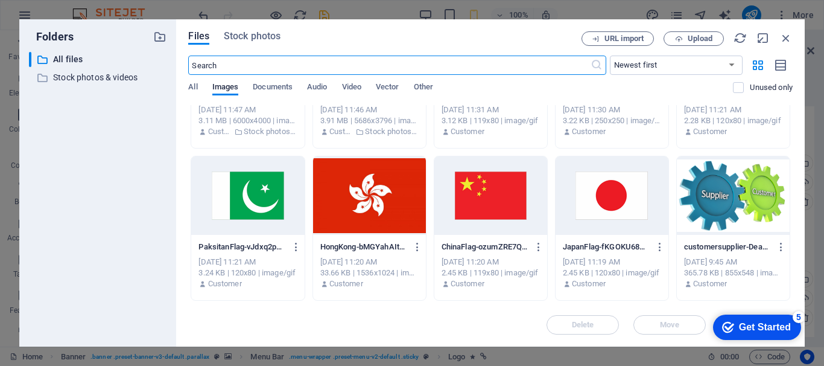
scroll to position [181, 0]
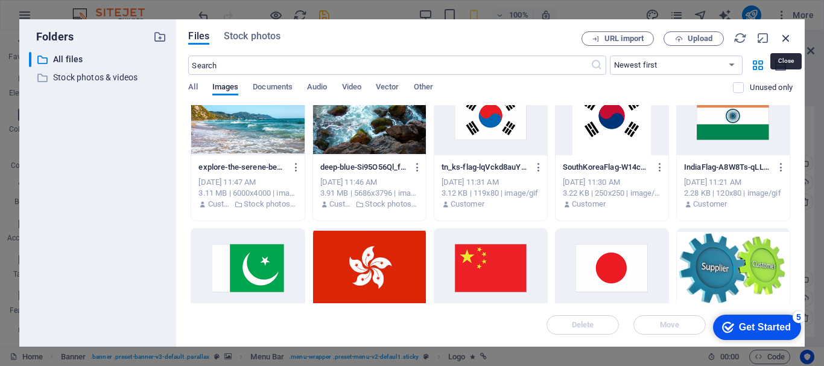
click at [785, 39] on icon "button" at bounding box center [786, 37] width 13 height 13
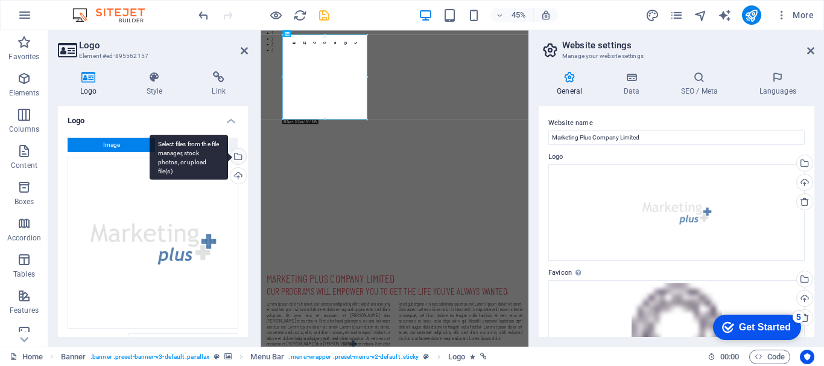
click at [241, 156] on div "Select files from the file manager, stock photos, or upload file(s)" at bounding box center [237, 157] width 18 height 18
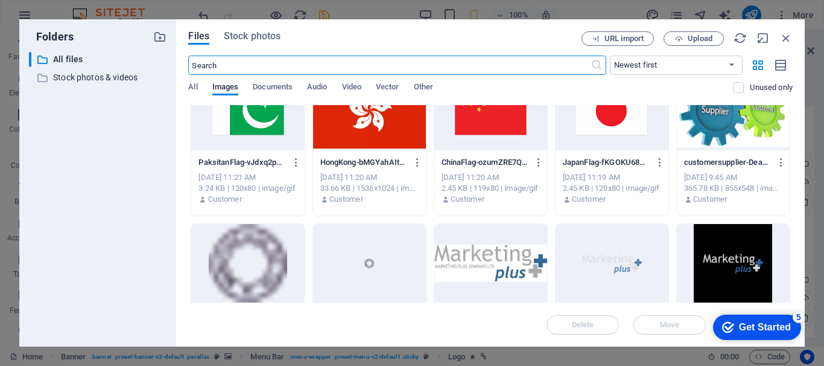
scroll to position [241, 0]
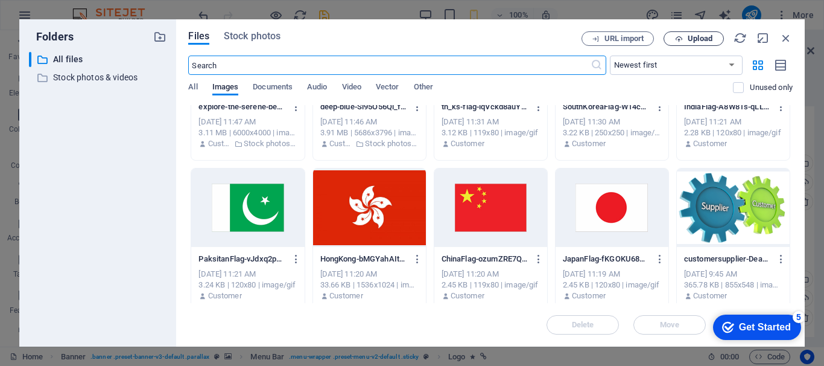
click at [703, 37] on span "Upload" at bounding box center [700, 38] width 25 height 7
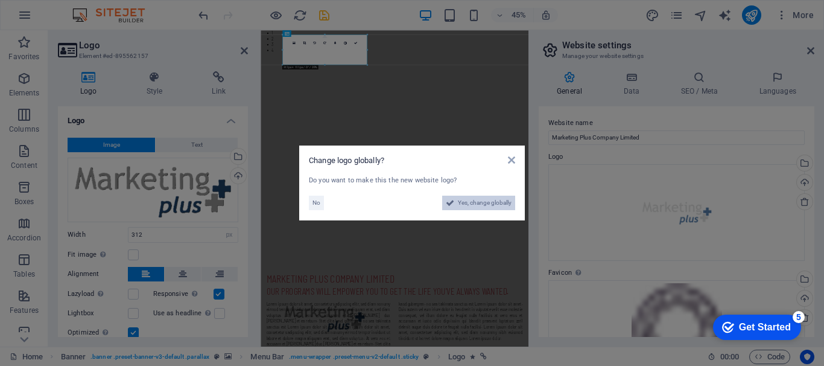
click at [497, 202] on span "Yes, change globally" at bounding box center [485, 203] width 54 height 14
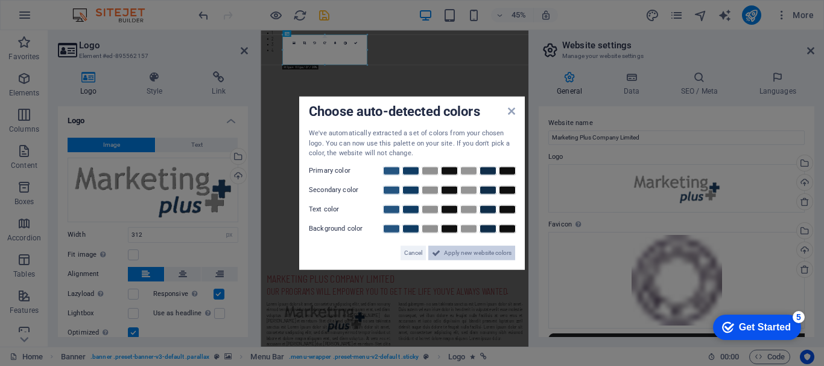
click at [488, 251] on span "Apply new website colors" at bounding box center [478, 252] width 68 height 14
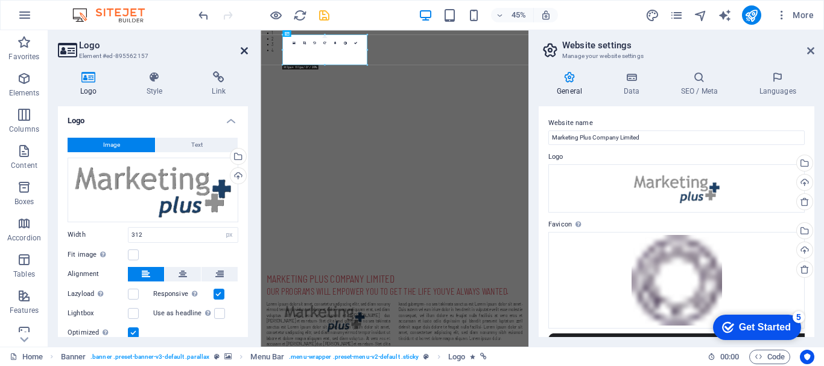
click at [241, 48] on icon at bounding box center [244, 51] width 7 height 10
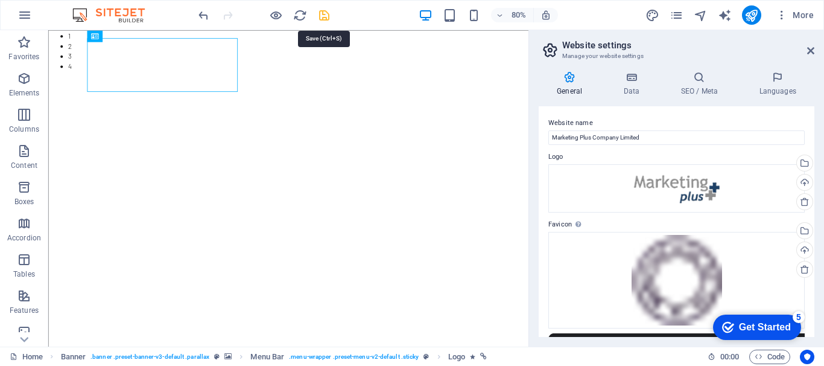
click at [322, 16] on icon "save" at bounding box center [324, 15] width 14 height 14
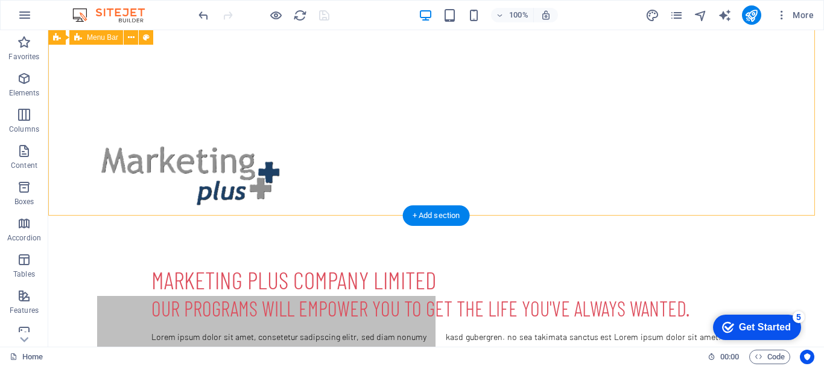
scroll to position [0, 0]
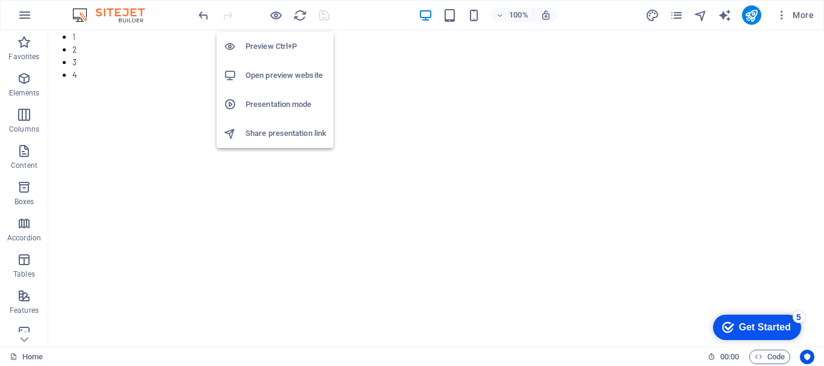
click at [267, 70] on h6 "Open preview website" at bounding box center [286, 75] width 81 height 14
click at [268, 73] on h6 "Open preview website" at bounding box center [286, 75] width 81 height 14
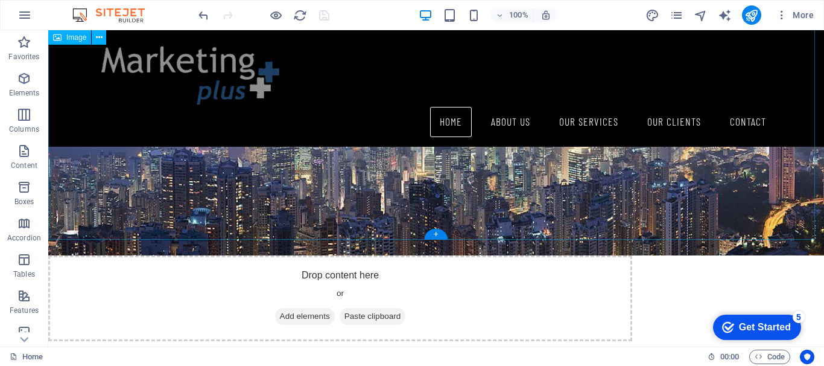
scroll to position [845, 0]
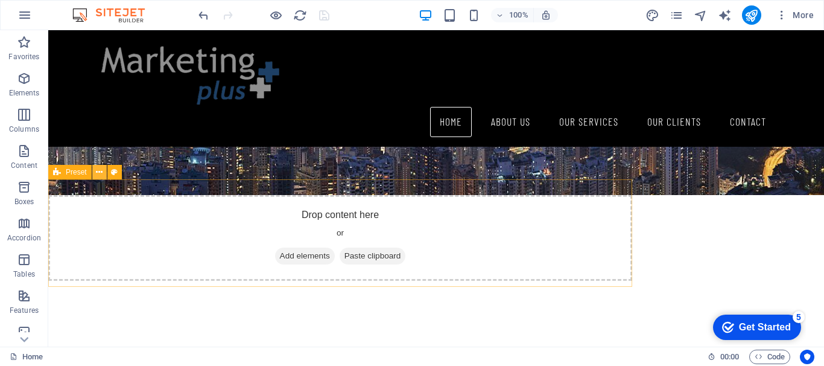
click at [97, 173] on icon at bounding box center [99, 172] width 7 height 13
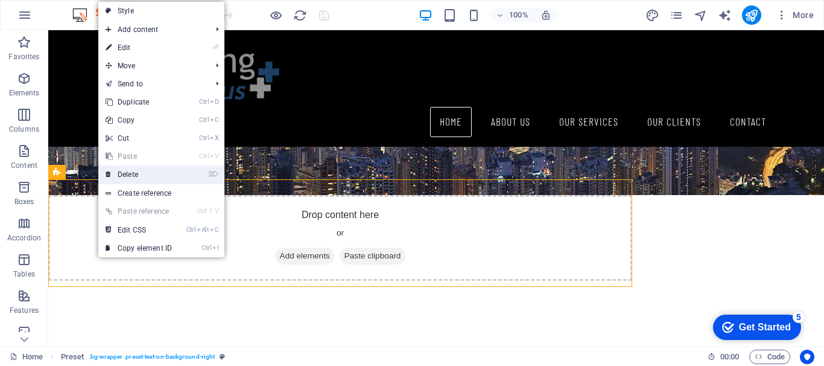
click at [122, 176] on link "⌦ Delete" at bounding box center [138, 174] width 81 height 18
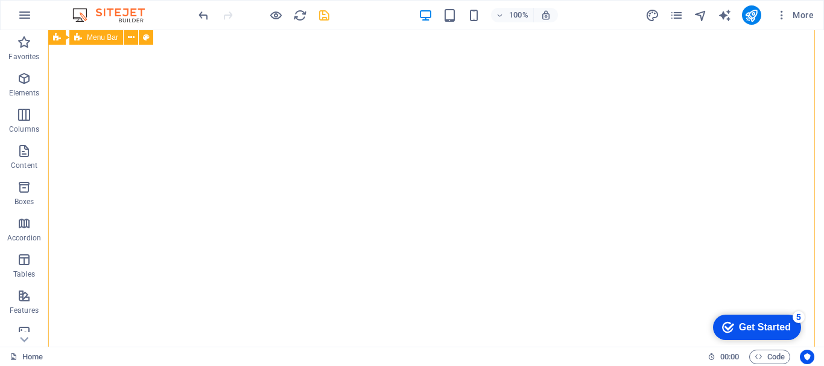
scroll to position [0, 0]
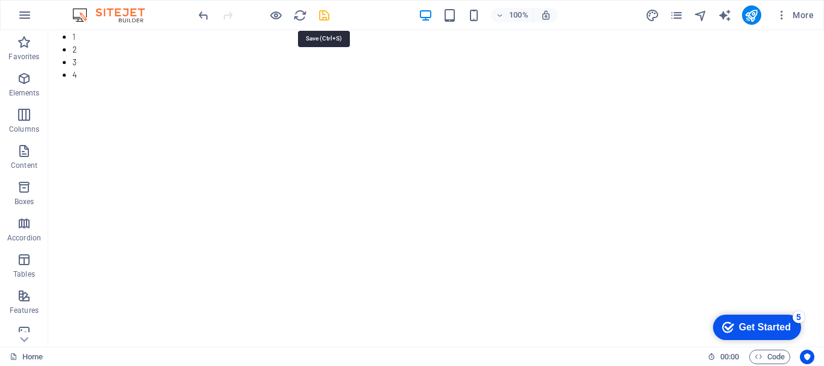
click at [324, 14] on icon "save" at bounding box center [324, 15] width 14 height 14
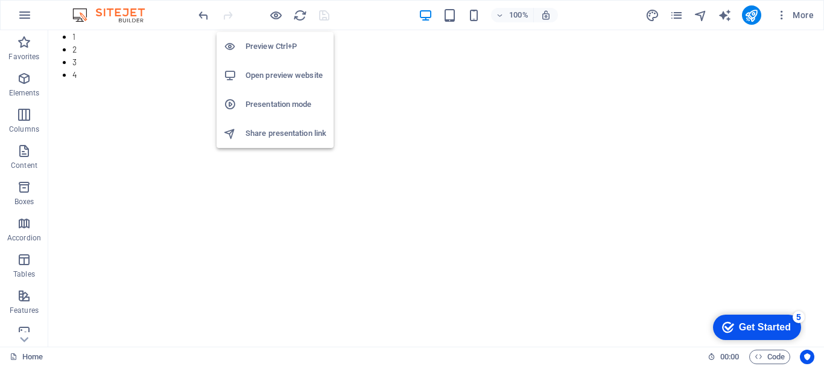
click at [281, 70] on h6 "Open preview website" at bounding box center [286, 75] width 81 height 14
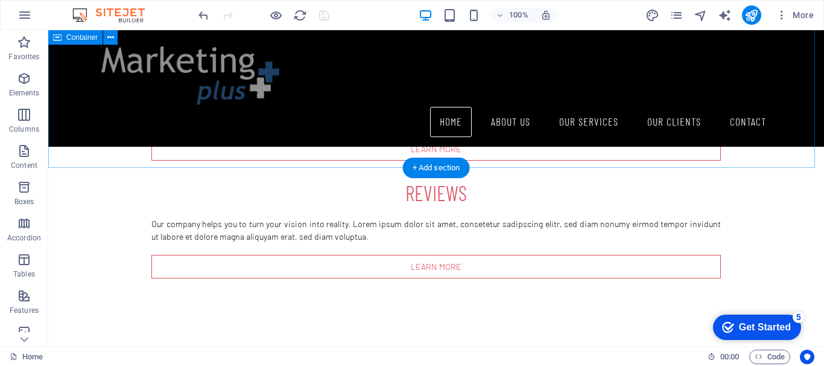
scroll to position [1147, 0]
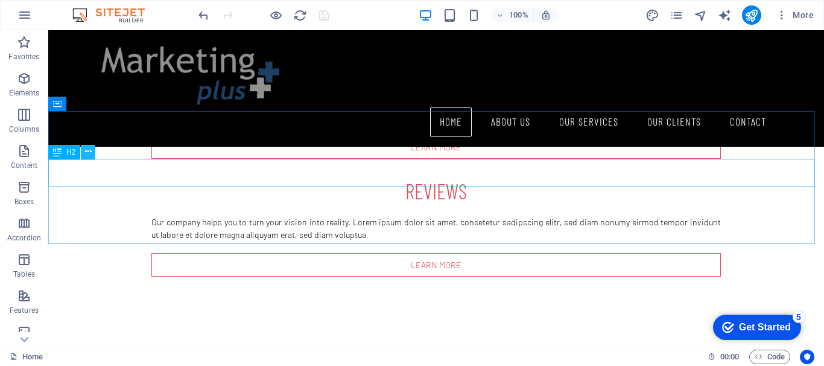
click at [88, 151] on icon at bounding box center [88, 151] width 7 height 13
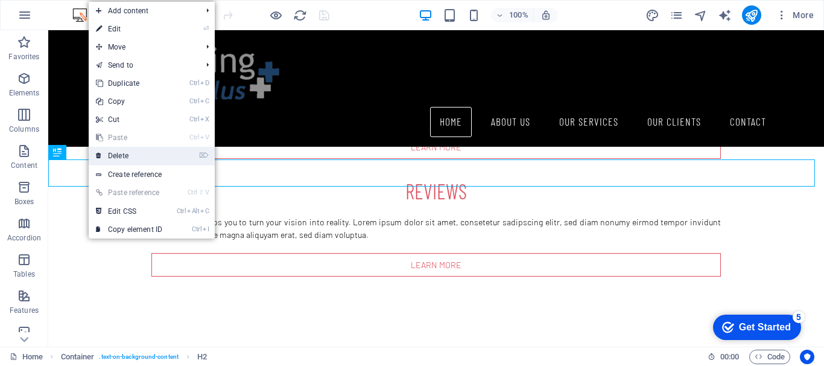
click at [114, 156] on link "⌦ Delete" at bounding box center [129, 156] width 81 height 18
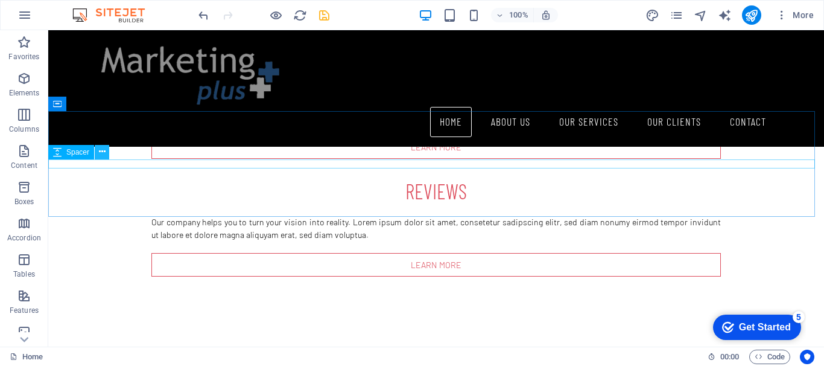
click at [101, 153] on icon at bounding box center [102, 151] width 7 height 13
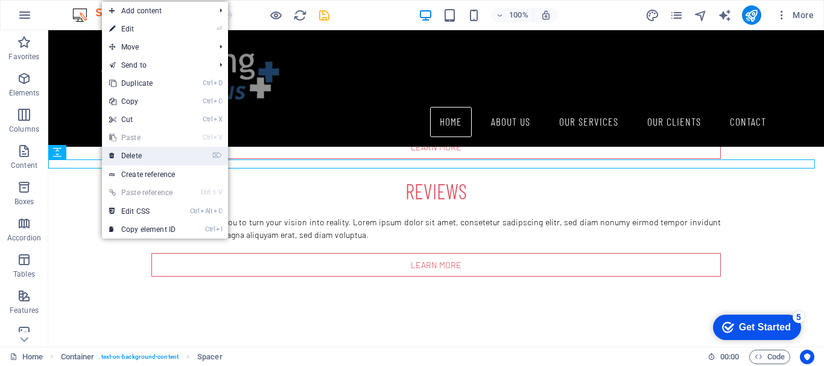
click at [126, 157] on link "⌦ Delete" at bounding box center [142, 156] width 81 height 18
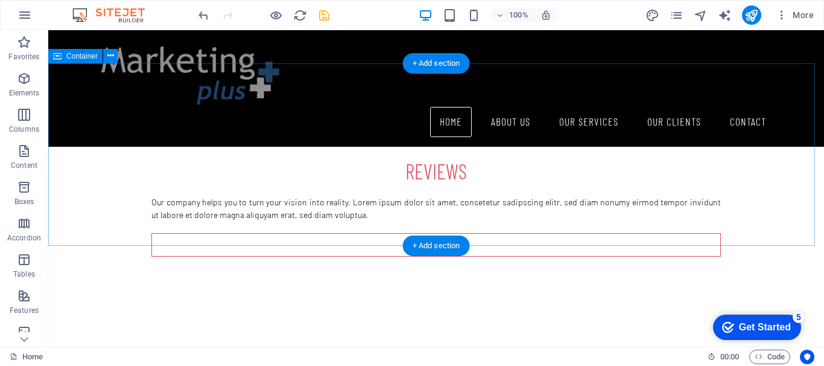
scroll to position [1138, 0]
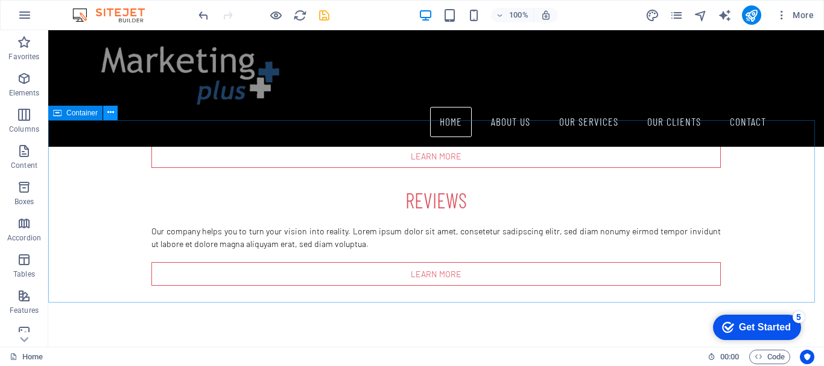
click at [110, 113] on icon at bounding box center [110, 112] width 7 height 13
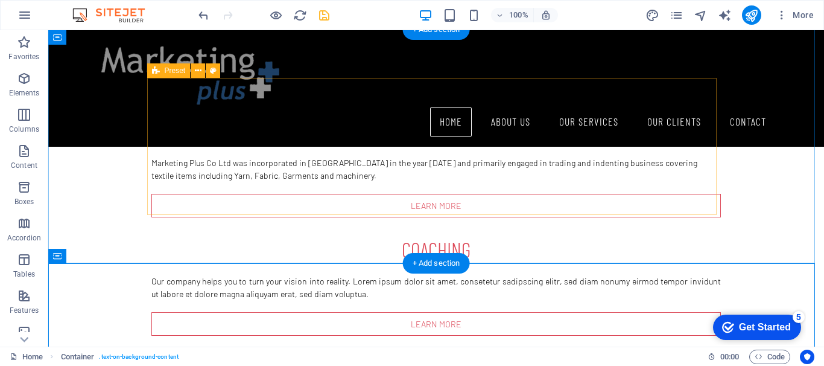
scroll to position [957, 0]
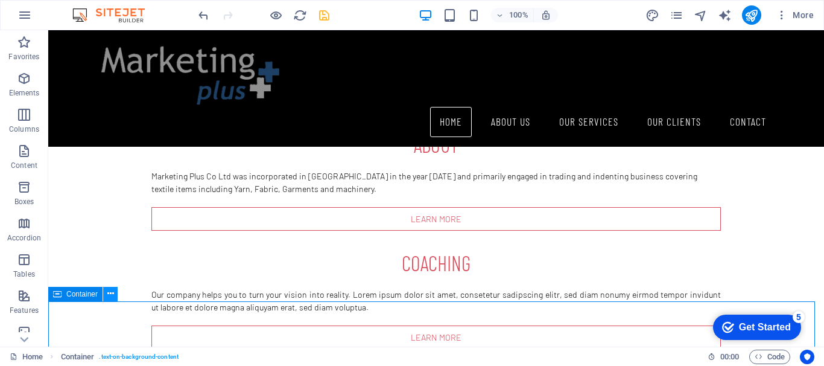
click at [111, 295] on icon at bounding box center [110, 293] width 7 height 13
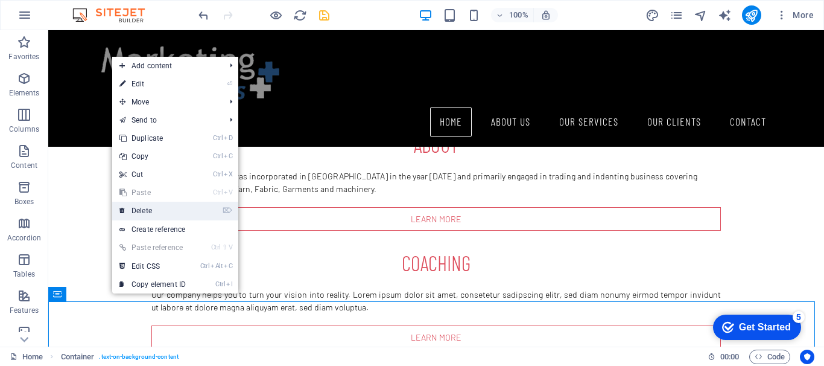
click at [155, 210] on link "⌦ Delete" at bounding box center [152, 211] width 81 height 18
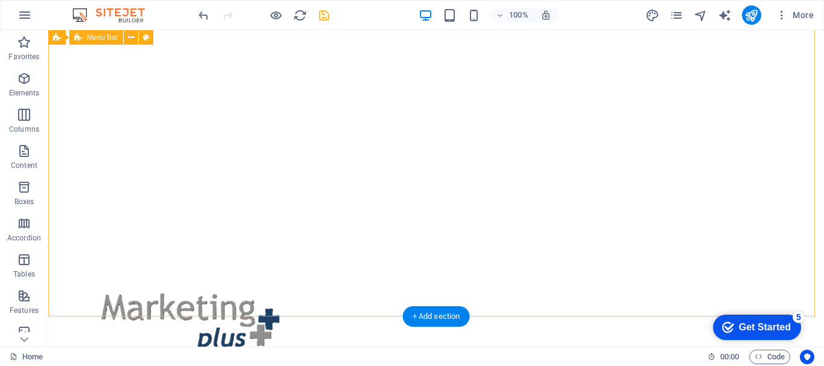
scroll to position [0, 0]
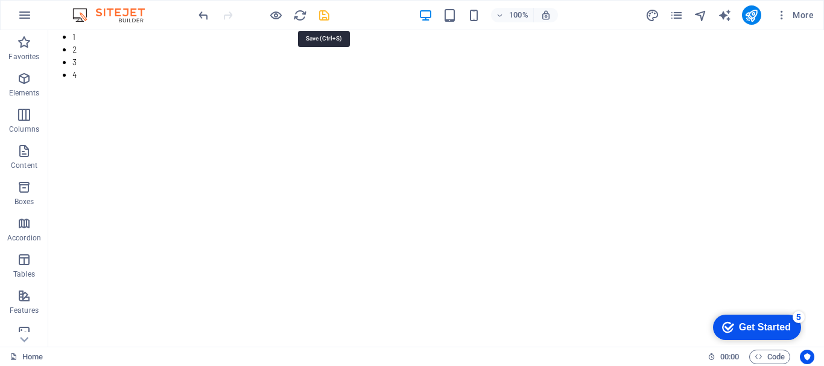
click at [324, 15] on icon "save" at bounding box center [324, 15] width 14 height 14
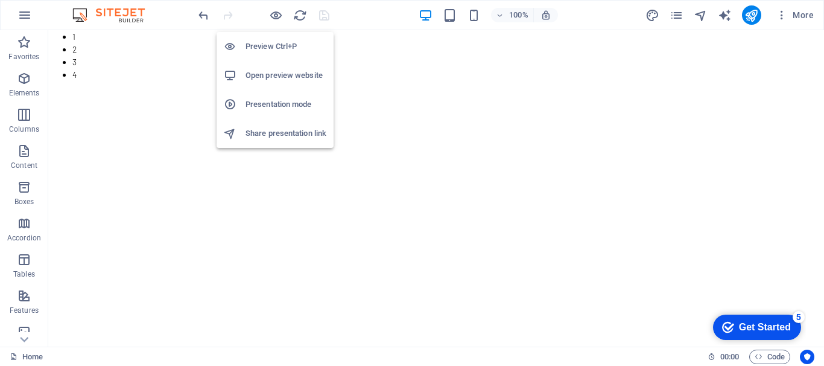
click at [278, 73] on h6 "Open preview website" at bounding box center [286, 75] width 81 height 14
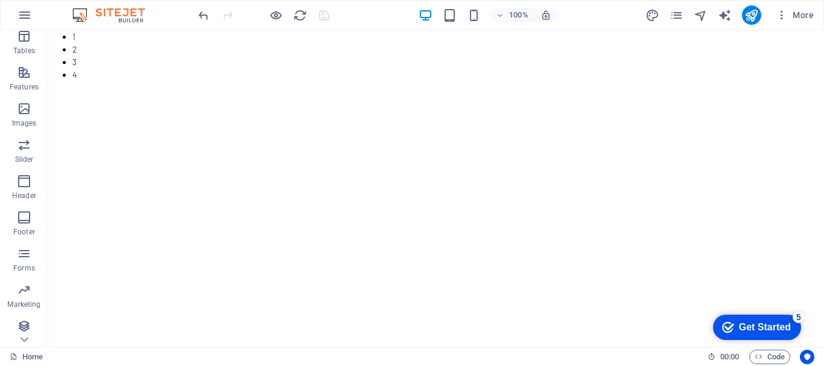
scroll to position [227, 0]
click at [24, 215] on icon "button" at bounding box center [24, 213] width 14 height 14
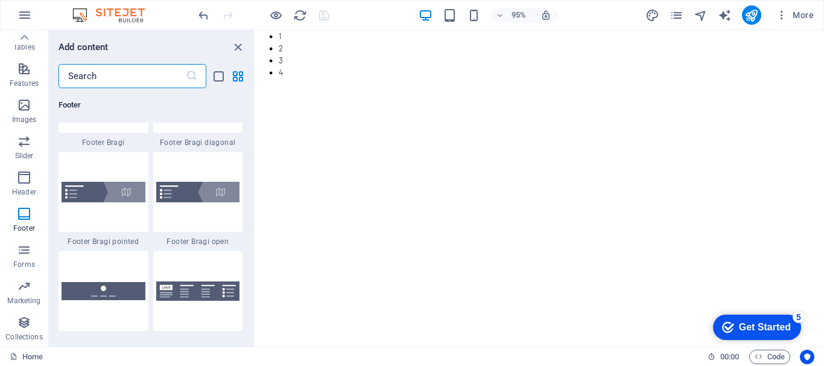
scroll to position [8353, 0]
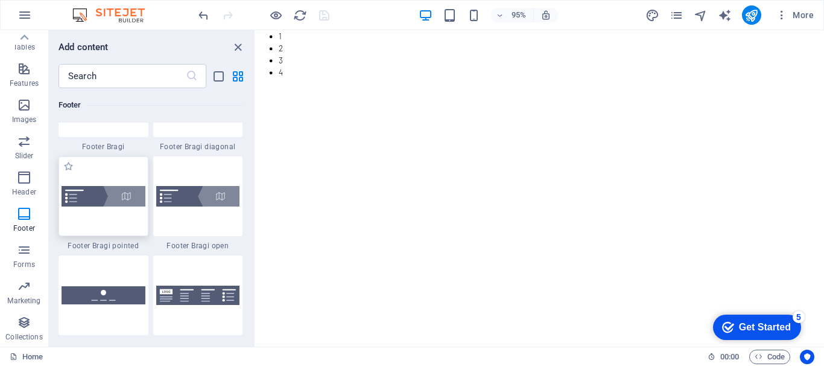
click at [107, 195] on img at bounding box center [104, 196] width 84 height 21
click at [118, 197] on img at bounding box center [104, 196] width 84 height 21
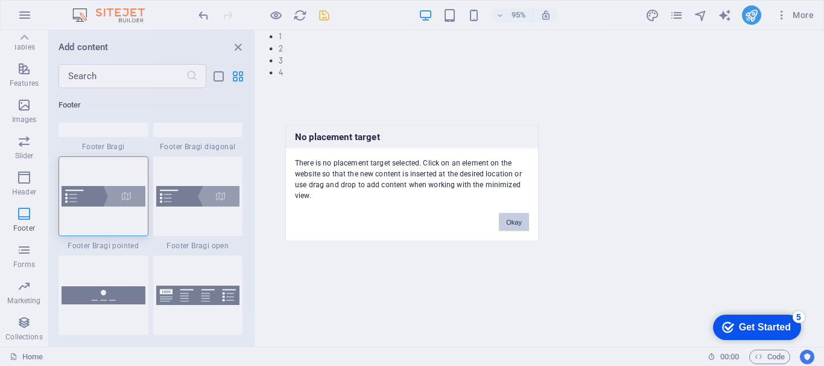
click at [516, 218] on button "Okay" at bounding box center [514, 222] width 30 height 18
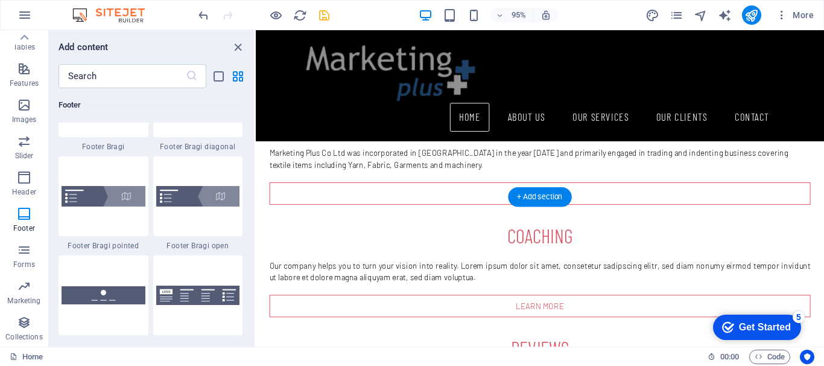
scroll to position [1060, 0]
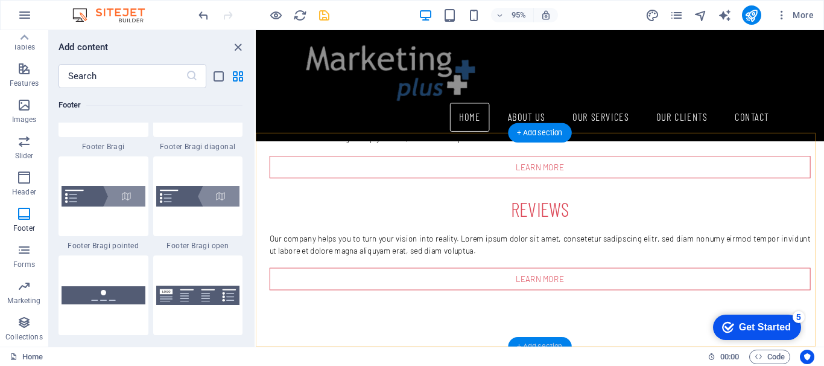
click at [539, 344] on div "+ Add section" at bounding box center [539, 346] width 63 height 19
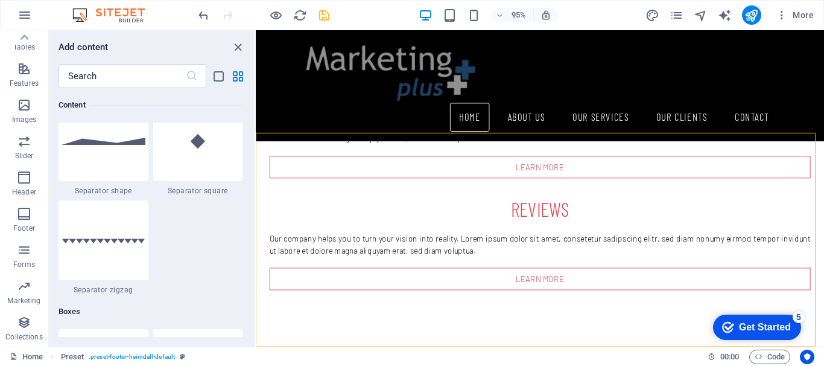
scroll to position [3138, 0]
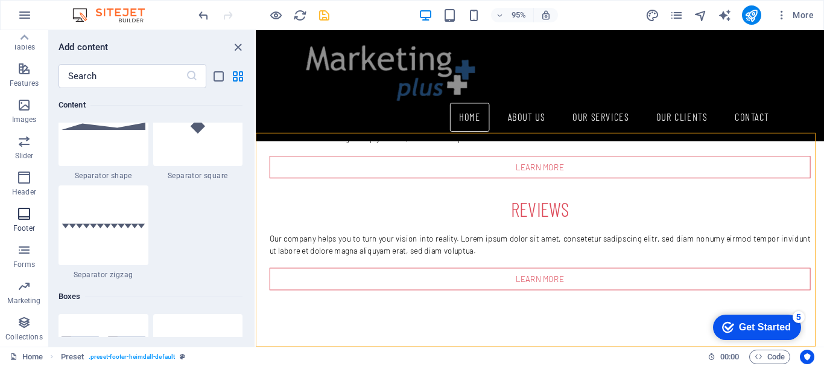
click at [22, 218] on icon "button" at bounding box center [24, 213] width 14 height 14
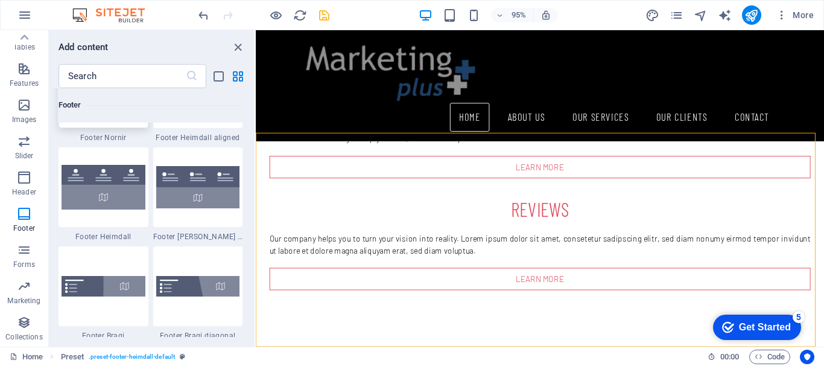
scroll to position [8172, 0]
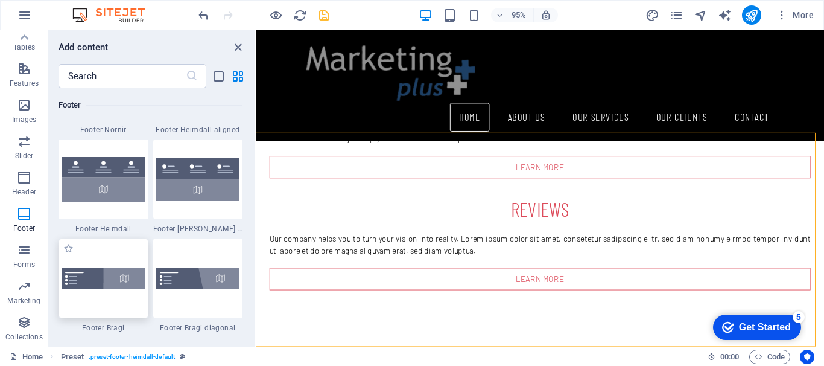
click at [114, 276] on img at bounding box center [104, 278] width 84 height 21
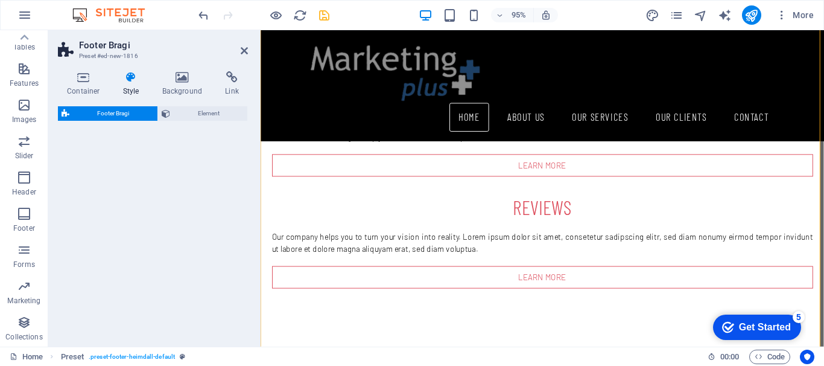
scroll to position [2861, 0]
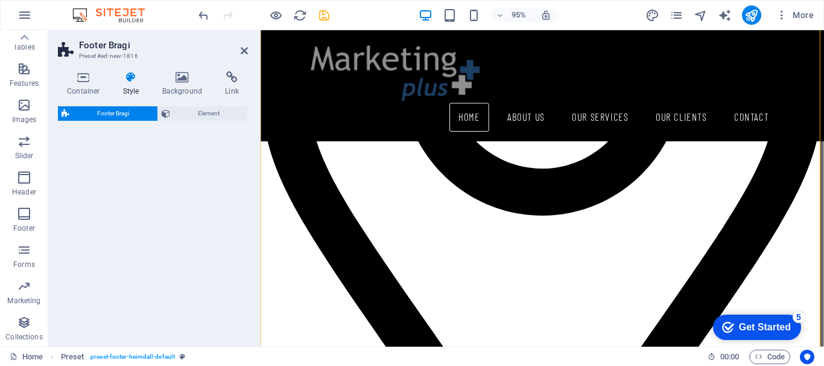
select select "%"
select select "rem"
select select "px"
select select "rem"
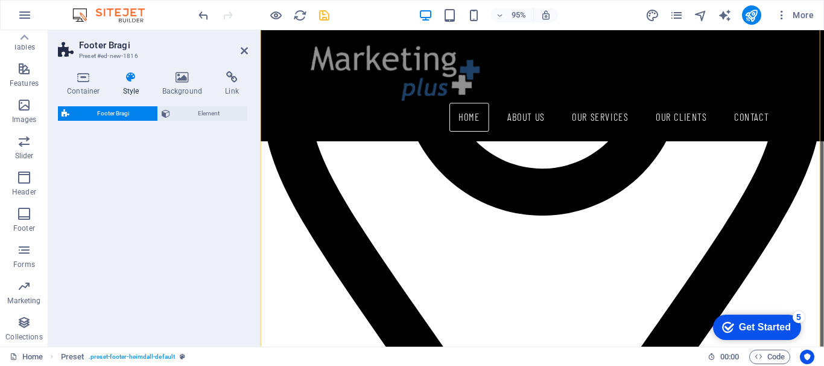
select select "preset-footer-bragi-v3-default"
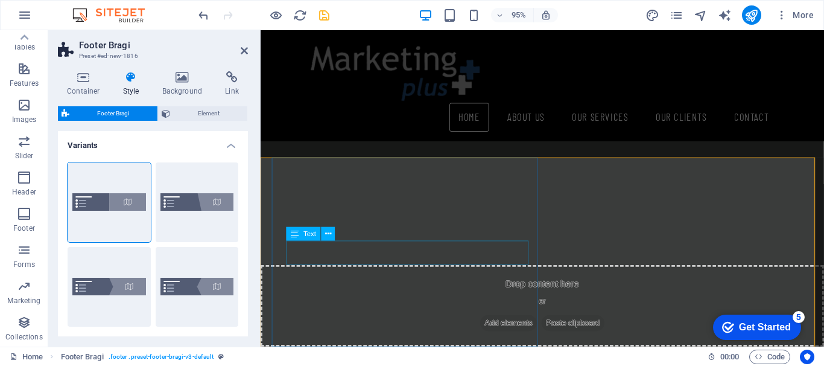
scroll to position [1271, 0]
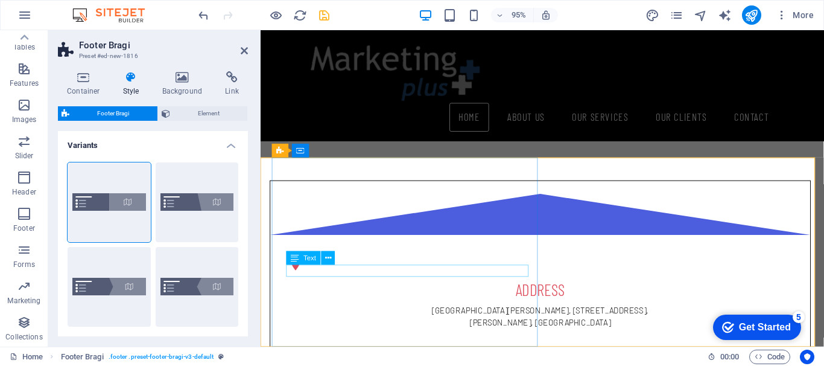
drag, startPoint x: 375, startPoint y: 307, endPoint x: 492, endPoint y: 286, distance: 118.9
click at [245, 50] on icon at bounding box center [244, 51] width 7 height 10
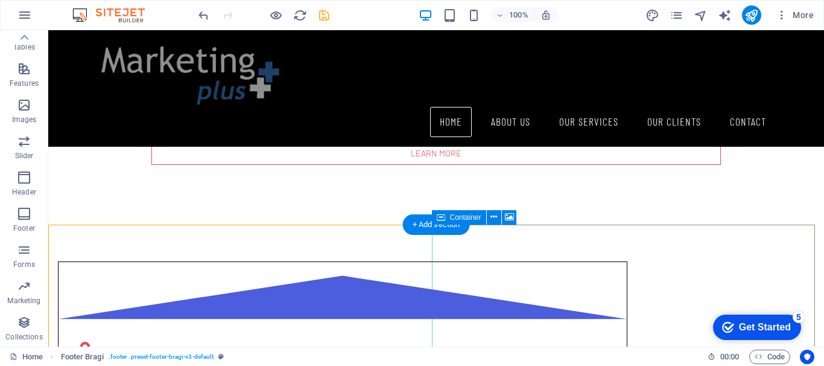
scroll to position [1336, 0]
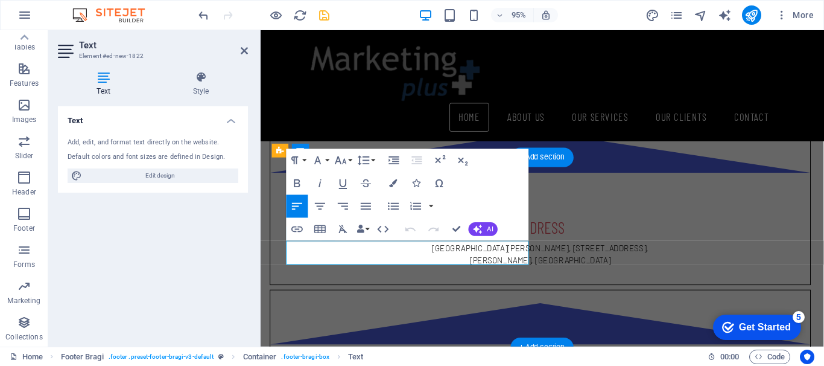
scroll to position [1271, 0]
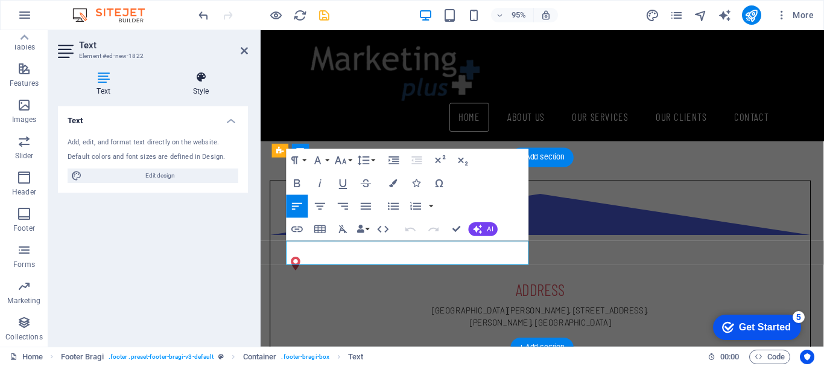
click at [207, 84] on h4 "Style" at bounding box center [201, 83] width 94 height 25
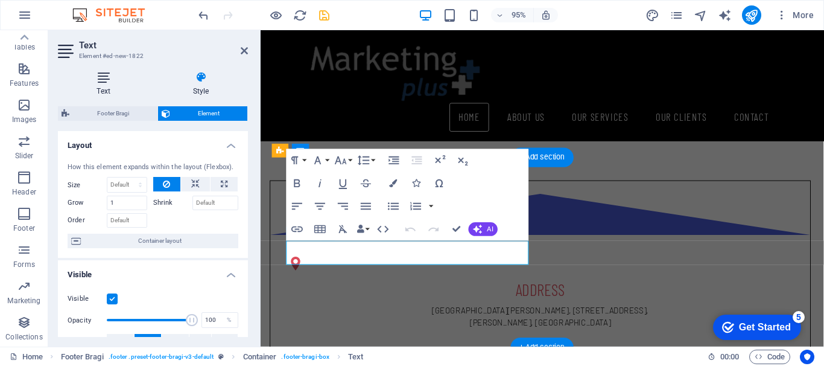
click at [98, 88] on h4 "Text" at bounding box center [106, 83] width 96 height 25
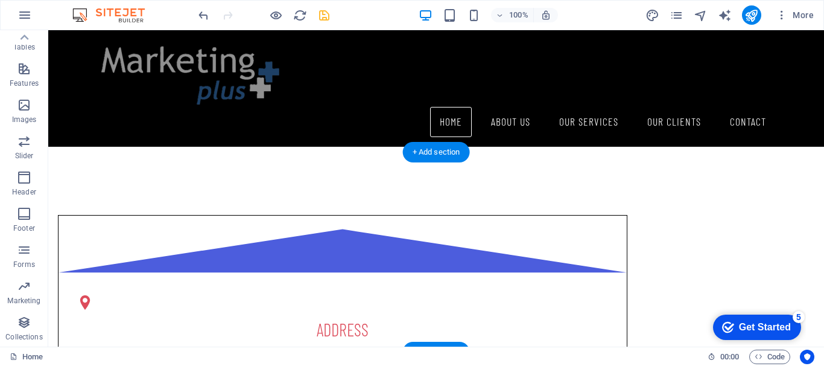
scroll to position [1336, 0]
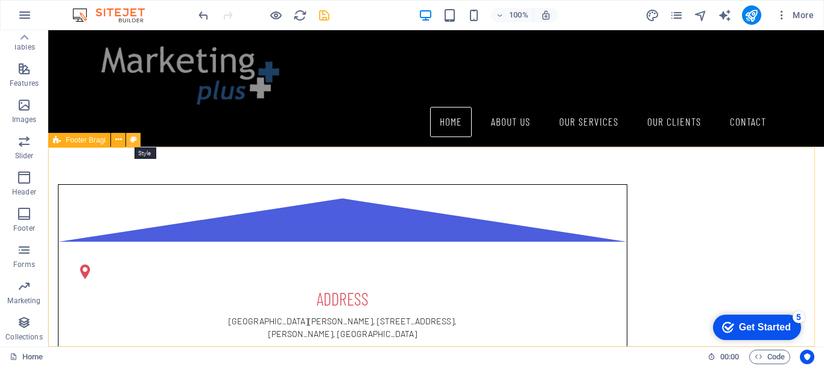
click at [132, 142] on icon at bounding box center [133, 139] width 7 height 13
select select "%"
select select "rem"
select select "px"
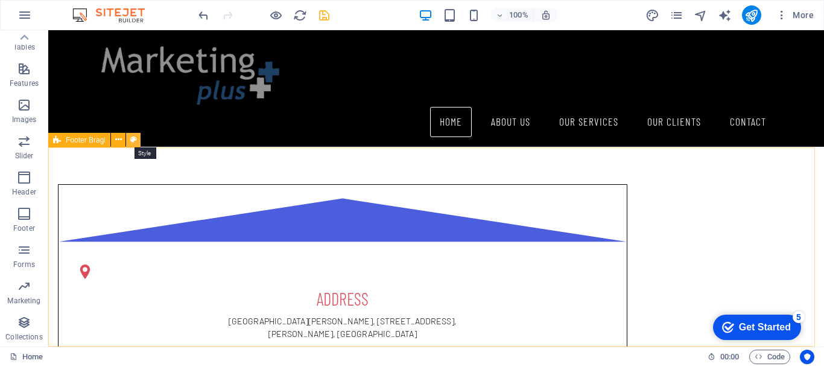
select select "rem"
select select "preset-footer-bragi-v3-default"
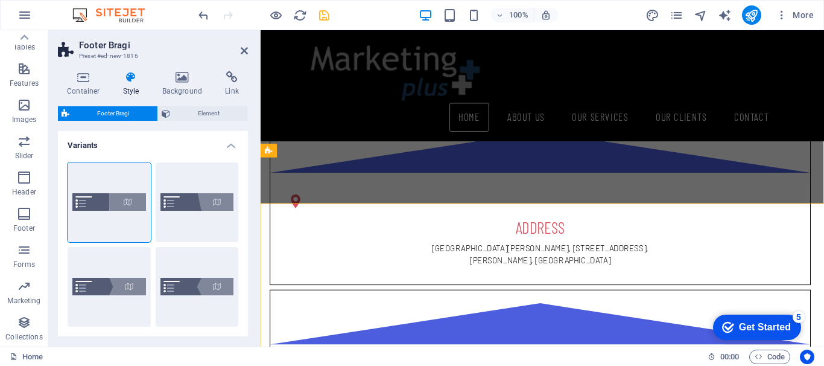
scroll to position [1271, 0]
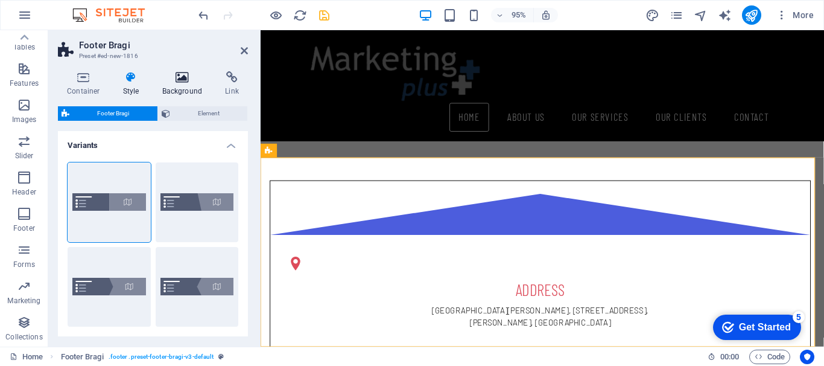
click at [181, 81] on icon at bounding box center [182, 77] width 59 height 12
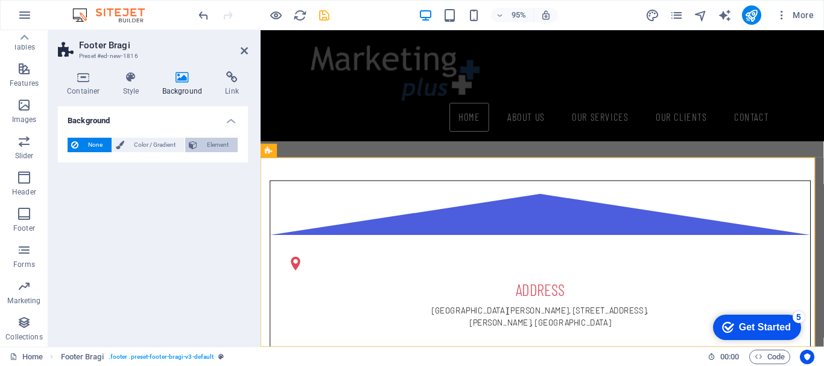
click at [220, 142] on span "Element" at bounding box center [217, 145] width 33 height 14
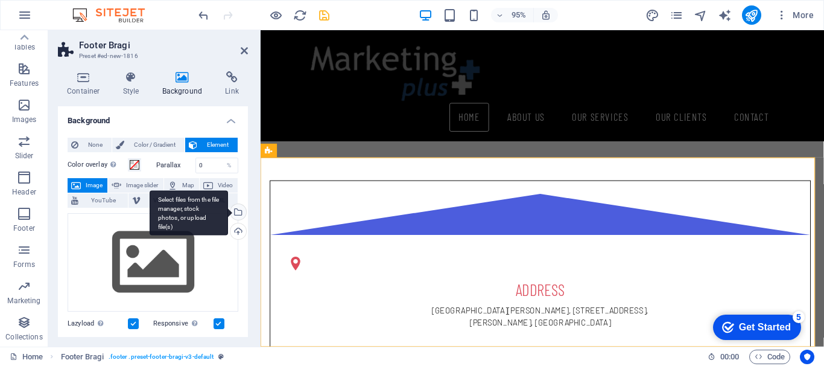
click at [238, 213] on div "Select files from the file manager, stock photos, or upload file(s)" at bounding box center [237, 213] width 18 height 18
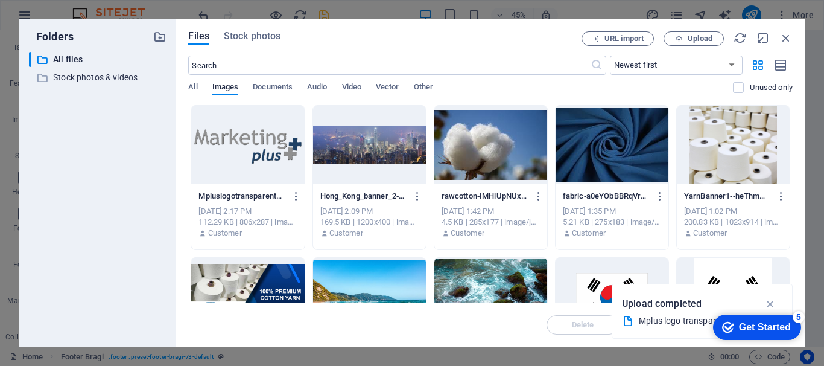
click at [381, 146] on div at bounding box center [369, 145] width 113 height 78
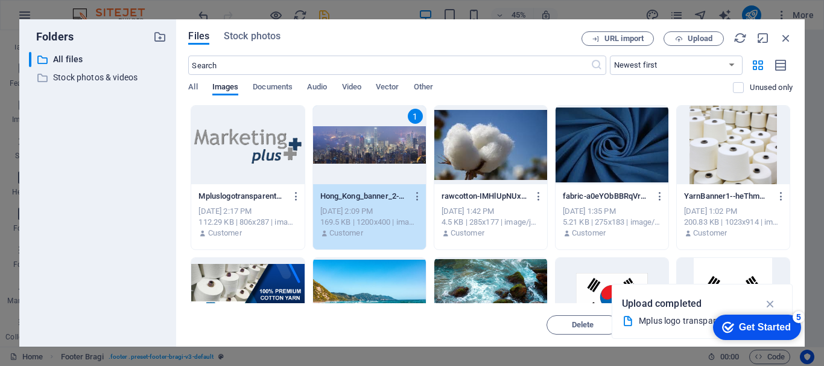
click at [385, 145] on div "1" at bounding box center [369, 145] width 113 height 78
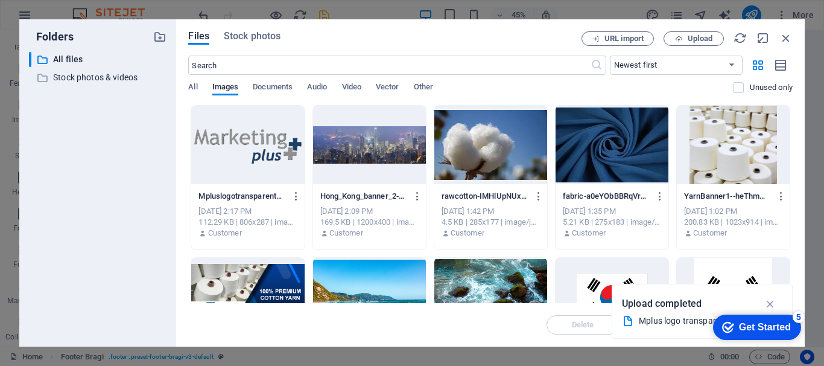
click at [385, 145] on div at bounding box center [369, 145] width 113 height 78
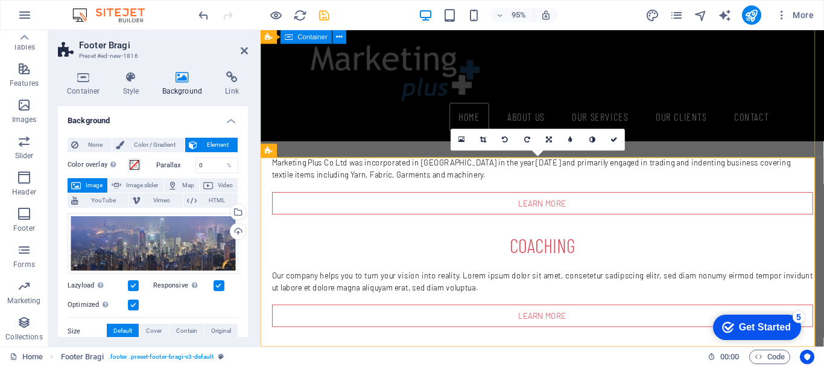
scroll to position [1271, 0]
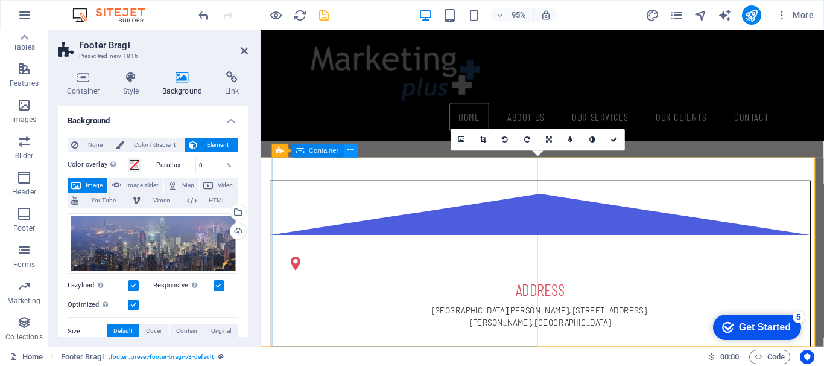
click at [349, 151] on icon at bounding box center [351, 150] width 6 height 12
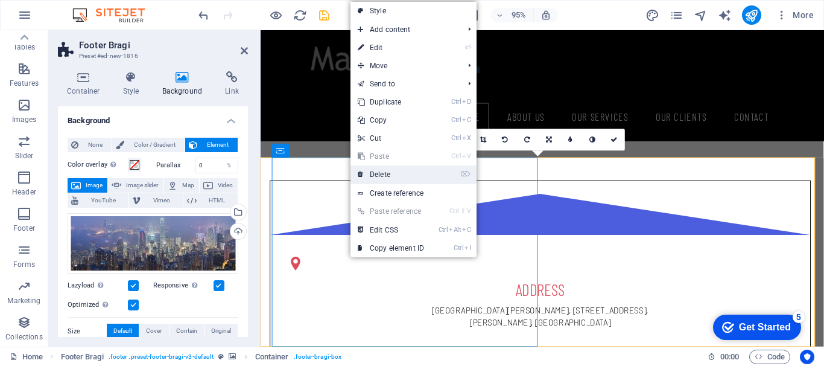
click at [384, 177] on link "⌦ Delete" at bounding box center [391, 174] width 81 height 18
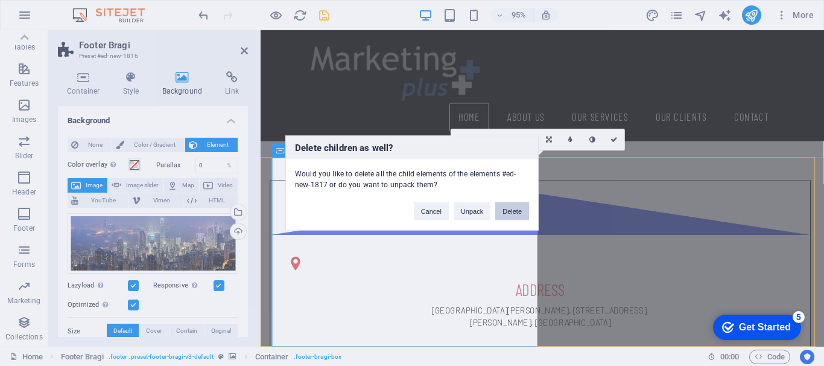
click at [520, 212] on button "Delete" at bounding box center [513, 211] width 34 height 18
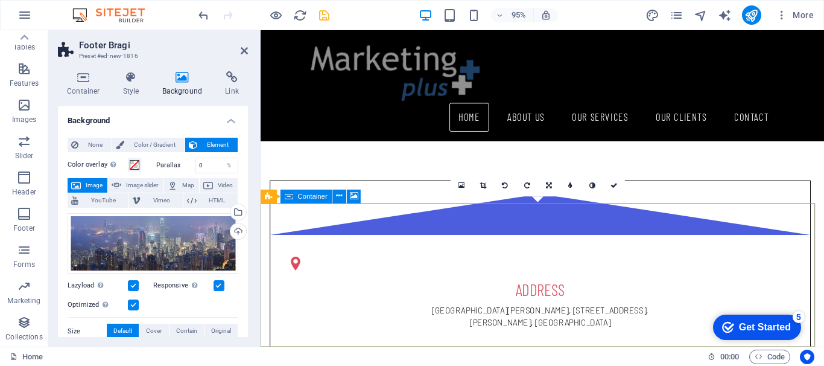
scroll to position [1222, 0]
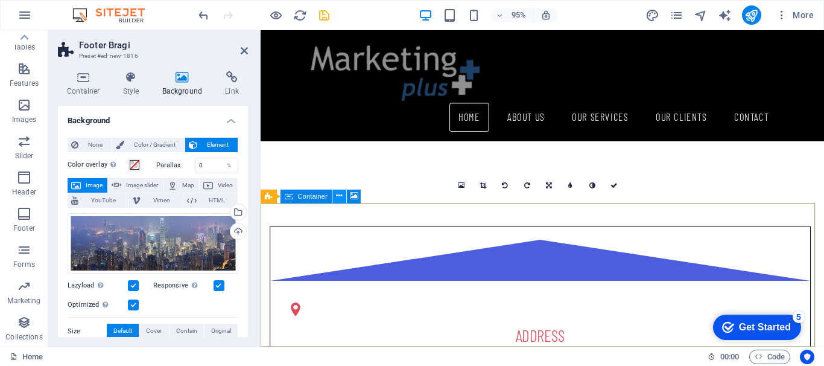
click at [341, 197] on icon at bounding box center [340, 196] width 6 height 12
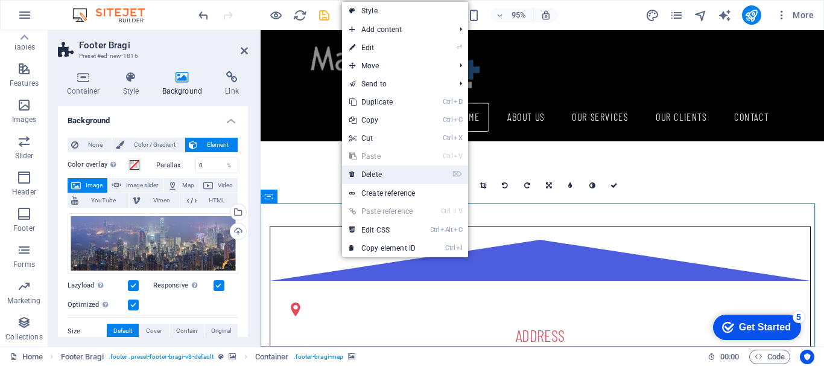
click at [372, 179] on link "⌦ Delete" at bounding box center [382, 174] width 81 height 18
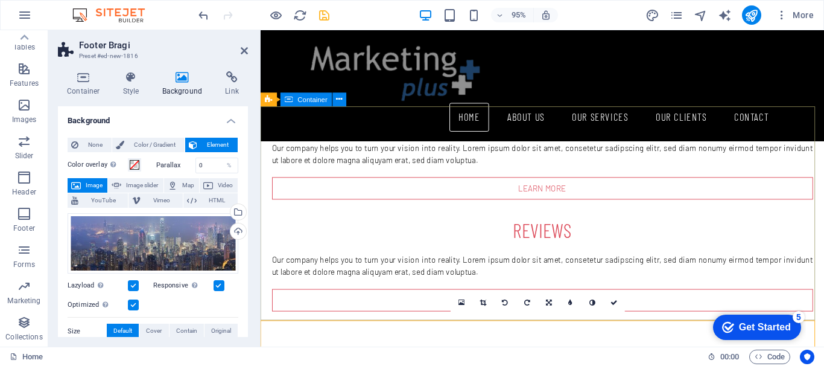
scroll to position [1157, 0]
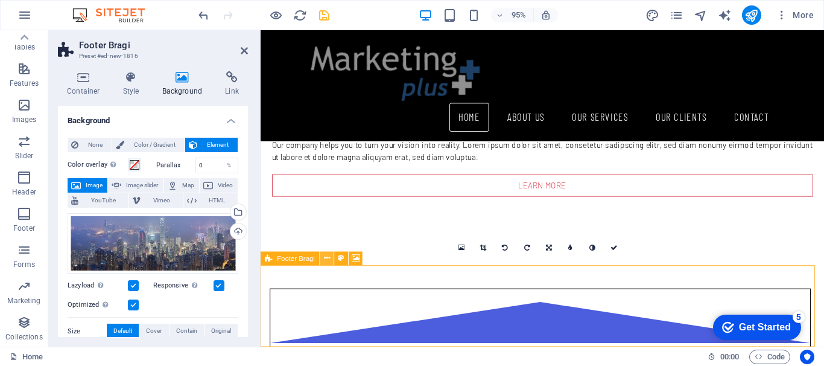
click at [326, 258] on icon at bounding box center [327, 258] width 6 height 12
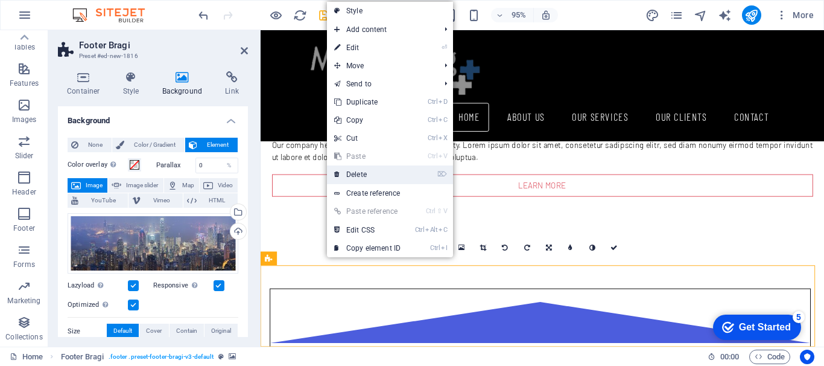
click at [367, 175] on link "⌦ Delete" at bounding box center [367, 174] width 81 height 18
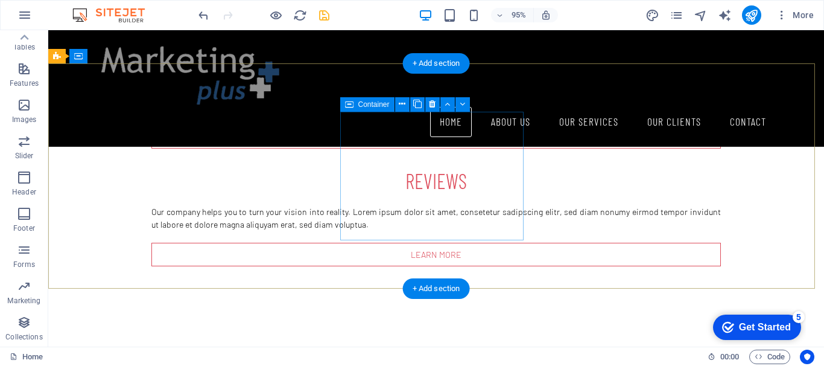
scroll to position [1137, 0]
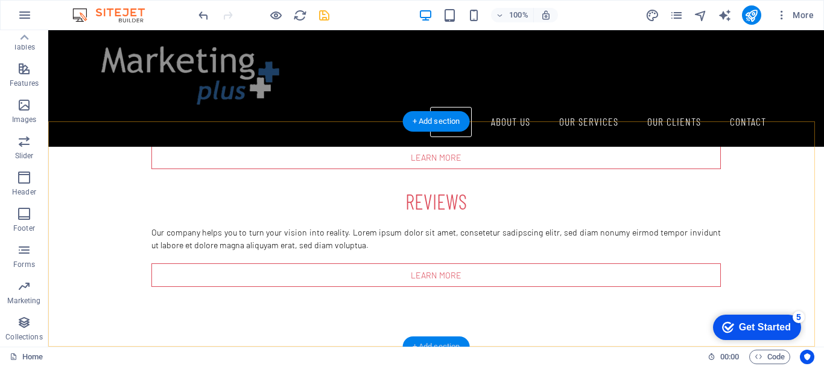
click at [449, 339] on div "+ Add section" at bounding box center [436, 346] width 67 height 21
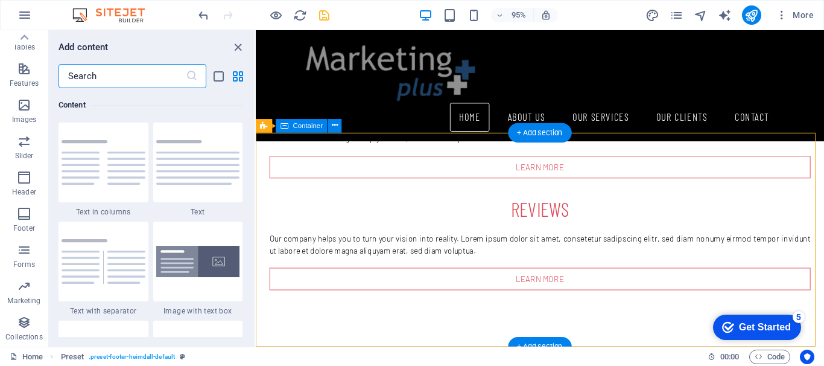
scroll to position [2112, 0]
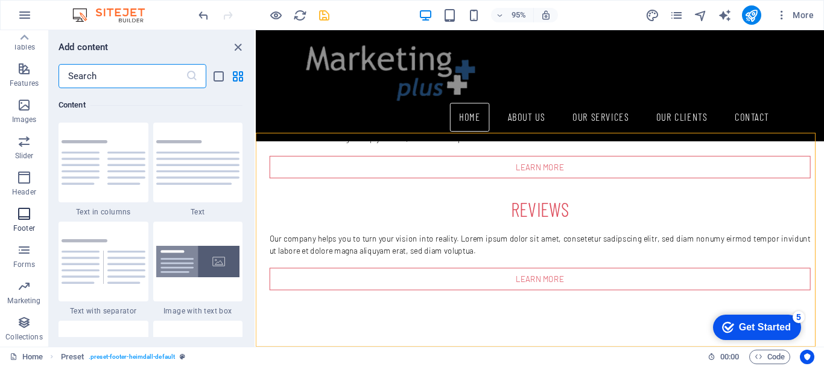
click at [21, 216] on icon "button" at bounding box center [24, 213] width 14 height 14
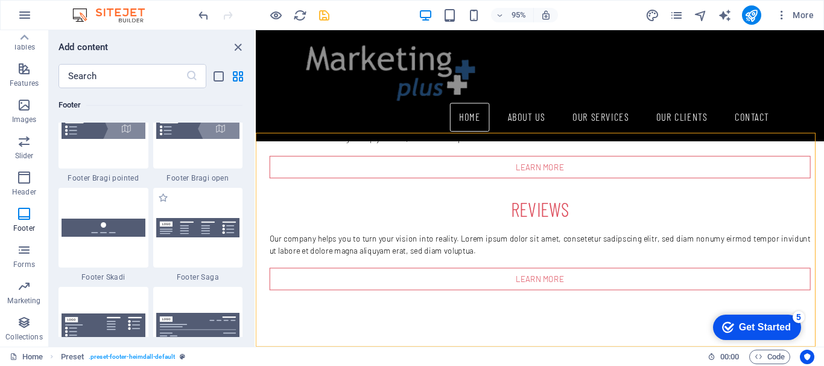
scroll to position [8413, 0]
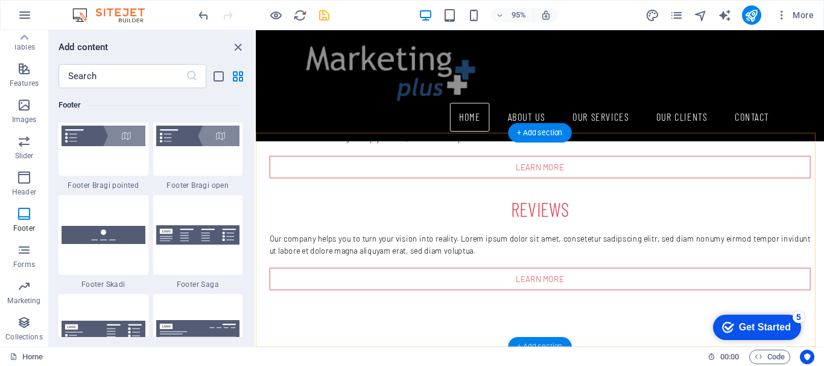
click at [544, 339] on div "+ Add section" at bounding box center [539, 346] width 63 height 19
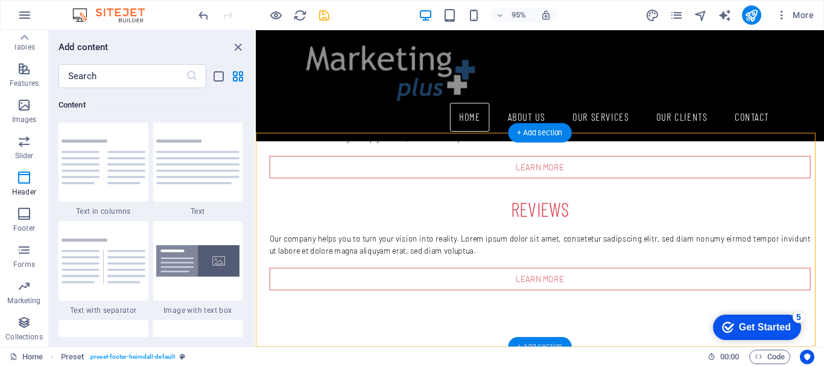
scroll to position [2112, 0]
click at [552, 341] on div "+ Add section" at bounding box center [539, 346] width 63 height 19
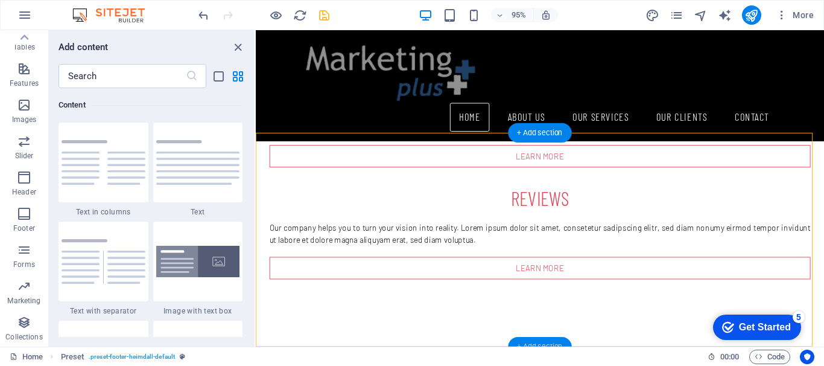
scroll to position [1060, 0]
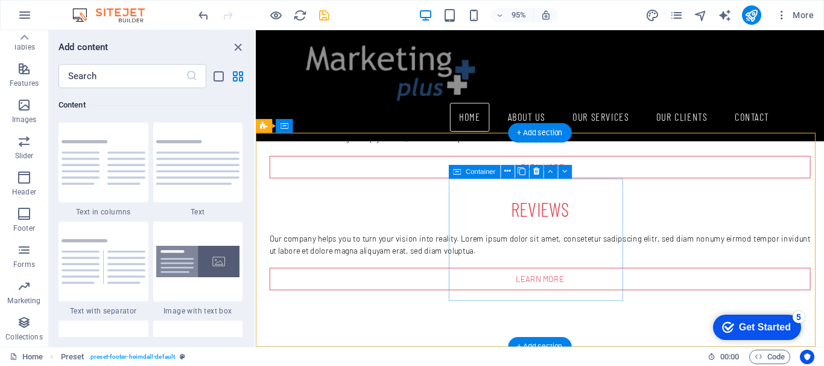
drag, startPoint x: 809, startPoint y: 372, endPoint x: 575, endPoint y: 299, distance: 245.9
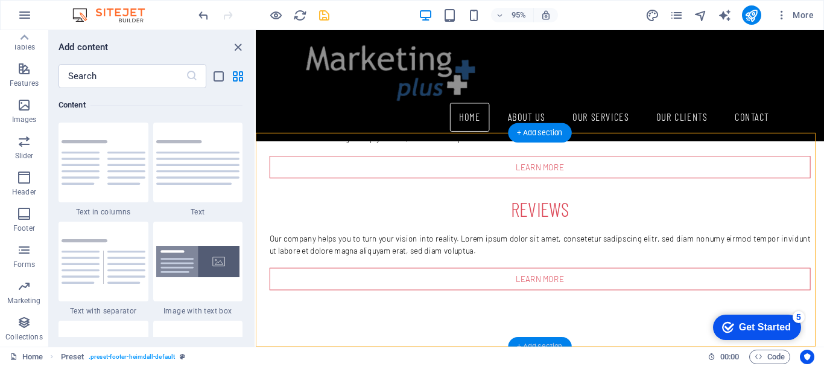
click at [538, 343] on div "+ Add section" at bounding box center [539, 346] width 63 height 19
click at [25, 220] on icon "button" at bounding box center [24, 213] width 14 height 14
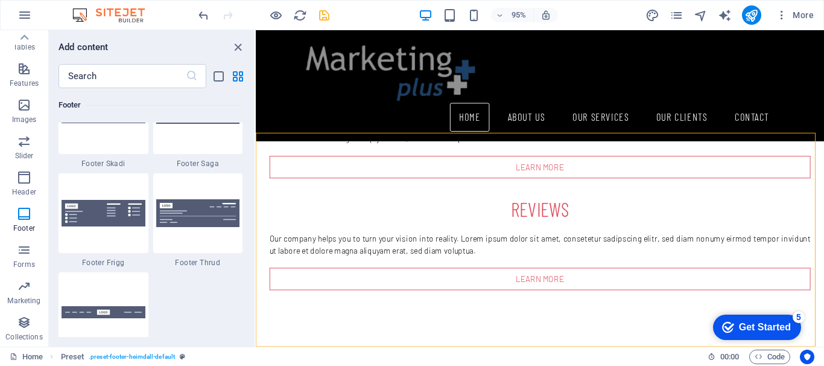
scroll to position [8413, 0]
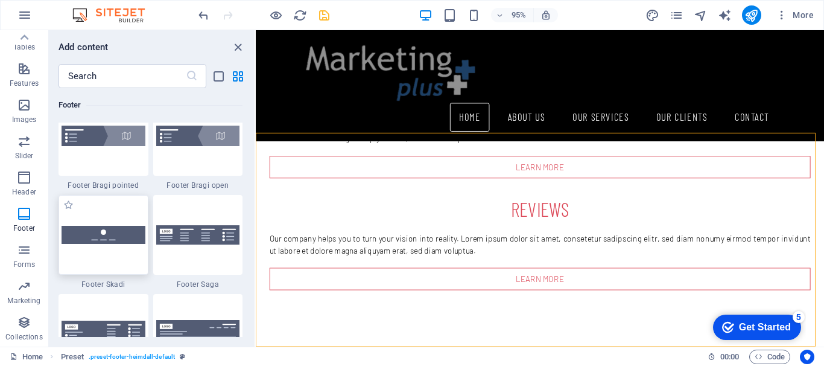
click at [121, 231] on img at bounding box center [104, 235] width 84 height 18
click at [256, 231] on div "Drag here to replace the existing content. Press “Ctrl” if you want to create a…" at bounding box center [540, 188] width 569 height 316
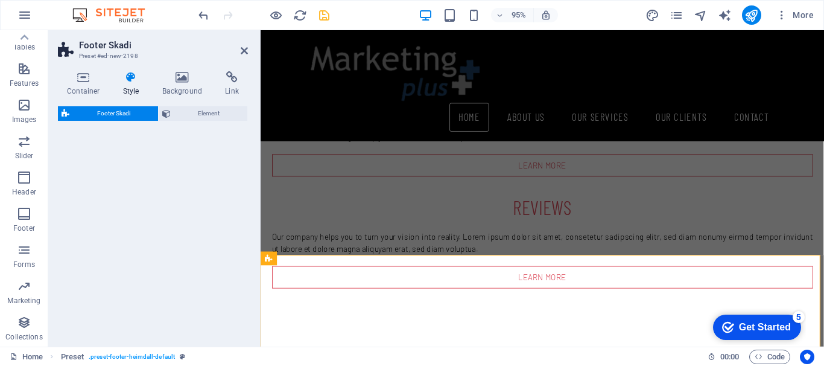
scroll to position [1157, 0]
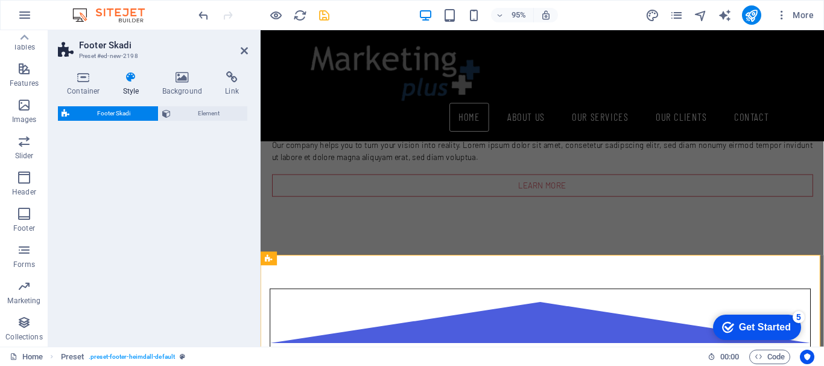
select select "rem"
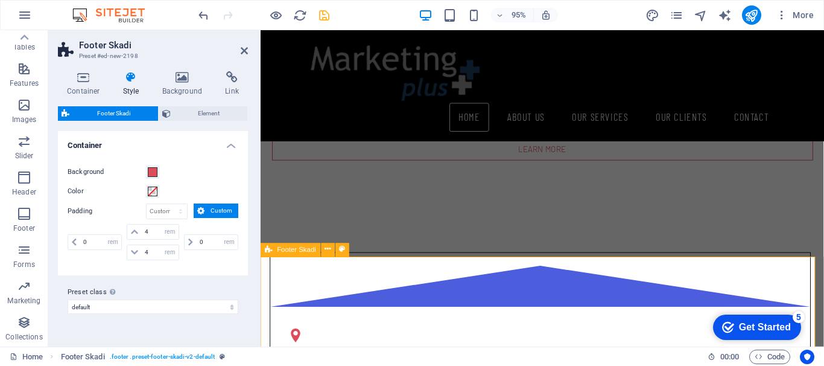
scroll to position [1219, 0]
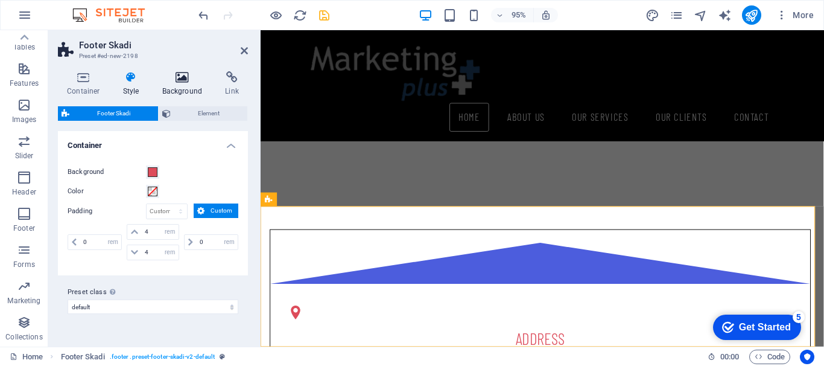
click at [172, 78] on icon at bounding box center [182, 77] width 59 height 12
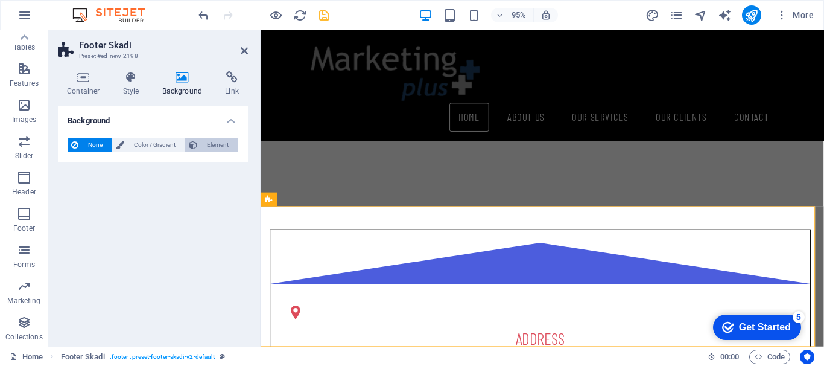
click at [219, 145] on span "Element" at bounding box center [217, 145] width 33 height 14
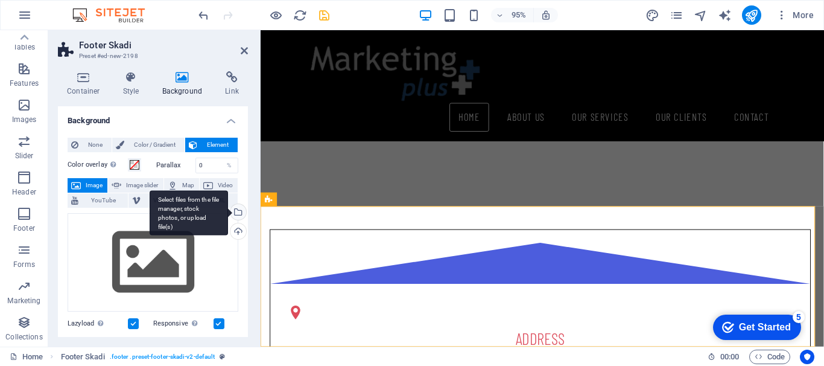
click at [228, 211] on div "Select files from the file manager, stock photos, or upload file(s)" at bounding box center [189, 212] width 78 height 45
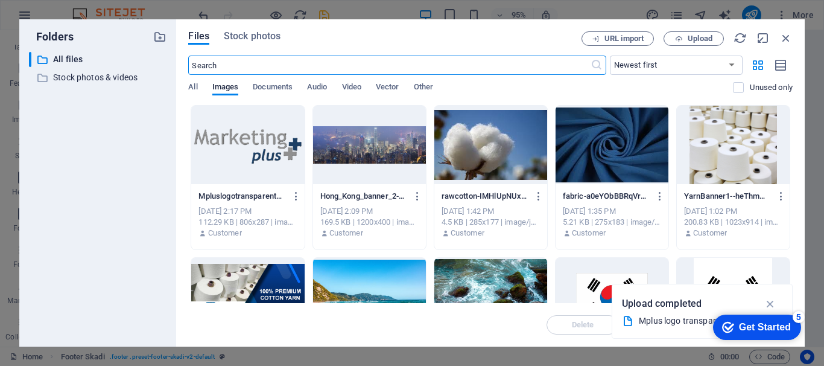
scroll to position [850, 0]
click at [368, 153] on div at bounding box center [369, 145] width 113 height 78
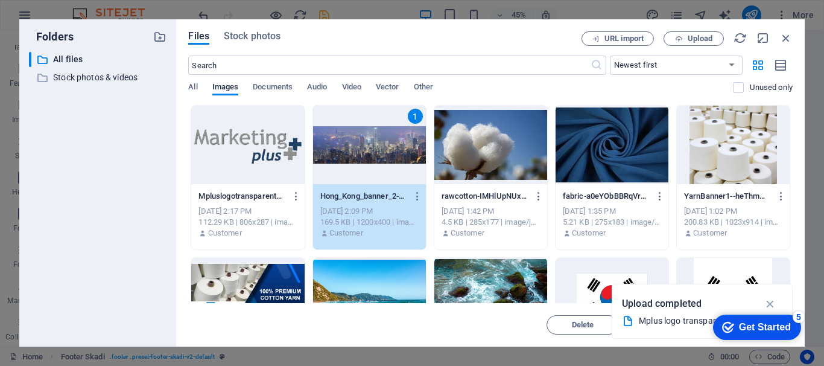
click at [368, 153] on div "1" at bounding box center [369, 145] width 113 height 78
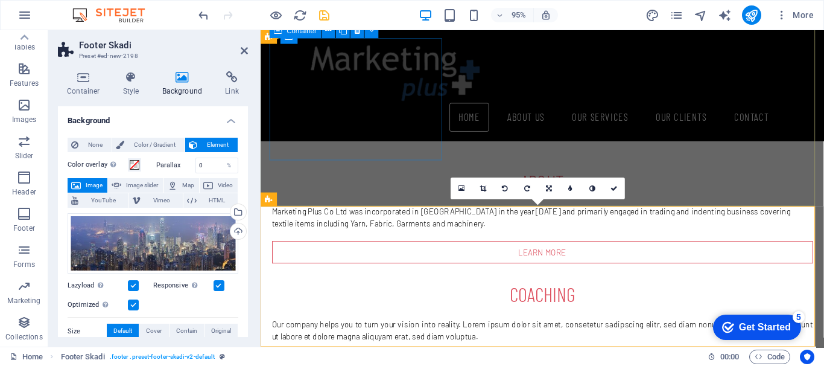
scroll to position [1219, 0]
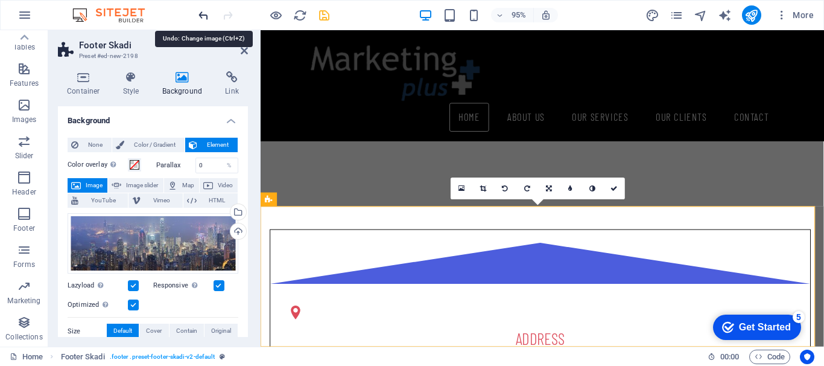
click at [208, 17] on icon "undo" at bounding box center [204, 15] width 14 height 14
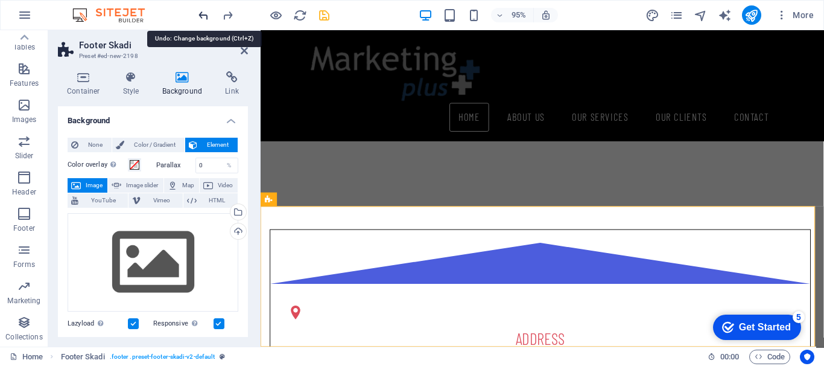
click at [208, 17] on icon "undo" at bounding box center [204, 15] width 14 height 14
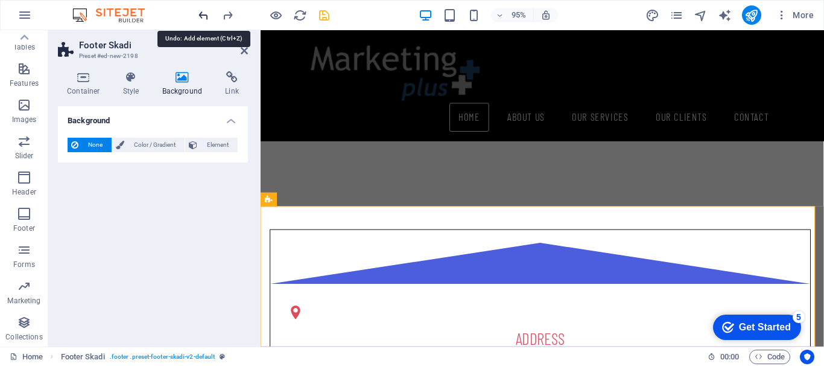
click at [208, 17] on icon "undo" at bounding box center [204, 15] width 14 height 14
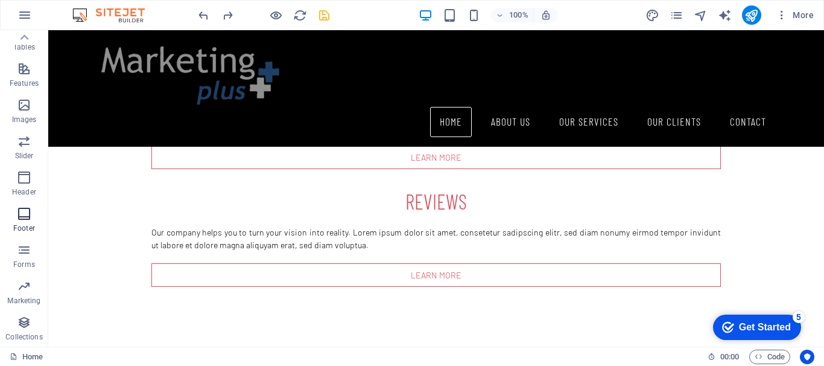
click at [21, 220] on icon "button" at bounding box center [24, 213] width 14 height 14
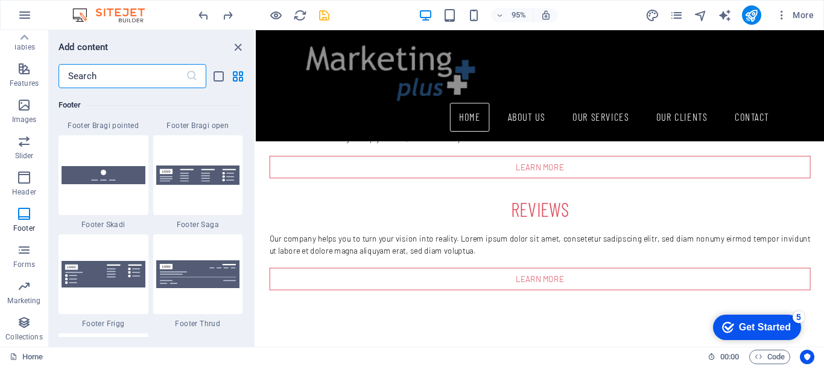
scroll to position [8474, 0]
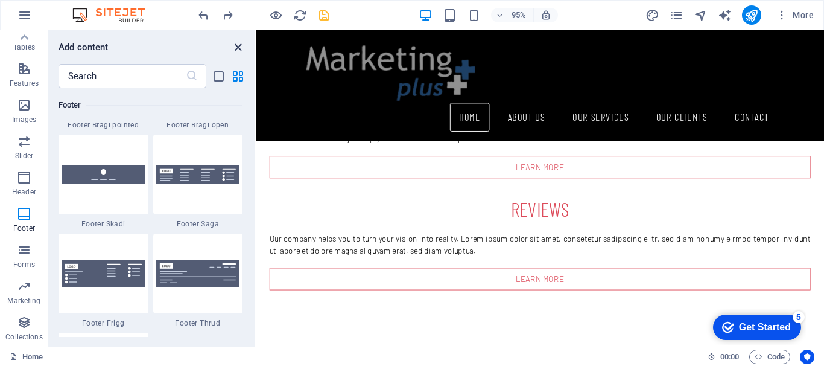
click at [238, 48] on icon "close panel" at bounding box center [238, 47] width 14 height 14
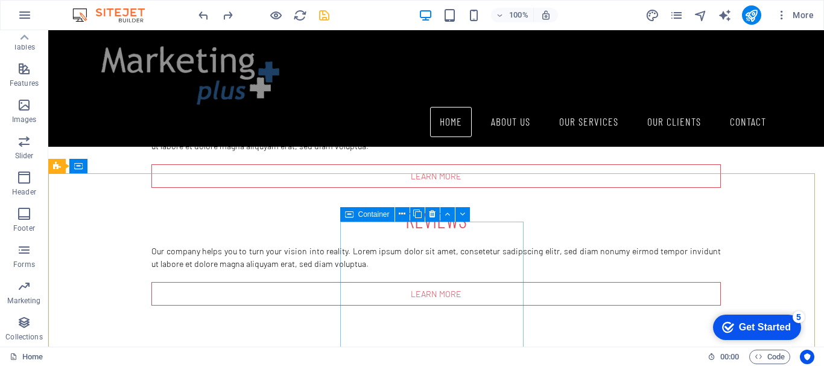
scroll to position [1137, 0]
